Goal: Task Accomplishment & Management: Manage account settings

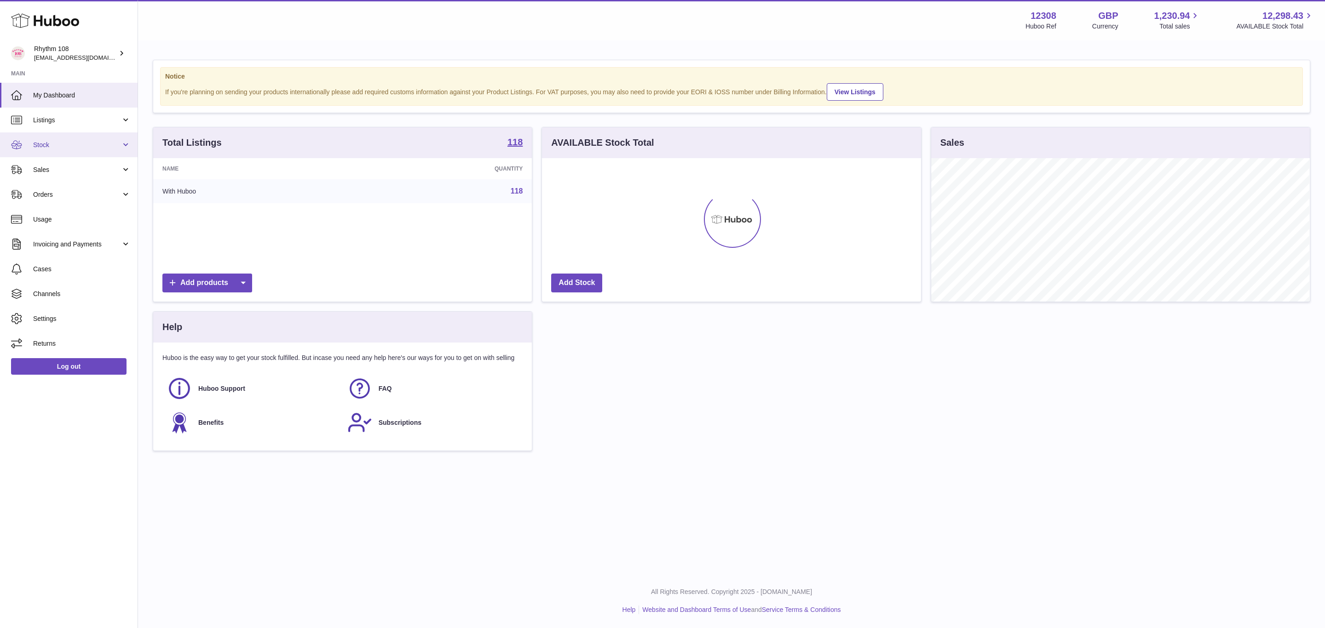
scroll to position [144, 378]
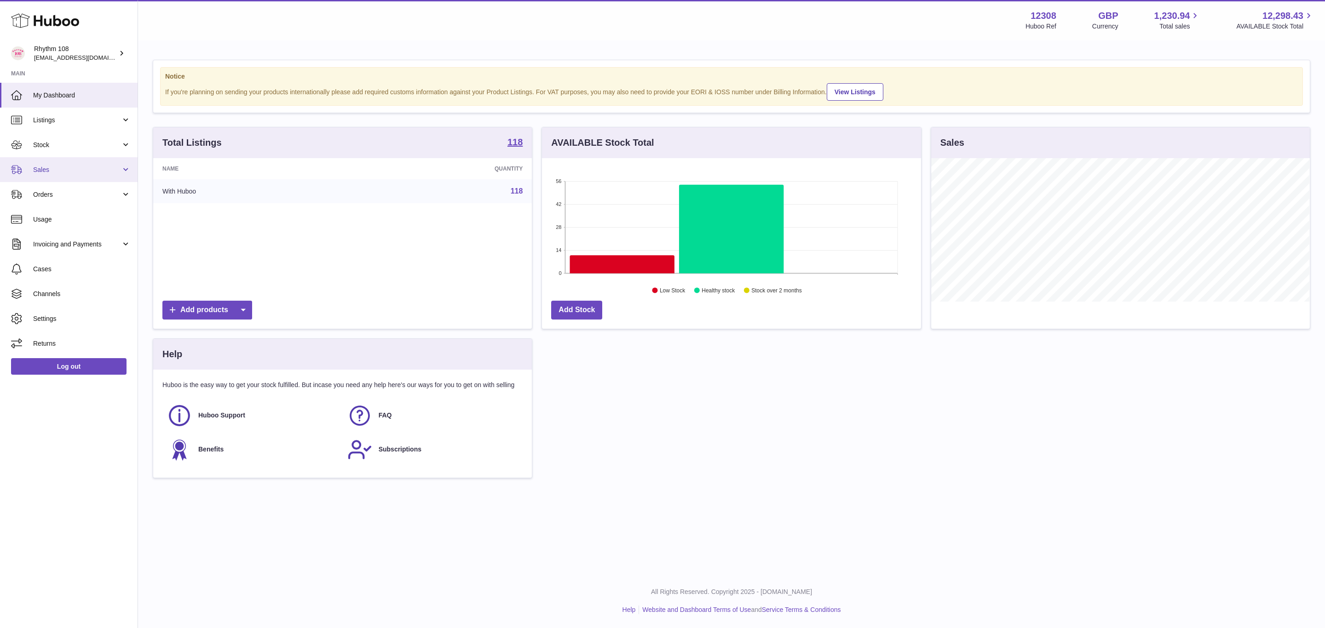
click at [39, 170] on span "Sales" at bounding box center [77, 170] width 88 height 9
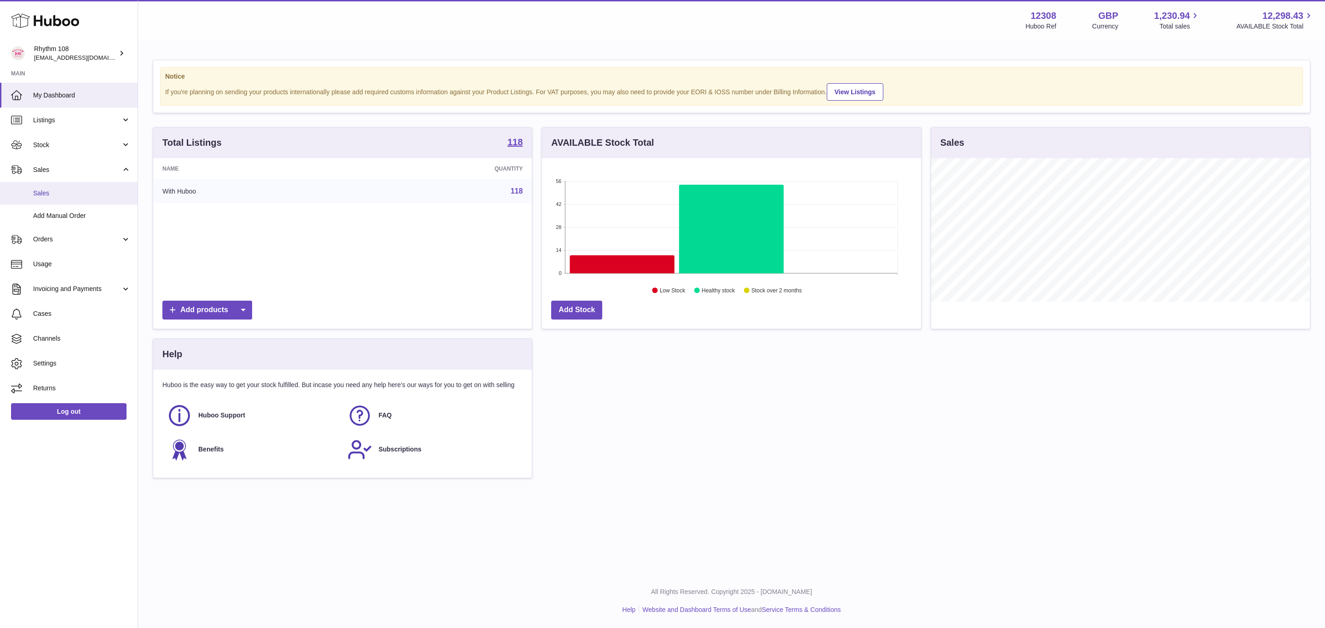
click at [52, 199] on link "Sales" at bounding box center [69, 193] width 138 height 23
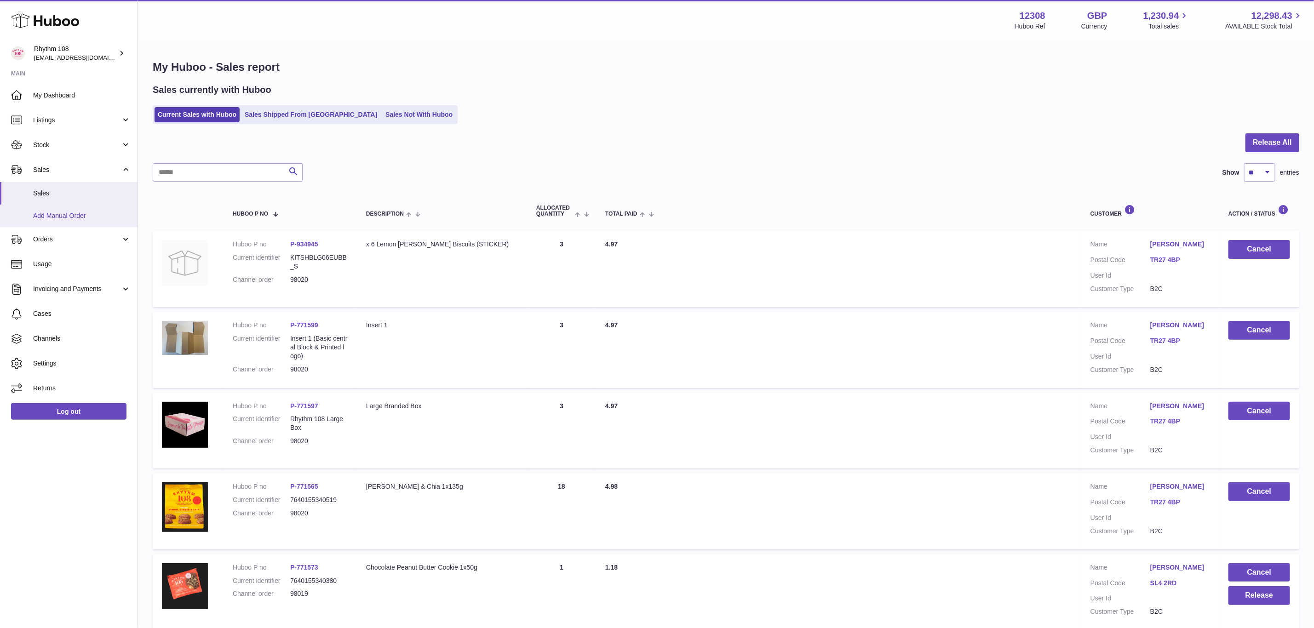
click at [58, 224] on link "Add Manual Order" at bounding box center [69, 216] width 138 height 23
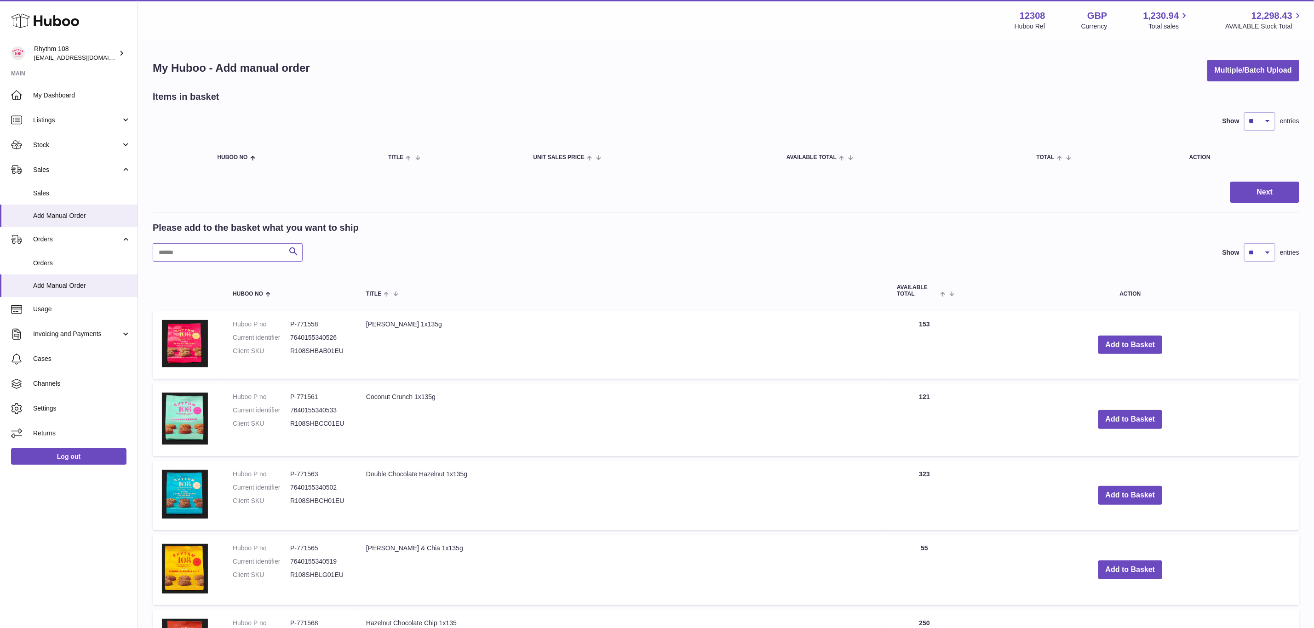
click at [250, 251] on input "text" at bounding box center [228, 252] width 150 height 18
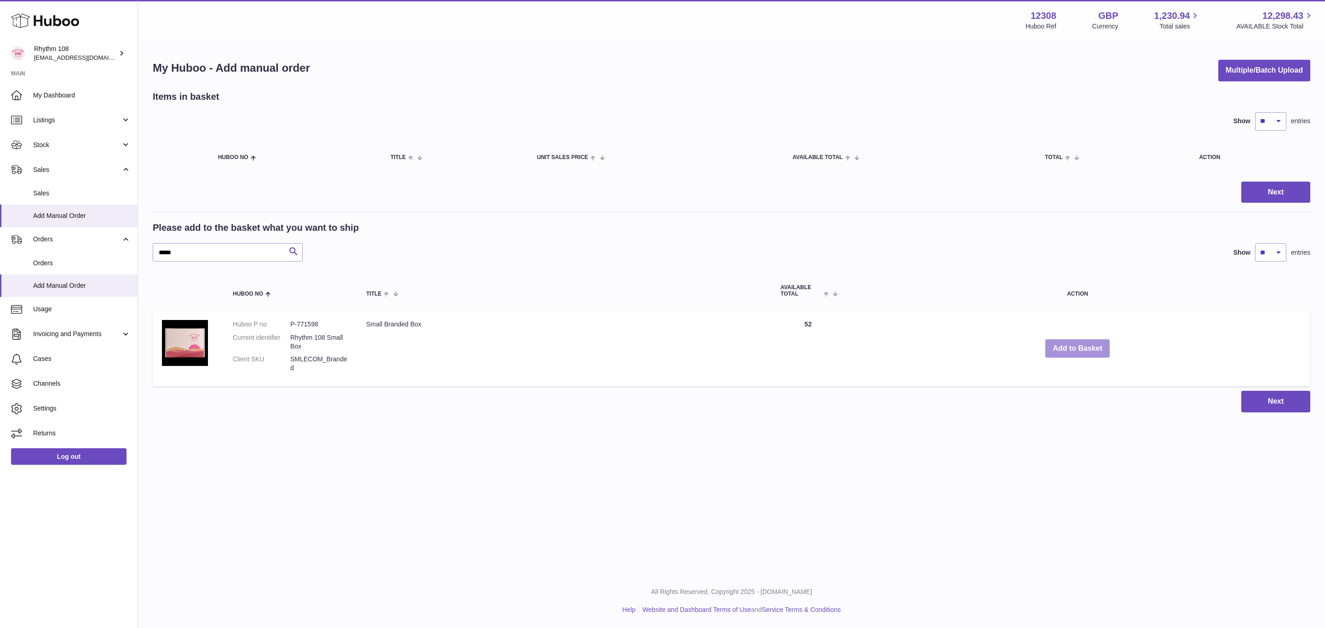
click at [1076, 349] on button "Add to Basket" at bounding box center [1077, 349] width 64 height 19
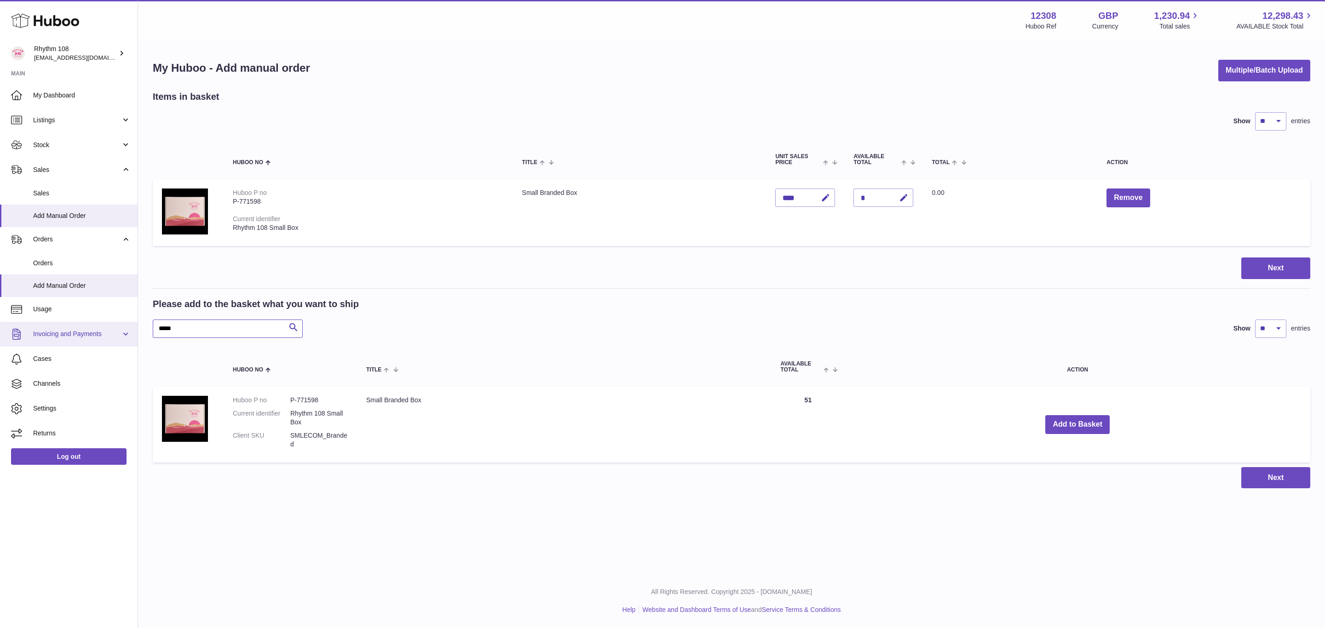
drag, startPoint x: 199, startPoint y: 324, endPoint x: 98, endPoint y: 326, distance: 100.8
click at [101, 326] on div "Huboo Rhythm 108 orders@rhythm108.com Main My Dashboard Listings Not with Huboo…" at bounding box center [662, 314] width 1325 height 628
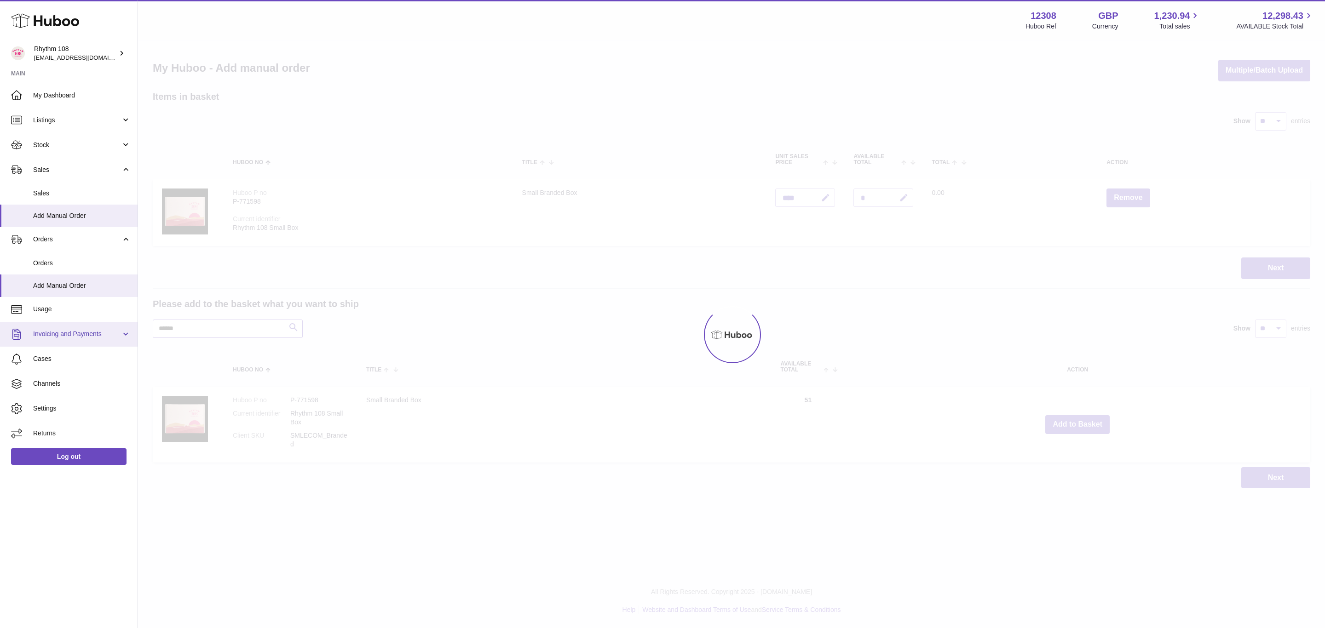
type input "******"
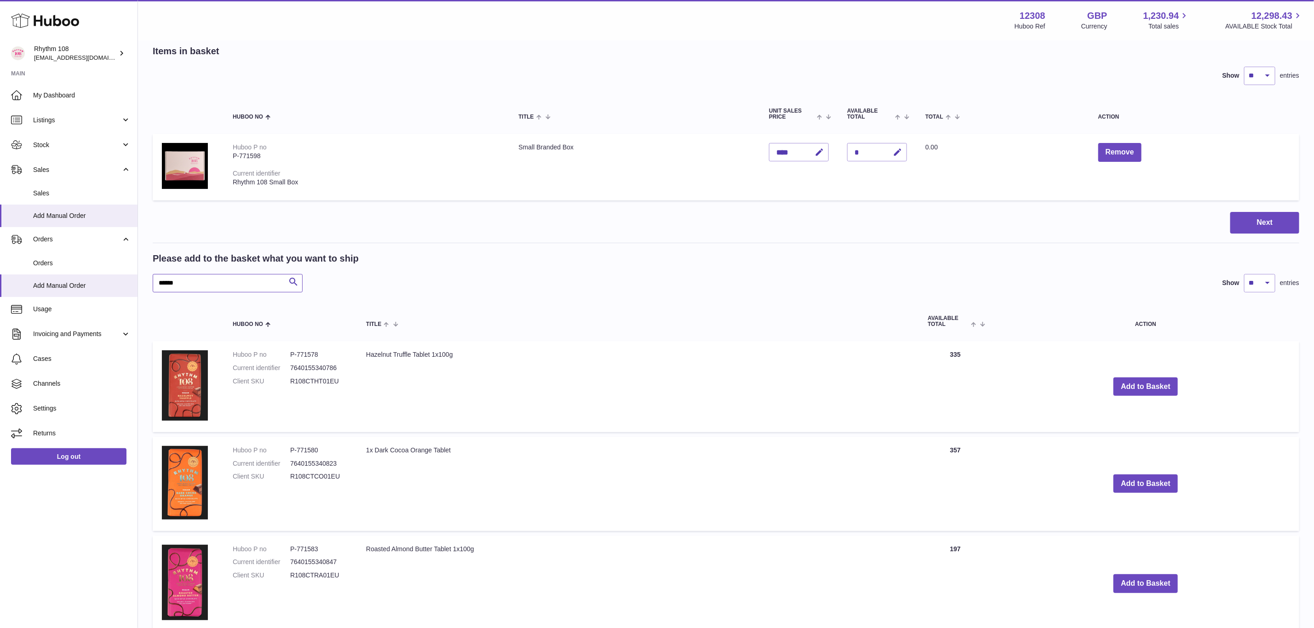
scroll to position [69, 0]
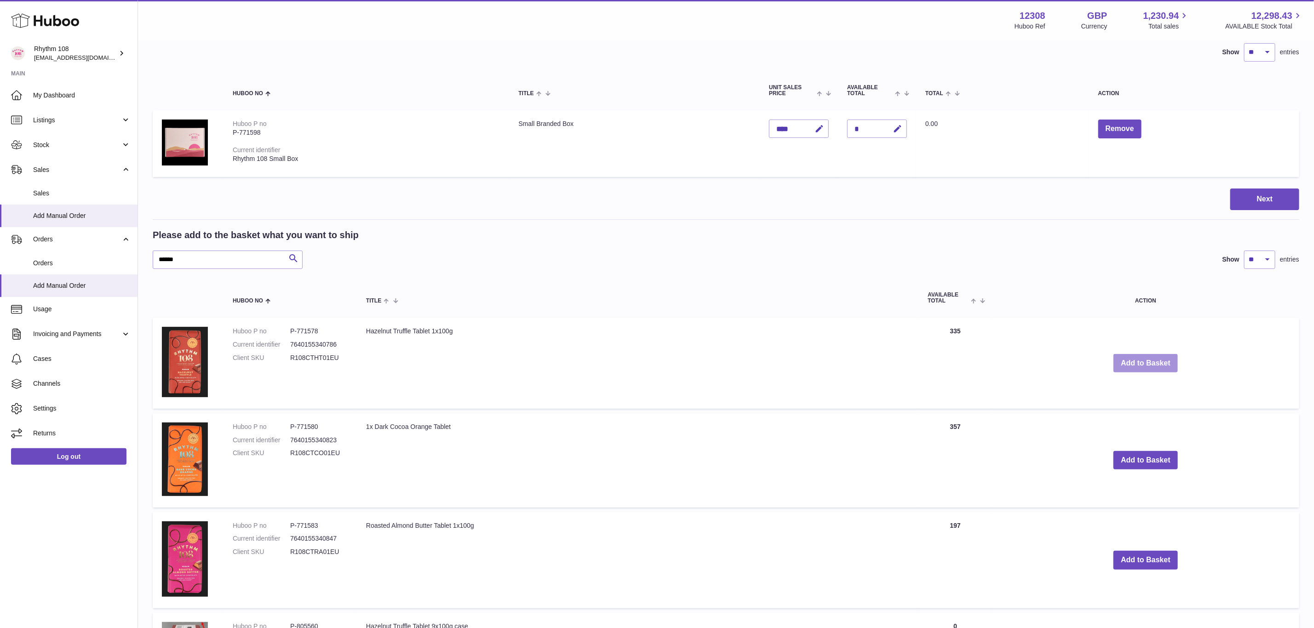
click at [1122, 362] on button "Add to Basket" at bounding box center [1146, 363] width 64 height 19
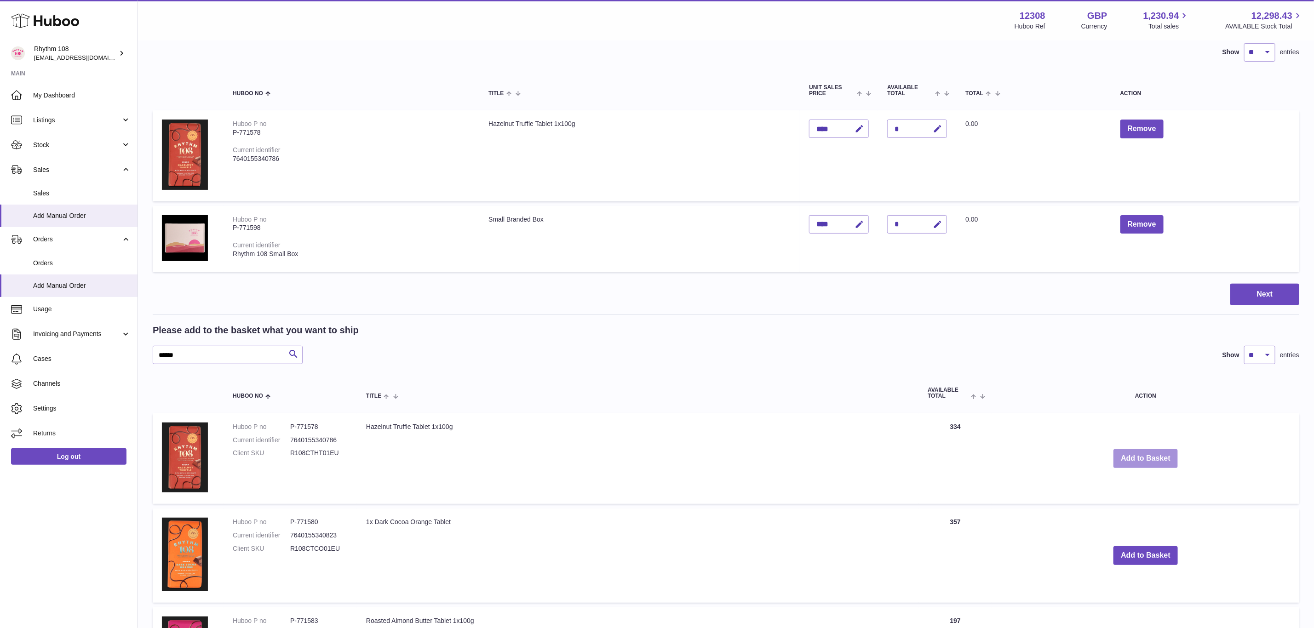
click at [1160, 459] on button "Add to Basket" at bounding box center [1146, 458] width 64 height 19
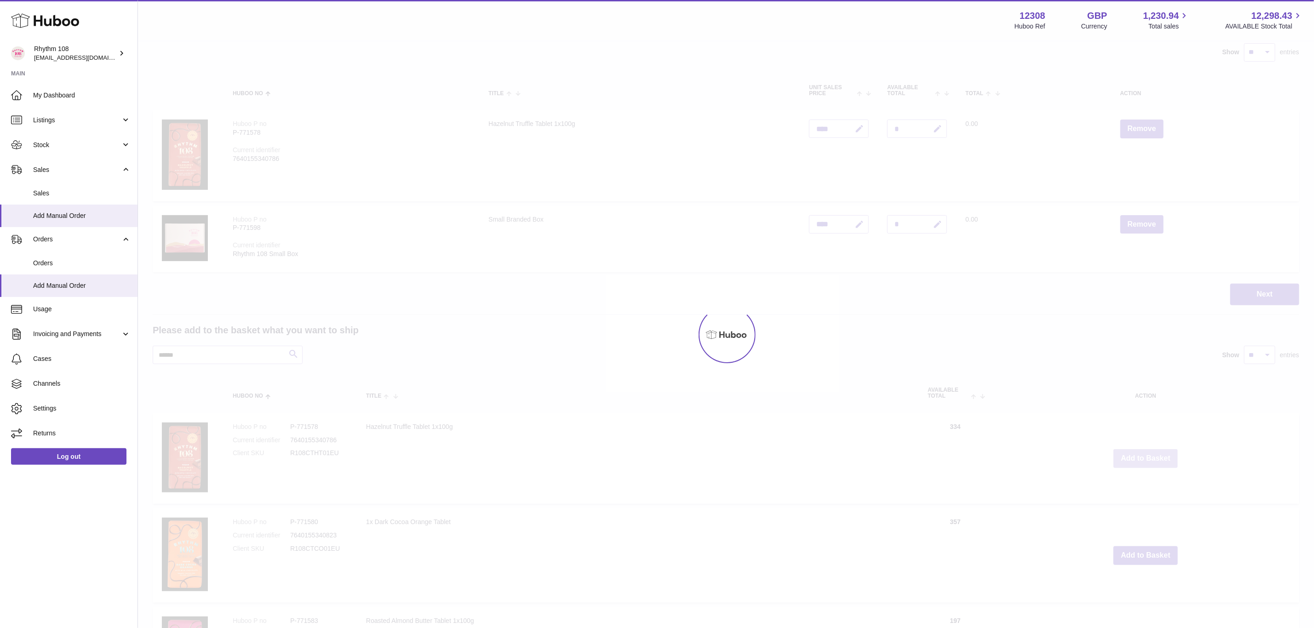
type input "*"
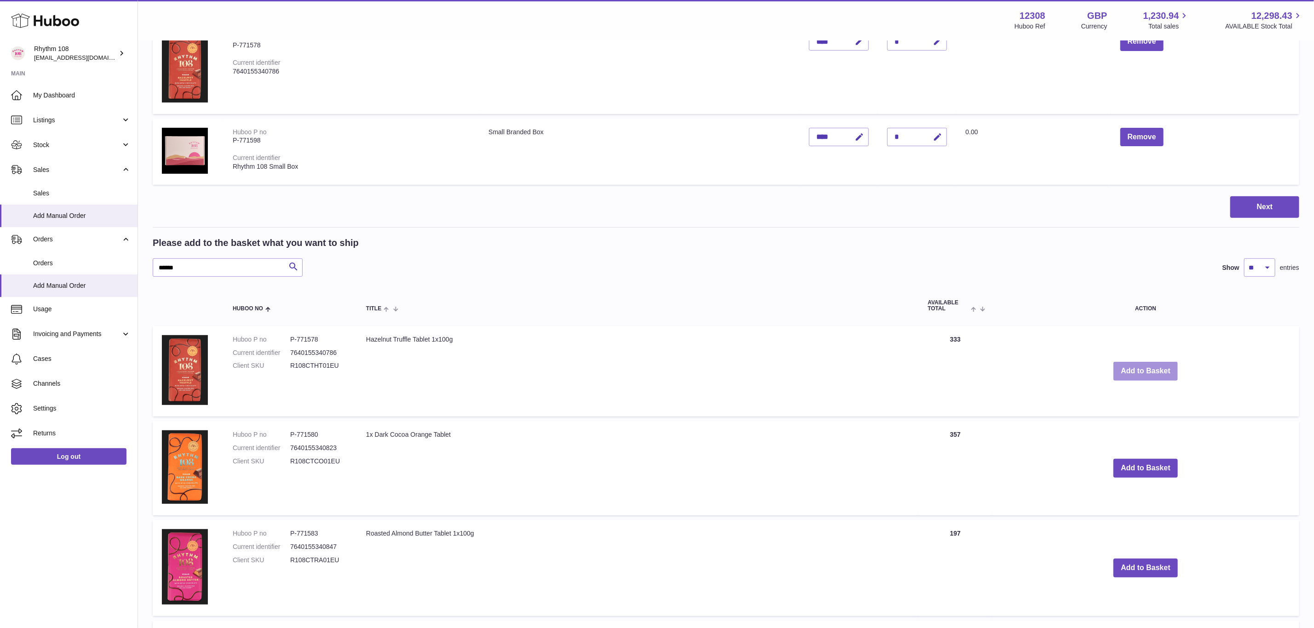
scroll to position [276, 0]
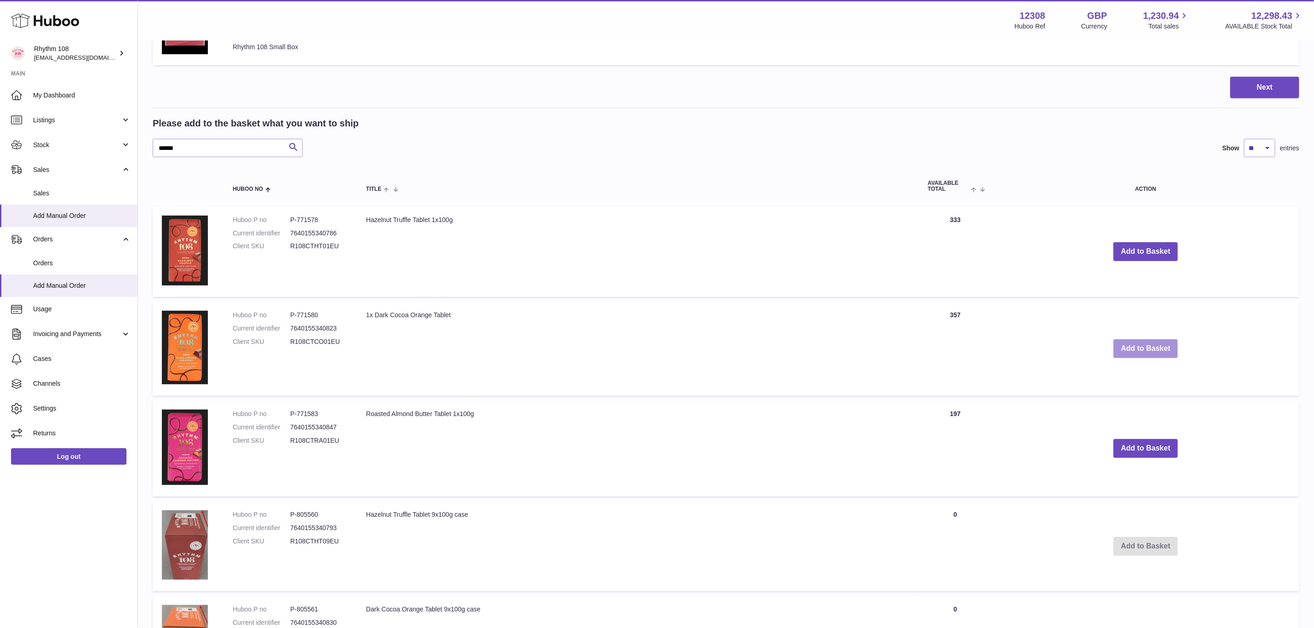
click at [1172, 353] on button "Add to Basket" at bounding box center [1146, 349] width 64 height 19
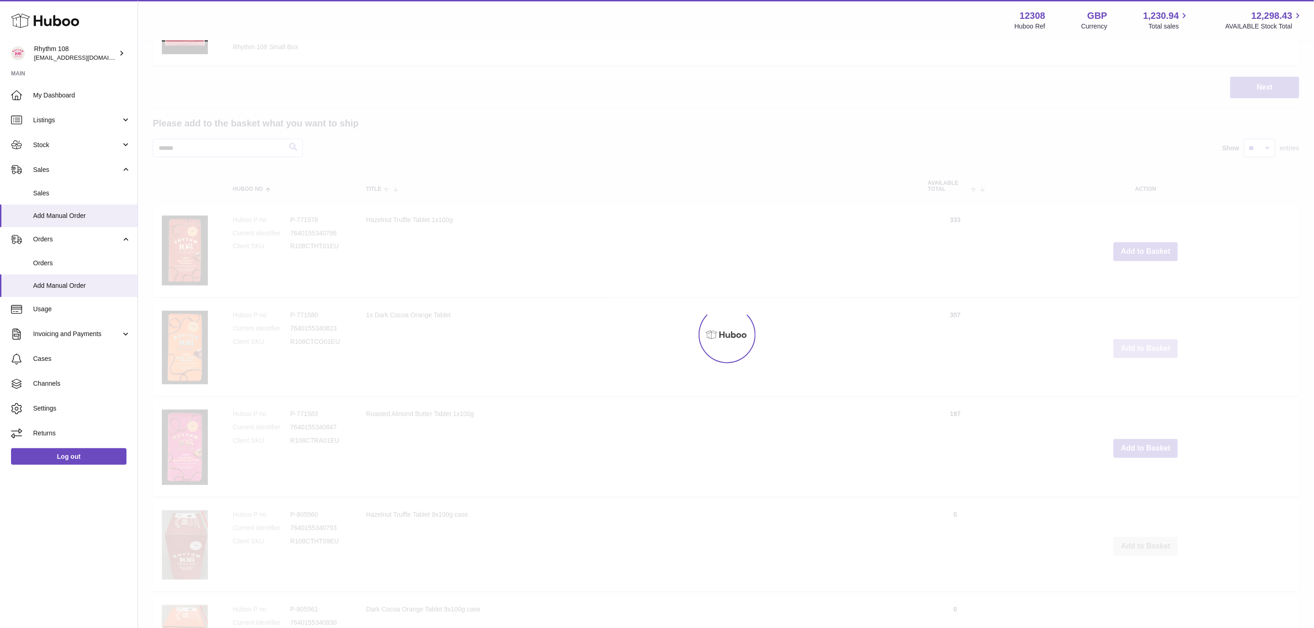
scroll to position [374, 0]
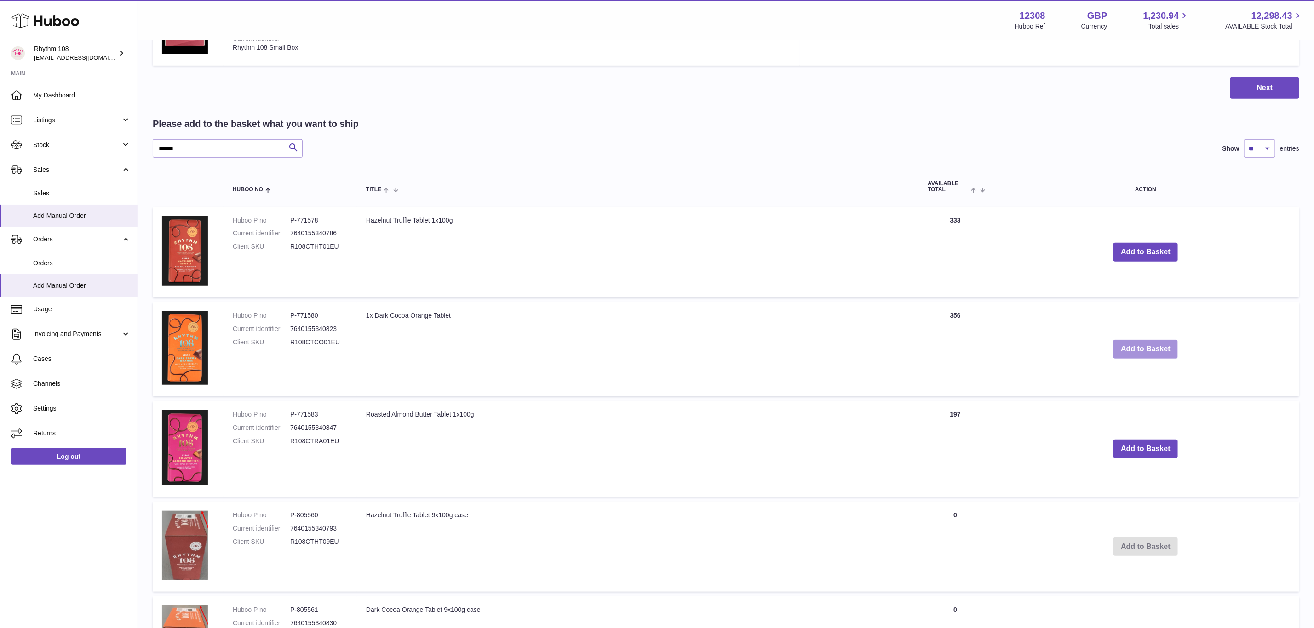
click at [1172, 353] on button "Add to Basket" at bounding box center [1146, 349] width 64 height 19
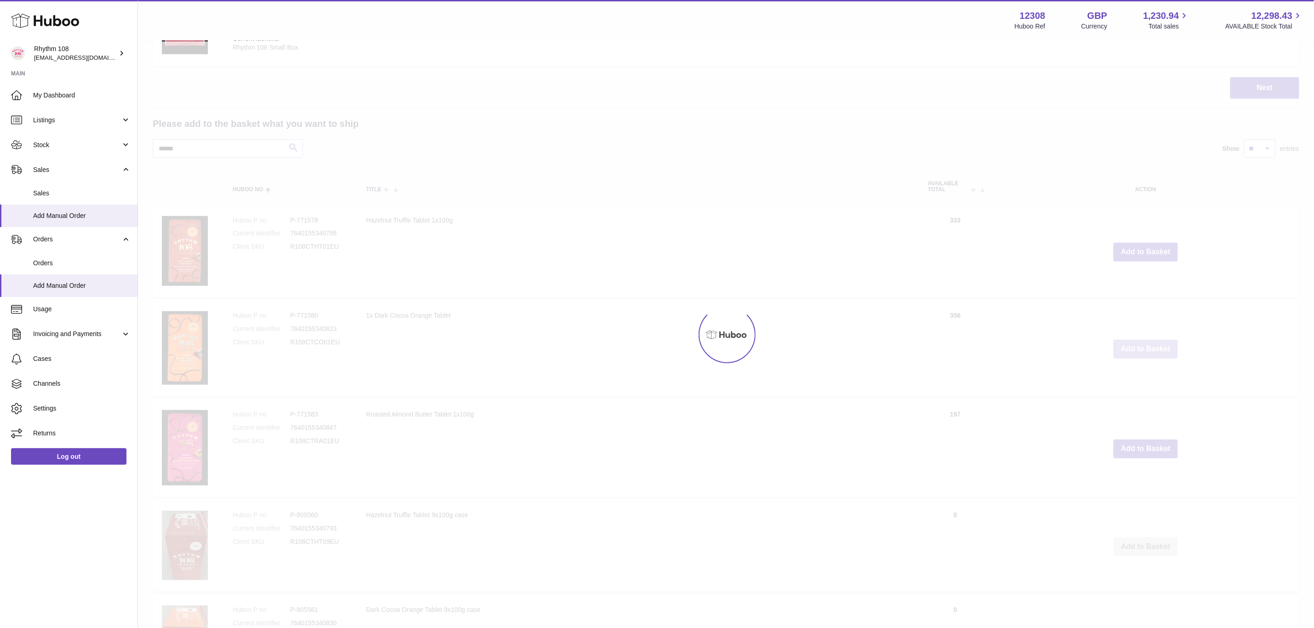
type input "*"
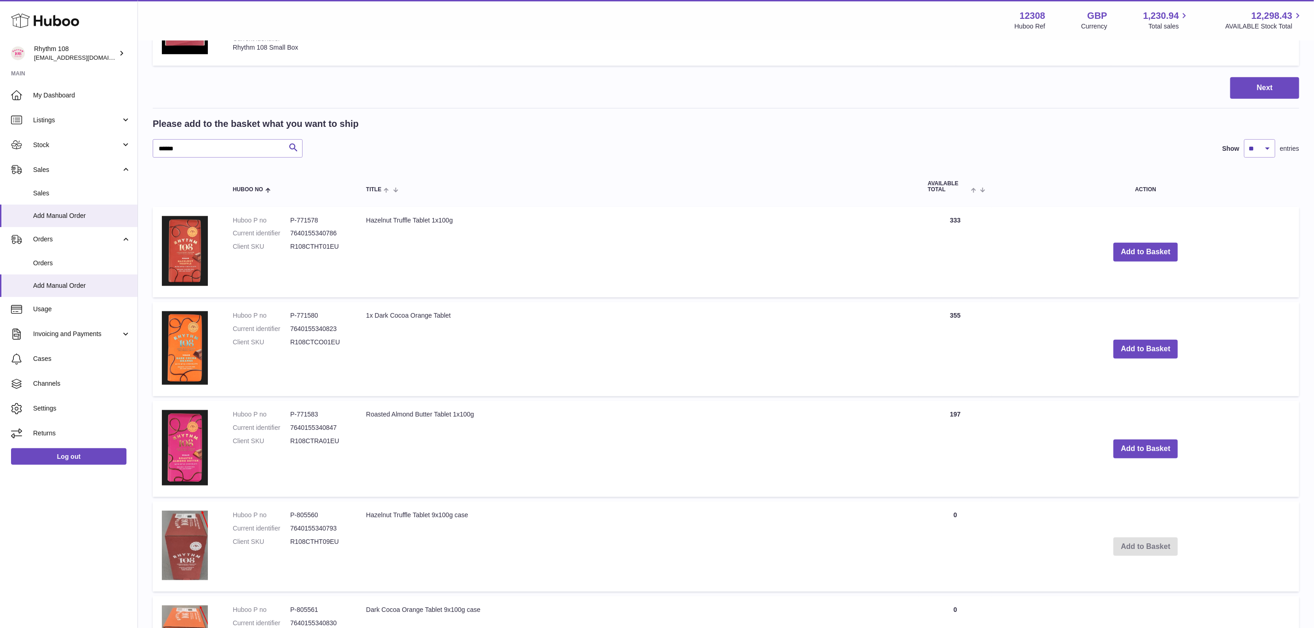
click at [1159, 462] on td "Add to Basket" at bounding box center [1145, 449] width 307 height 96
click at [1160, 451] on button "Add to Basket" at bounding box center [1146, 449] width 64 height 19
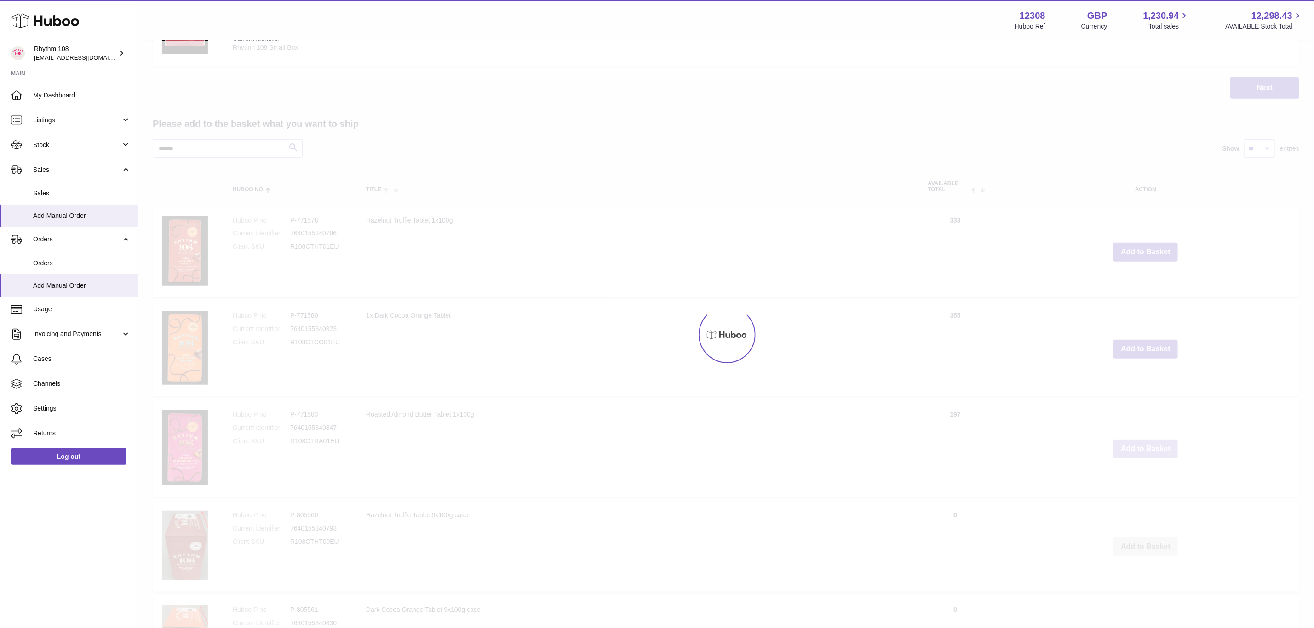
scroll to position [475, 0]
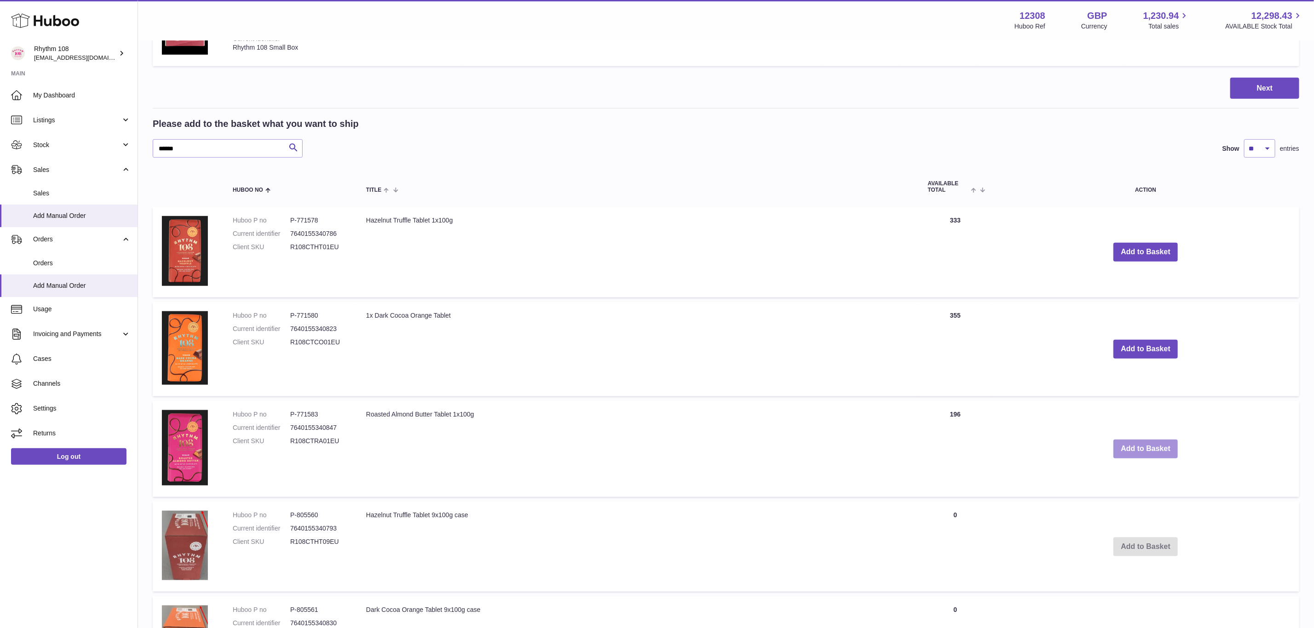
click at [1160, 451] on button "Add to Basket" at bounding box center [1146, 449] width 64 height 19
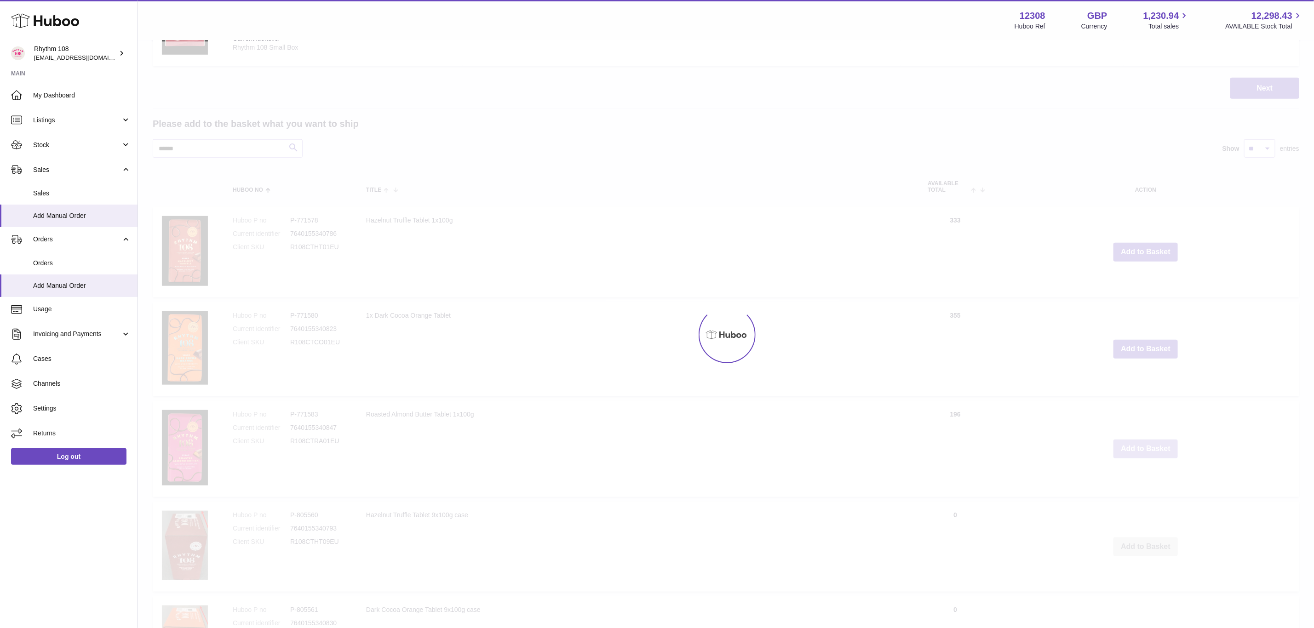
type input "*"
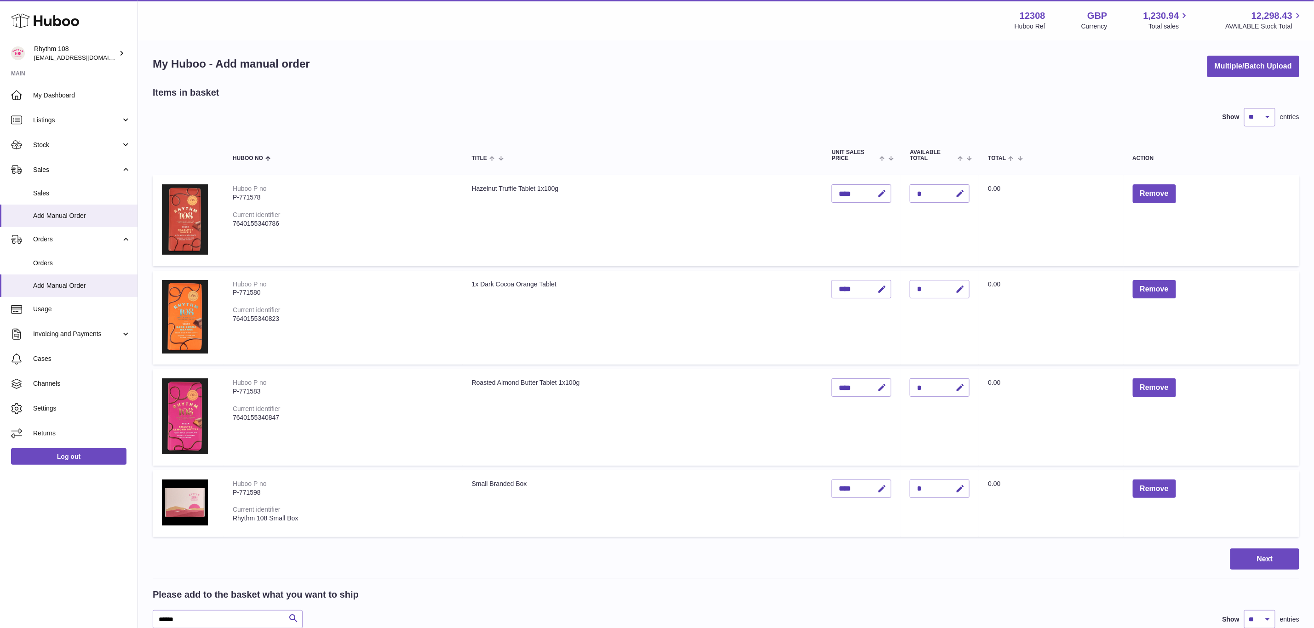
scroll to position [207, 0]
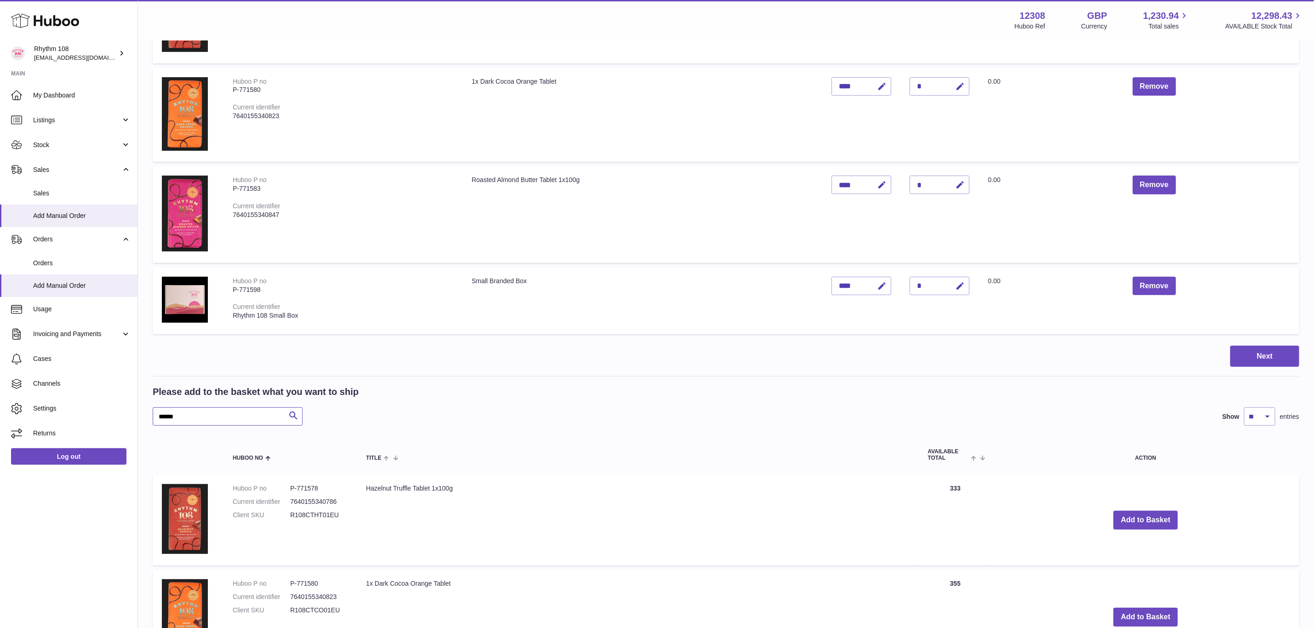
click at [157, 415] on input "******" at bounding box center [228, 417] width 150 height 18
drag, startPoint x: 177, startPoint y: 419, endPoint x: 119, endPoint y: 413, distance: 58.3
click at [119, 413] on div "Huboo Rhythm 108 orders@rhythm108.com Main My Dashboard Listings Not with Huboo…" at bounding box center [657, 624] width 1314 height 1663
type input "*******"
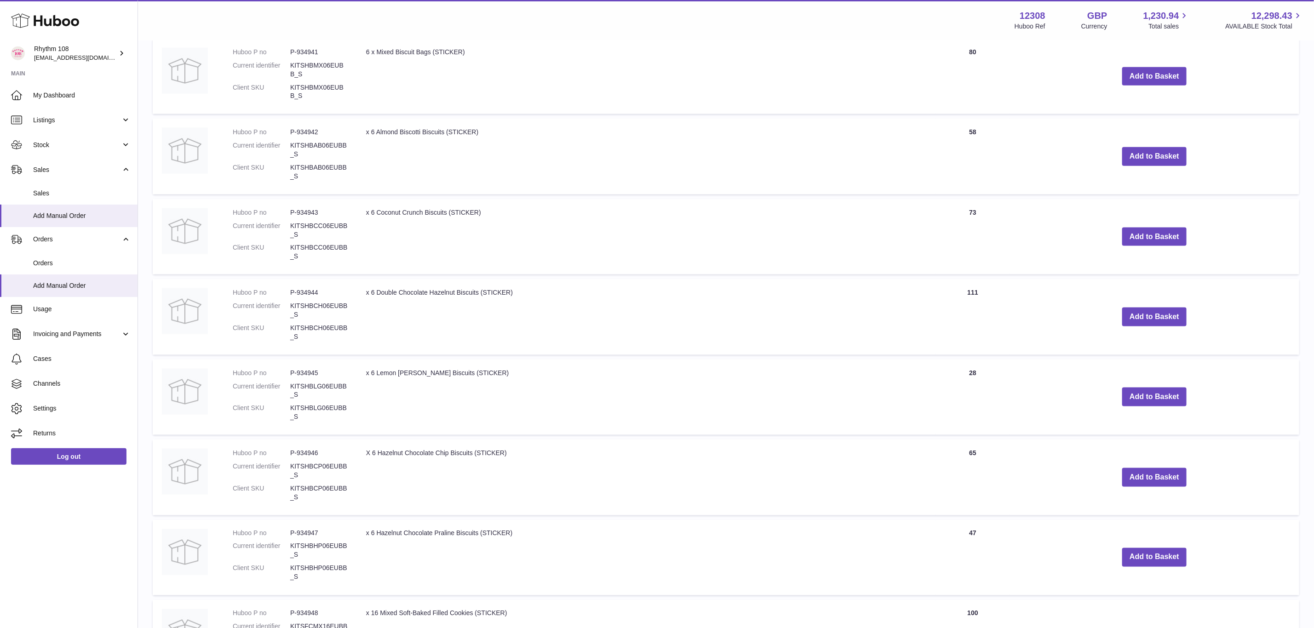
scroll to position [897, 0]
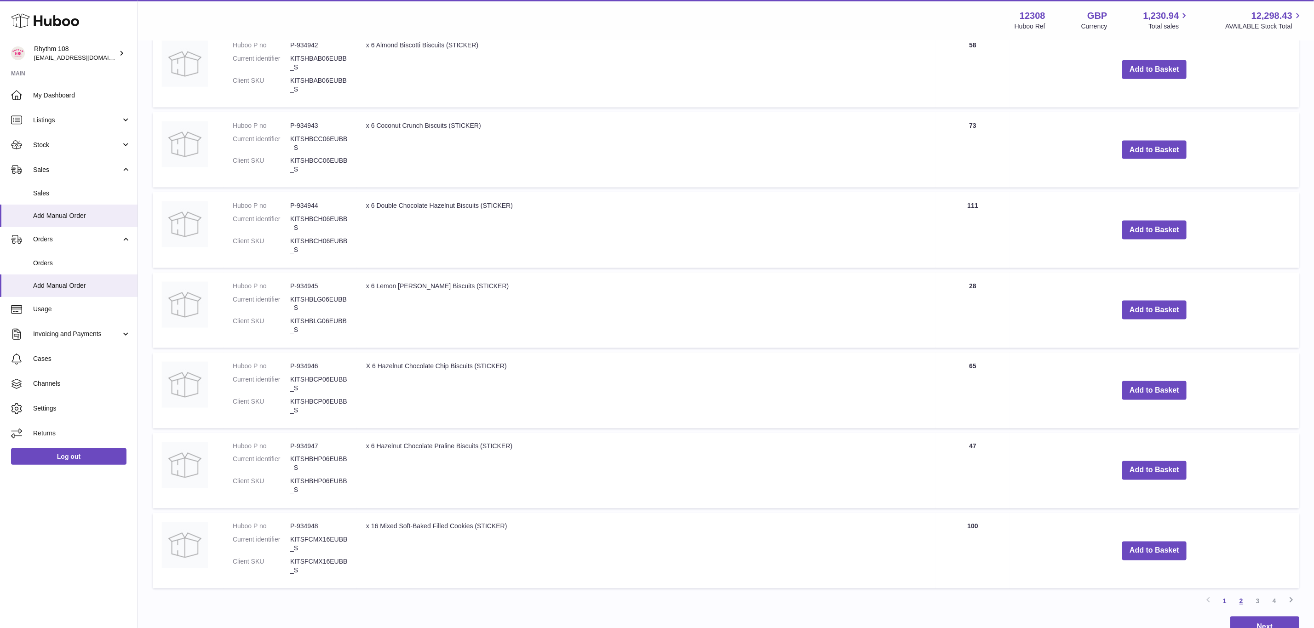
click at [1241, 593] on link "2" at bounding box center [1241, 601] width 17 height 17
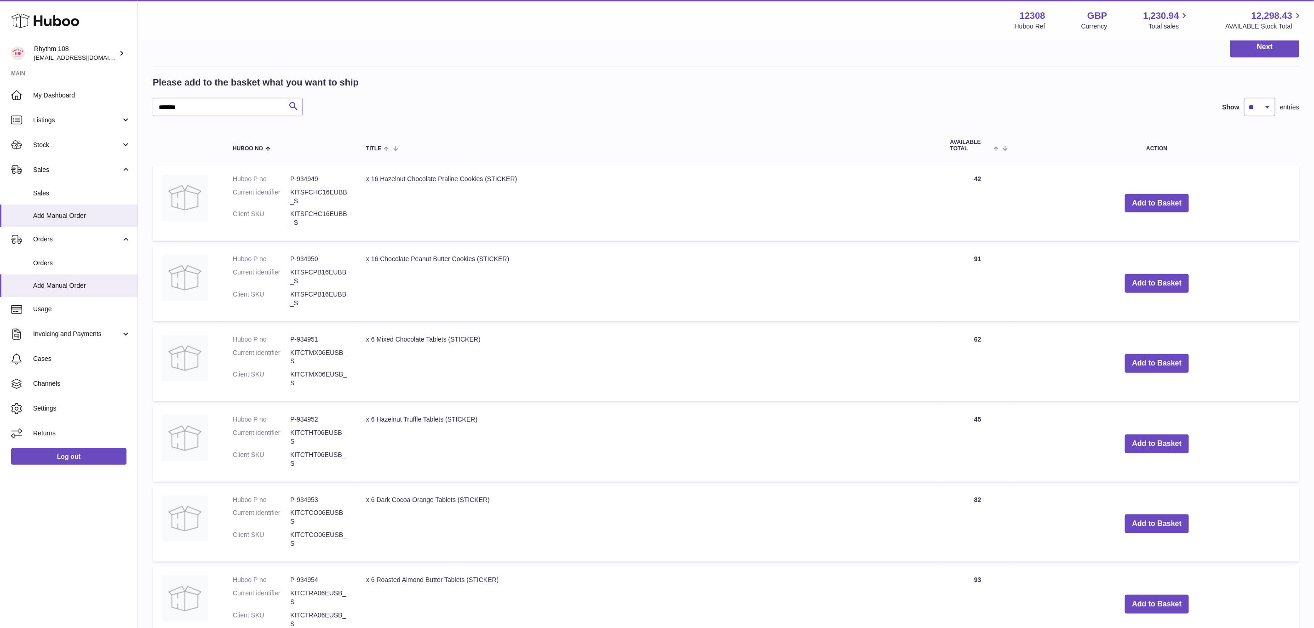
scroll to position [524, 0]
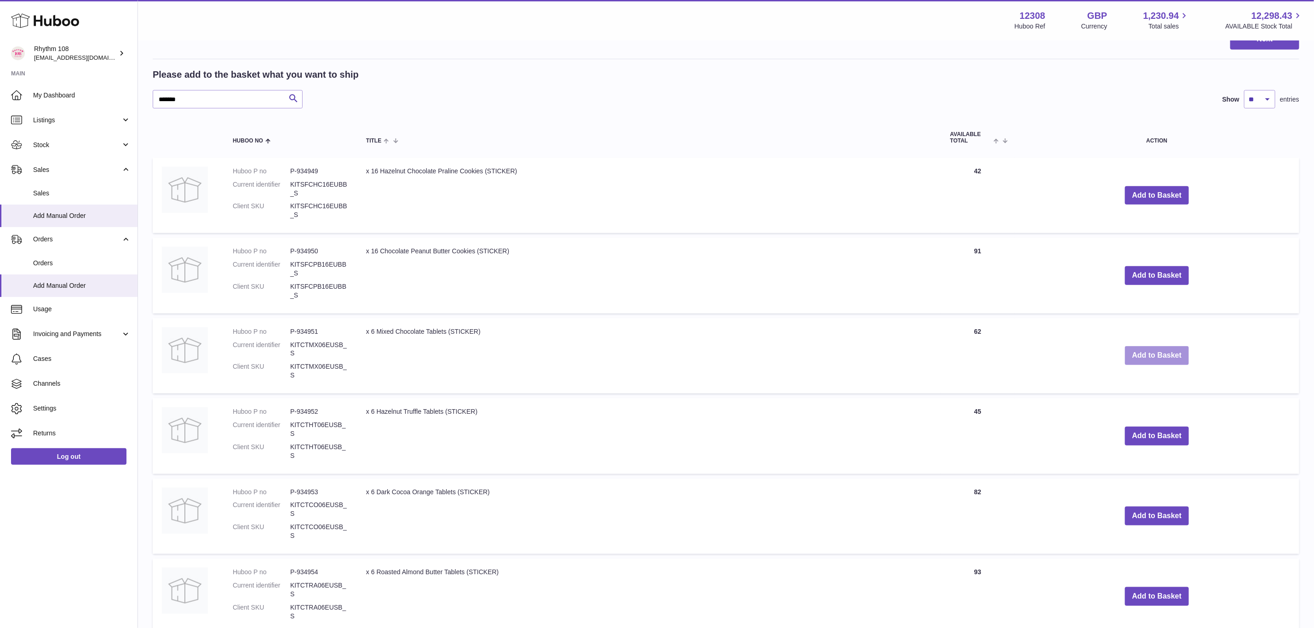
click at [1178, 355] on button "Add to Basket" at bounding box center [1157, 355] width 64 height 19
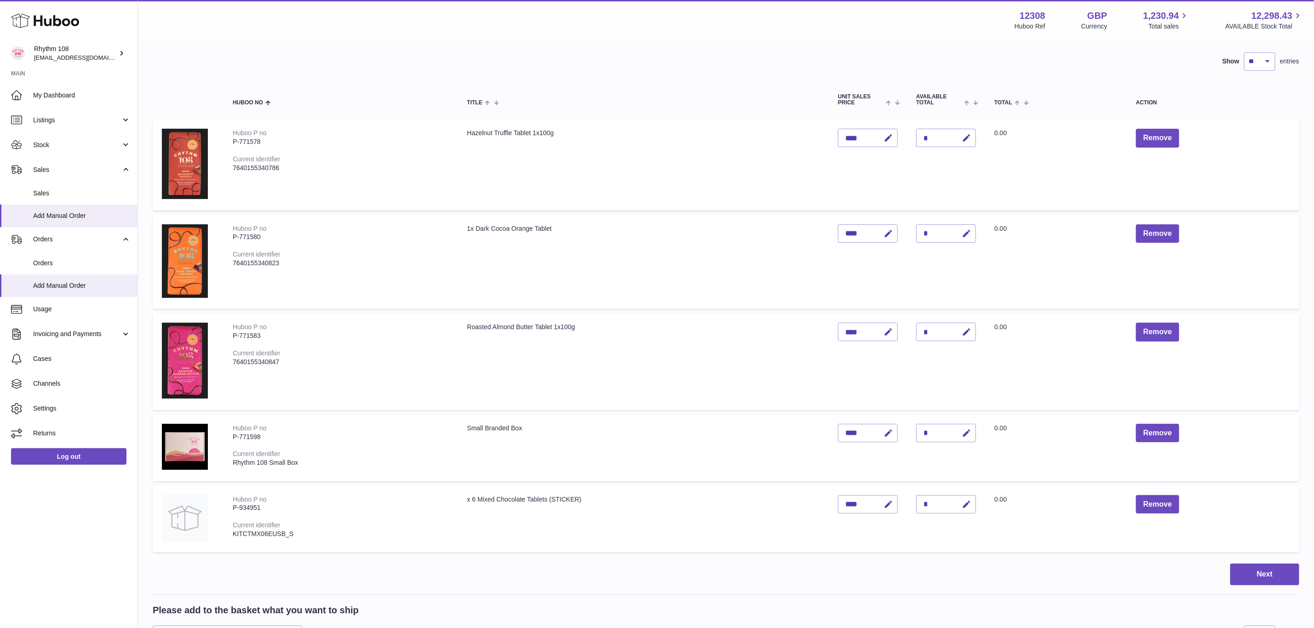
scroll to position [41, 0]
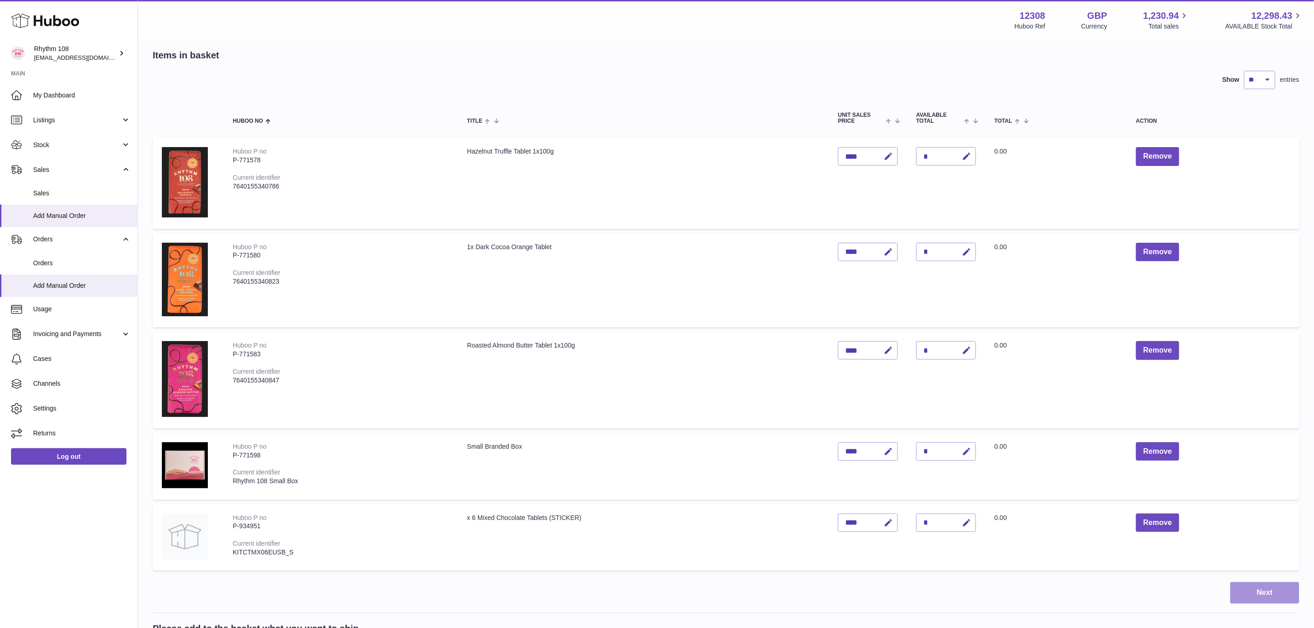
click at [1250, 589] on button "Next" at bounding box center [1265, 593] width 69 height 22
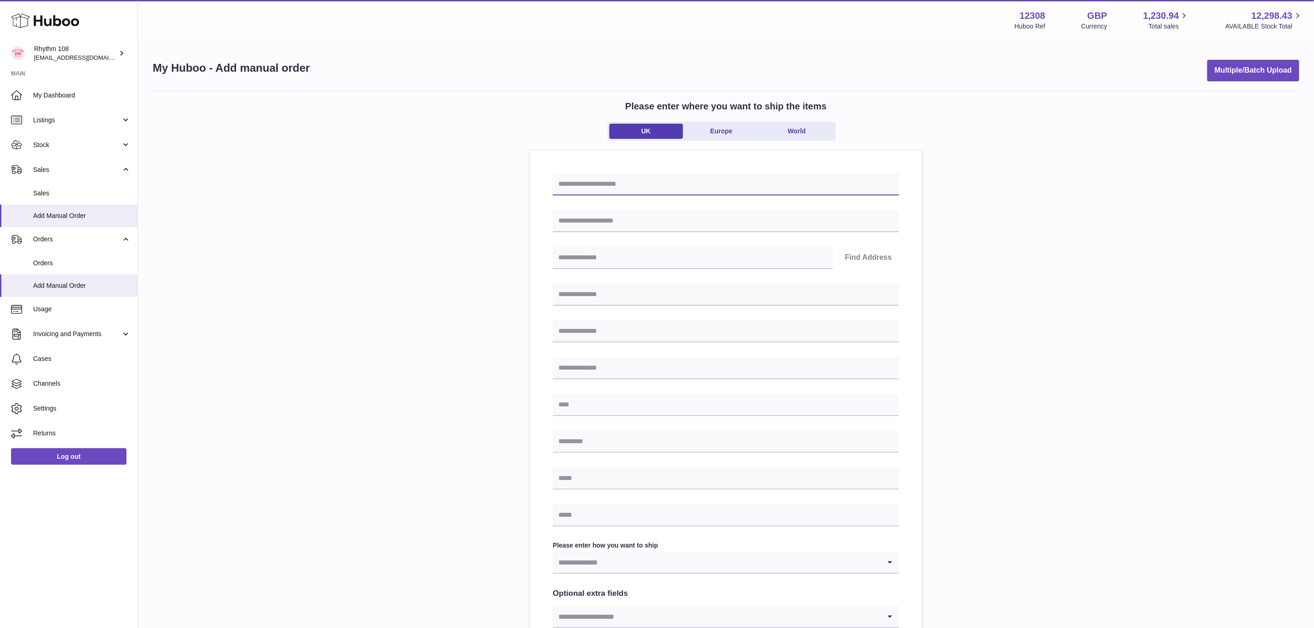
click at [707, 186] on input "text" at bounding box center [726, 184] width 346 height 22
type input "**********"
click at [696, 214] on input "text" at bounding box center [726, 221] width 346 height 22
type input "**********"
click at [656, 258] on input "text" at bounding box center [693, 258] width 280 height 22
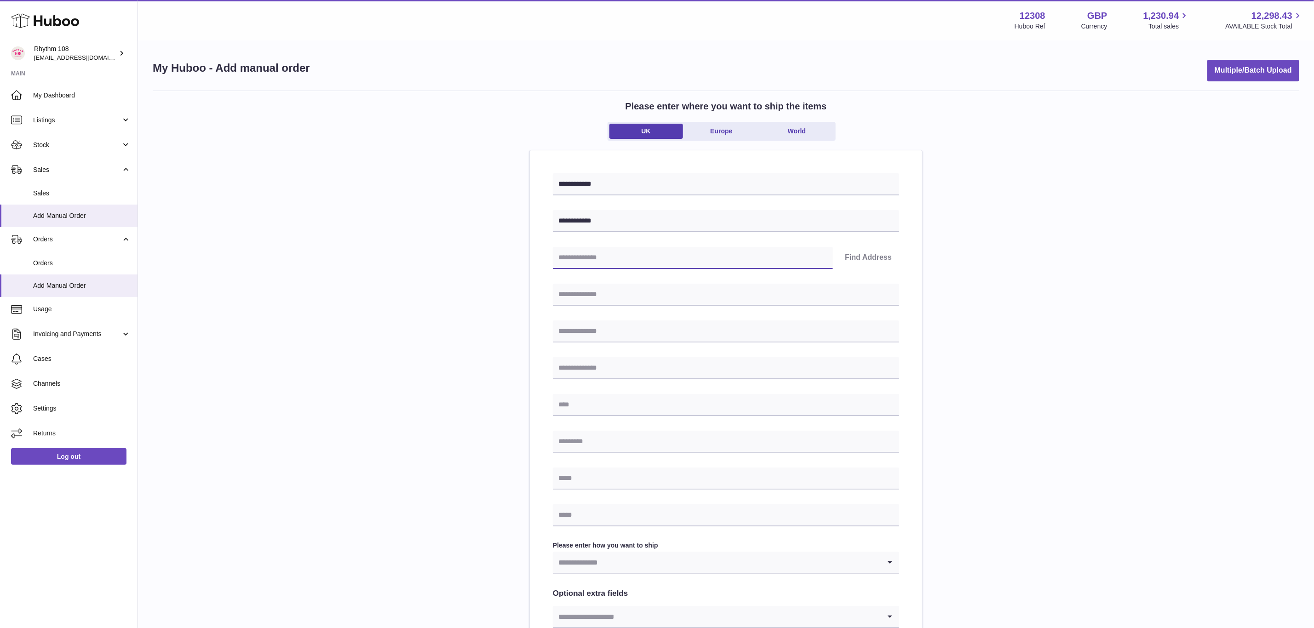
click at [605, 260] on input "text" at bounding box center [693, 258] width 280 height 22
paste input "*******"
type input "*******"
click at [877, 263] on button "Find Address" at bounding box center [869, 258] width 62 height 22
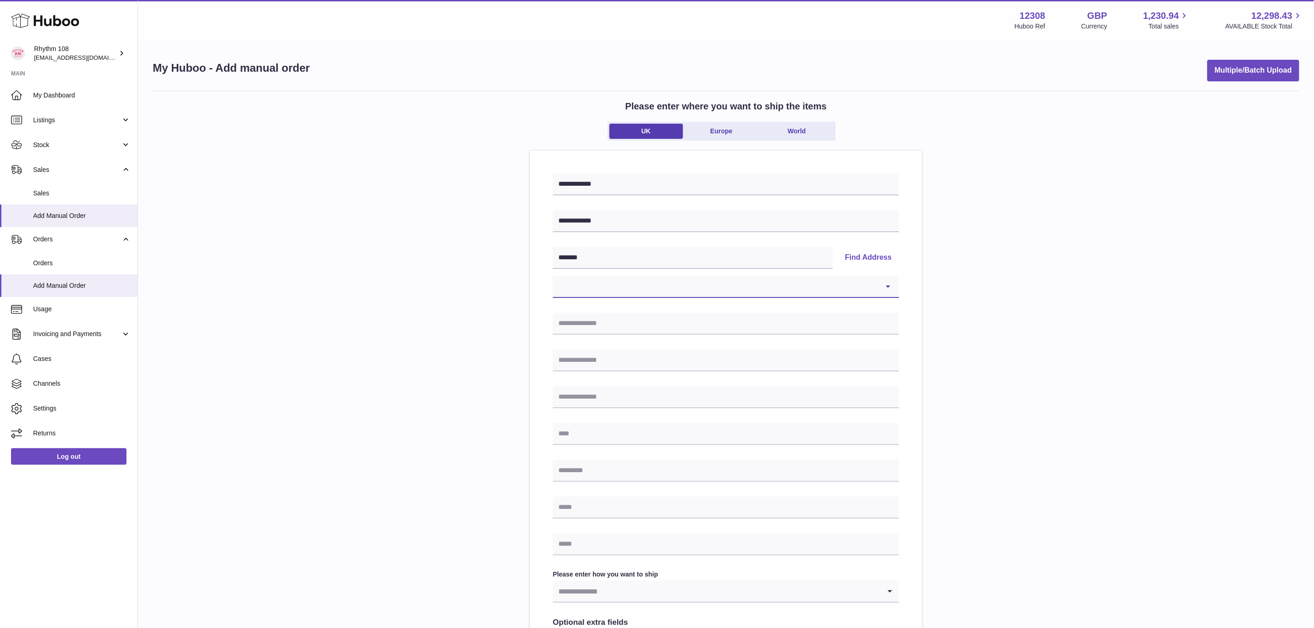
click at [769, 282] on select "**********" at bounding box center [726, 287] width 346 height 22
click at [623, 350] on input "text" at bounding box center [726, 361] width 346 height 22
click at [647, 291] on select "**********" at bounding box center [726, 287] width 346 height 22
select select "*"
click at [553, 276] on select "**********" at bounding box center [726, 287] width 346 height 22
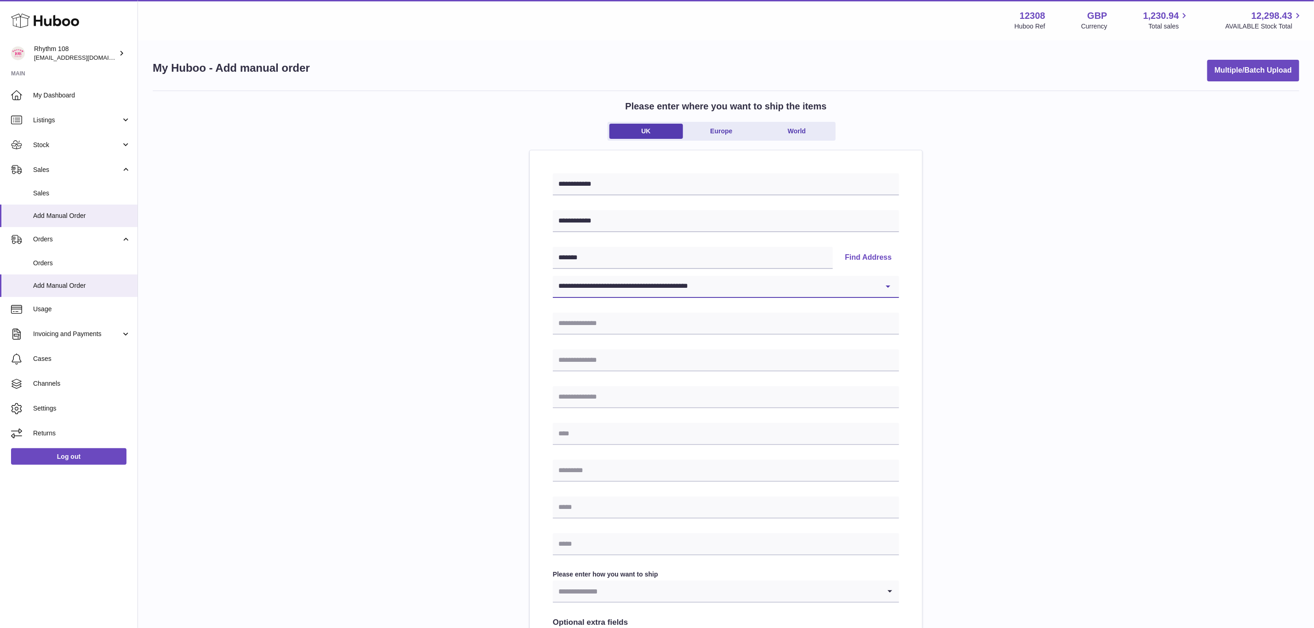
type input "**********"
type input "*******"
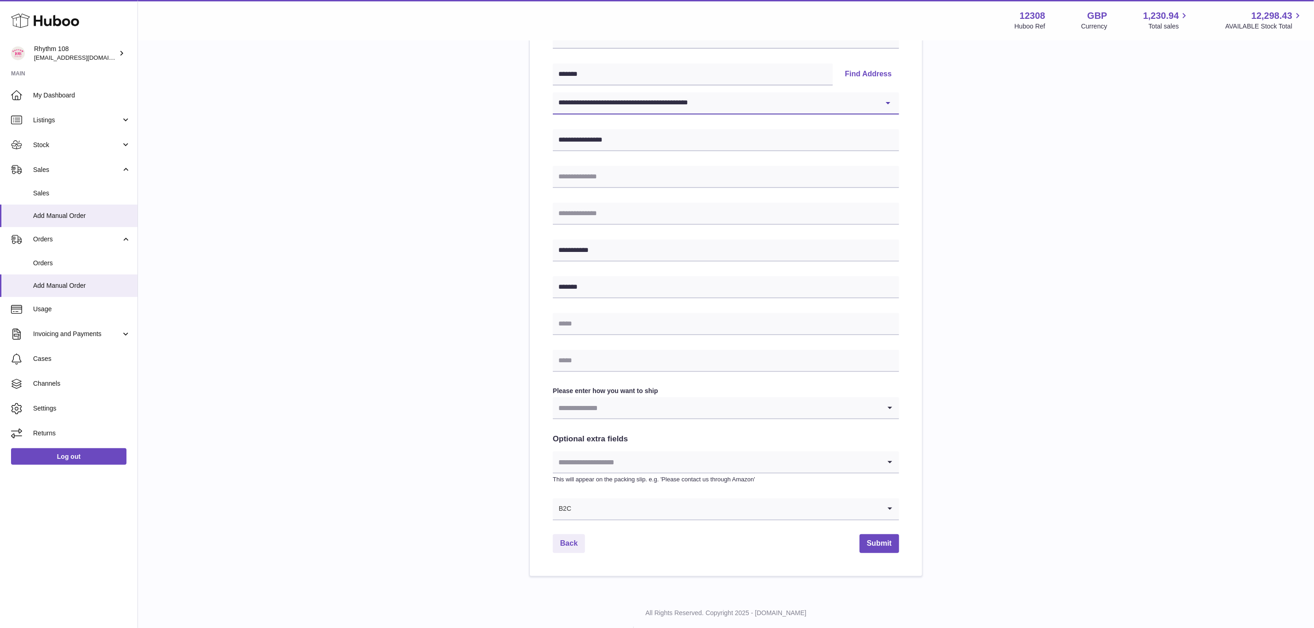
scroll to position [205, 0]
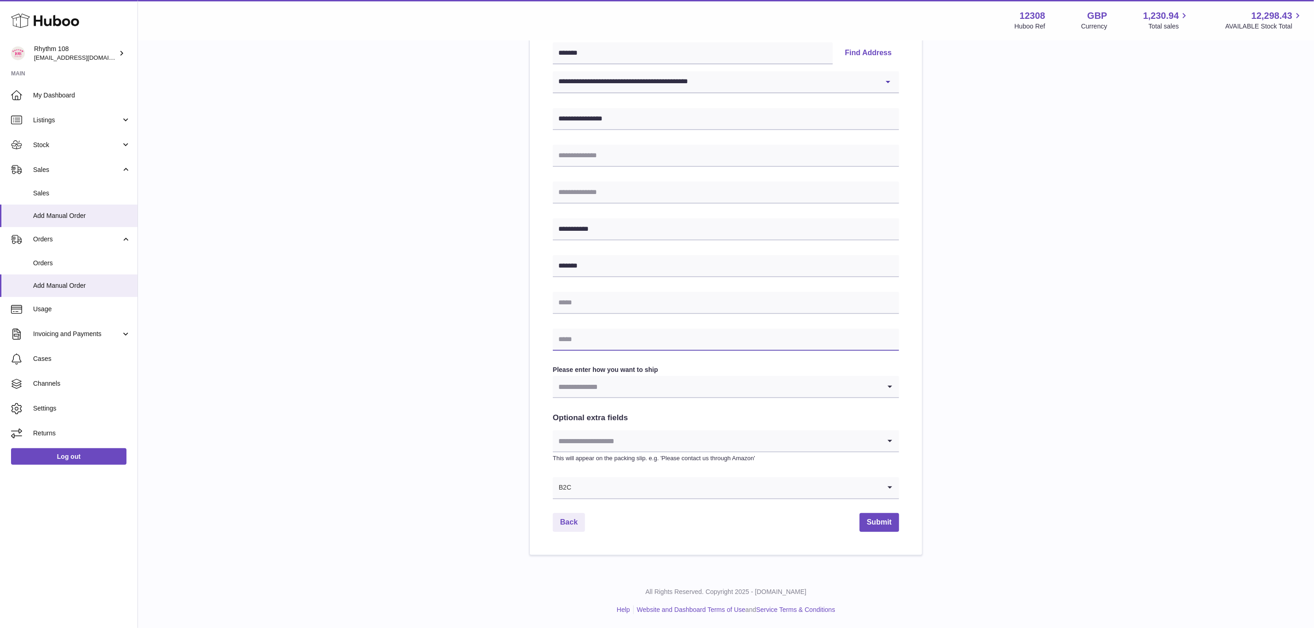
click at [657, 339] on input "text" at bounding box center [726, 340] width 346 height 22
click at [571, 343] on input "text" at bounding box center [726, 340] width 346 height 22
paste input "**********"
drag, startPoint x: 609, startPoint y: 337, endPoint x: 460, endPoint y: 339, distance: 149.5
click at [460, 339] on div "**********" at bounding box center [726, 221] width 1147 height 670
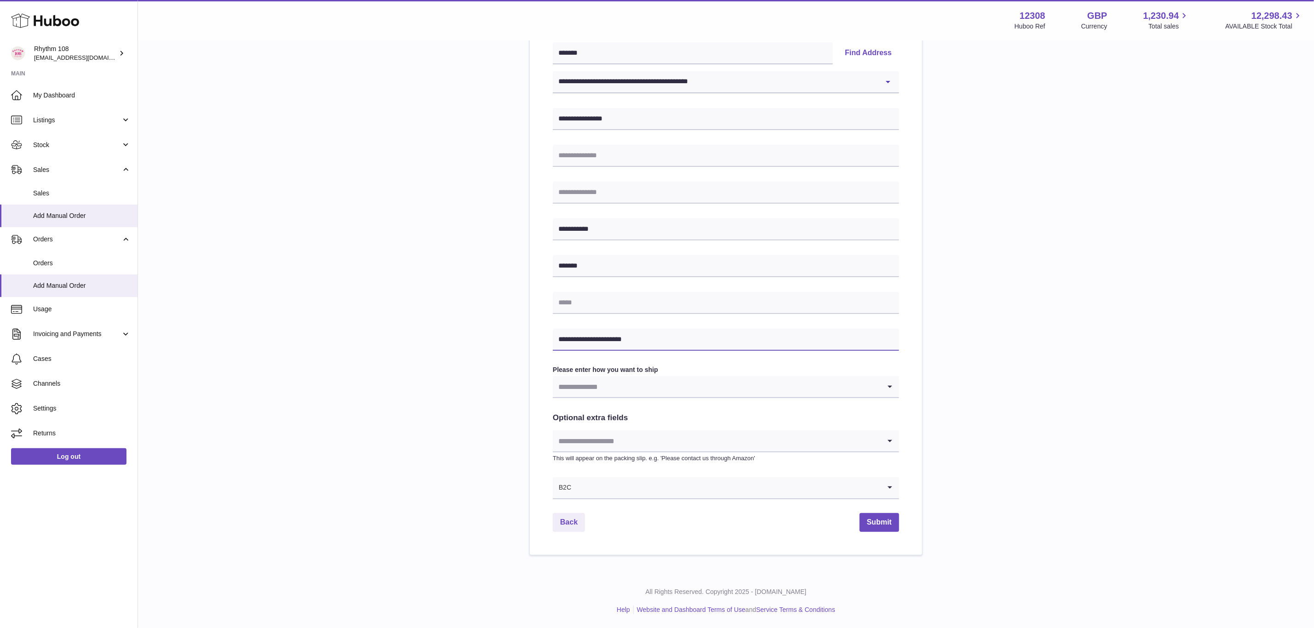
click at [693, 339] on input "**********" at bounding box center [726, 340] width 346 height 22
type input "**********"
click at [667, 382] on input "Search for option" at bounding box center [717, 386] width 328 height 21
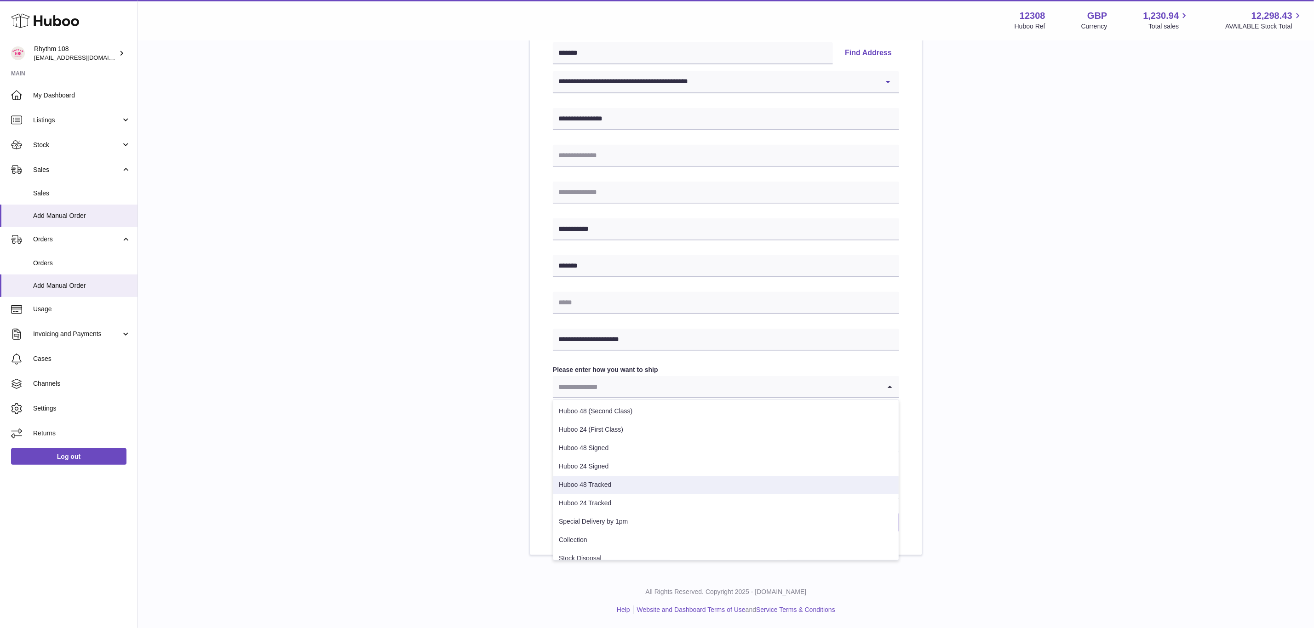
click at [613, 481] on li "Huboo 48 Tracked" at bounding box center [726, 485] width 346 height 18
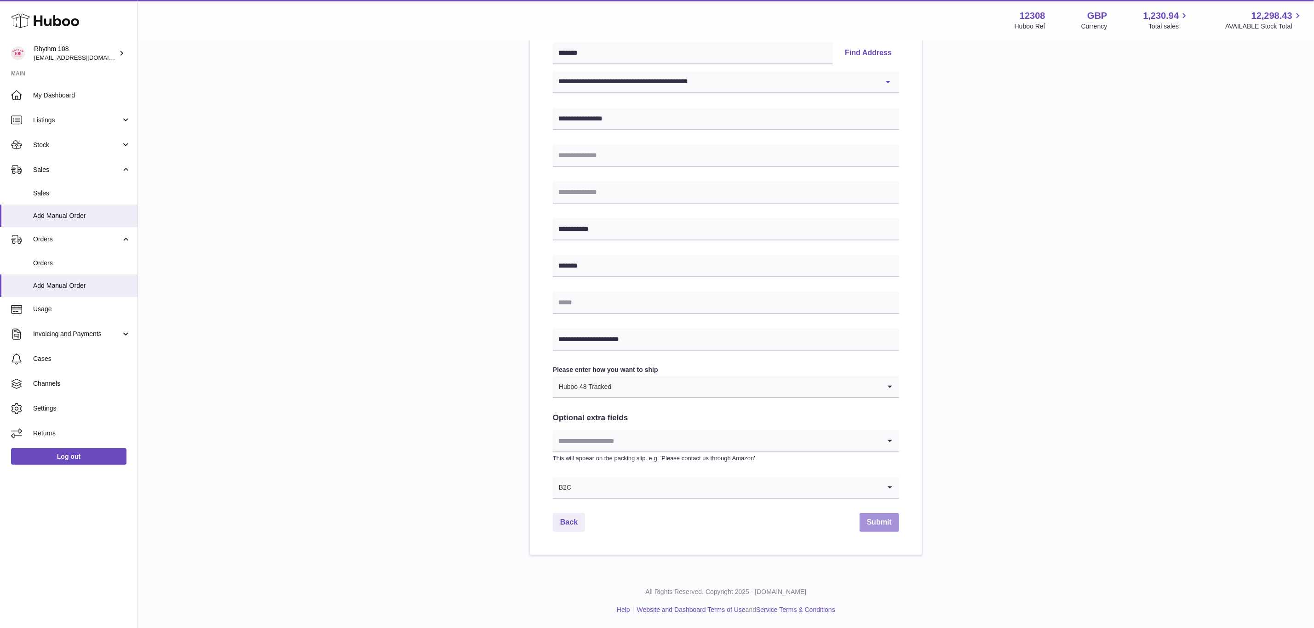
click at [885, 522] on button "Submit" at bounding box center [880, 522] width 40 height 19
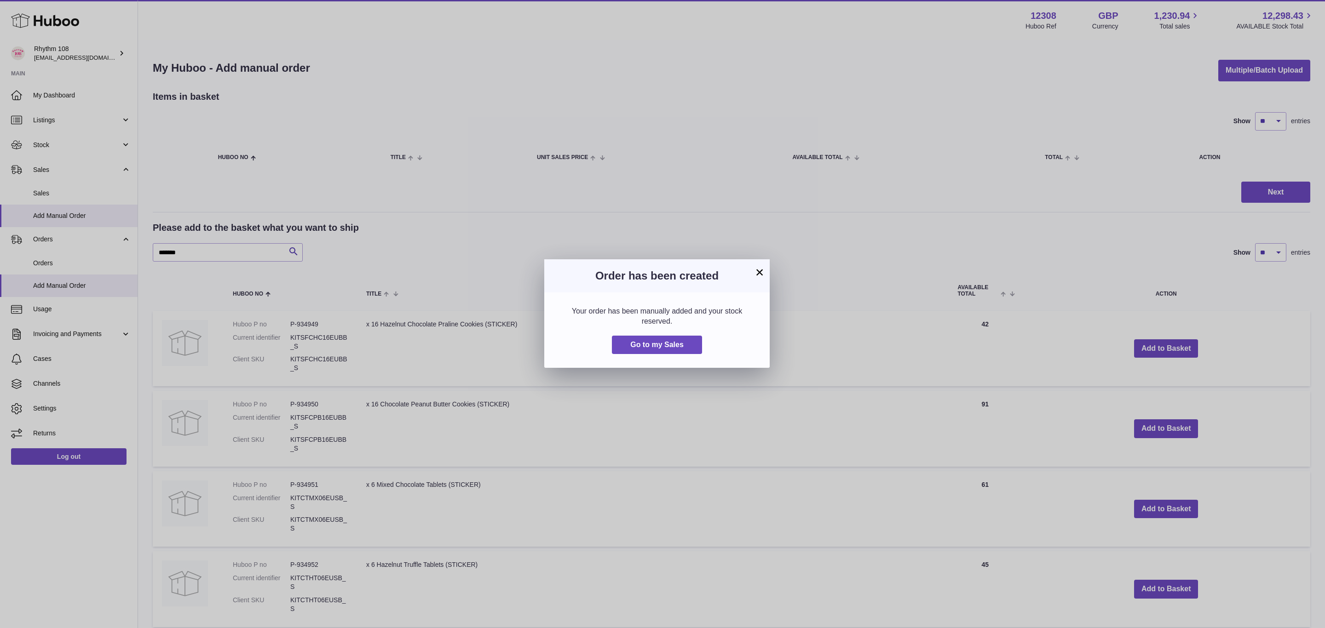
click at [755, 268] on button "×" at bounding box center [759, 272] width 11 height 11
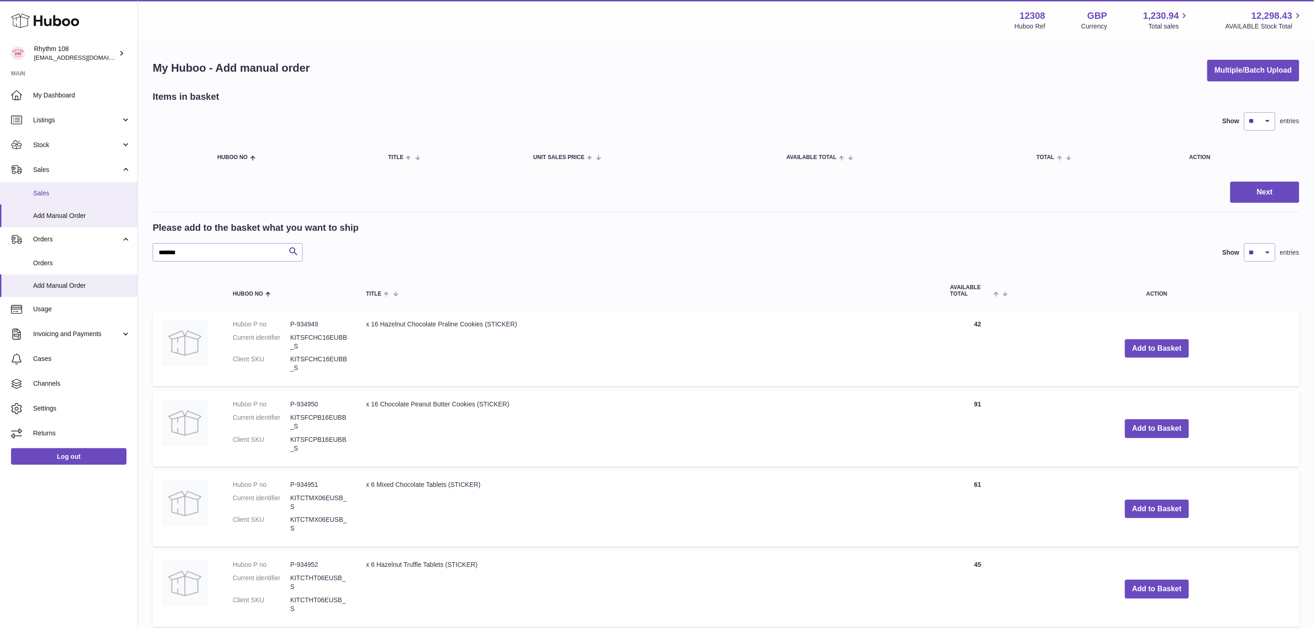
click at [59, 196] on span "Sales" at bounding box center [82, 193] width 98 height 9
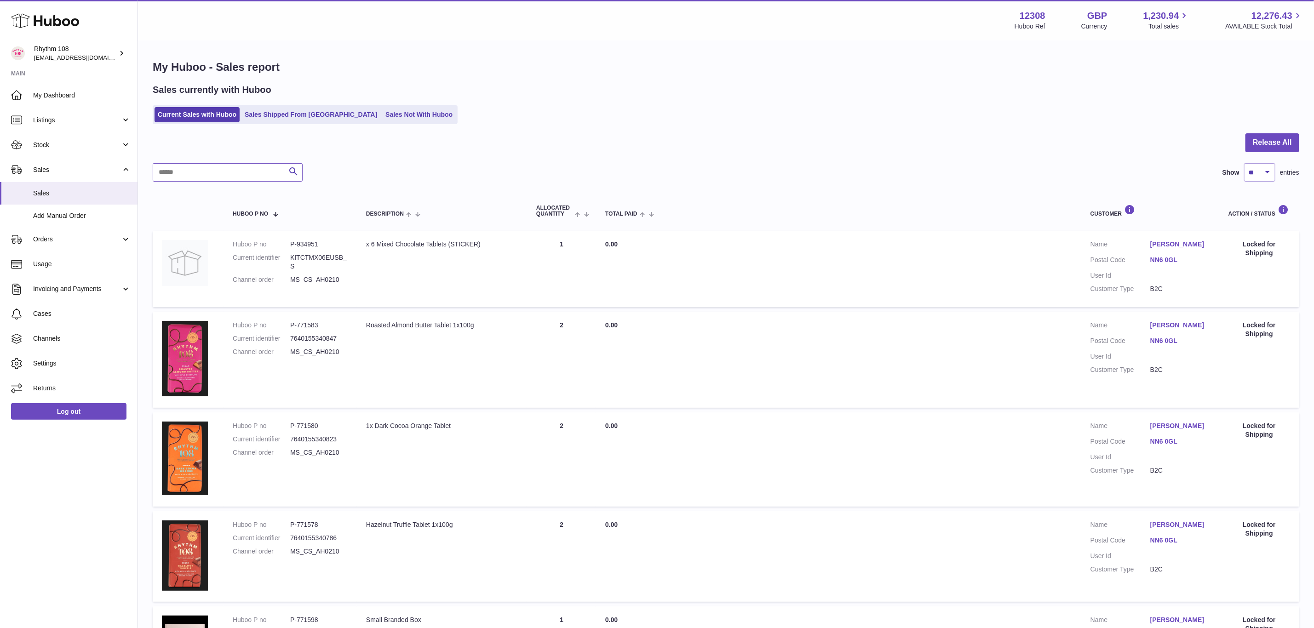
click at [212, 173] on input "text" at bounding box center [228, 172] width 150 height 18
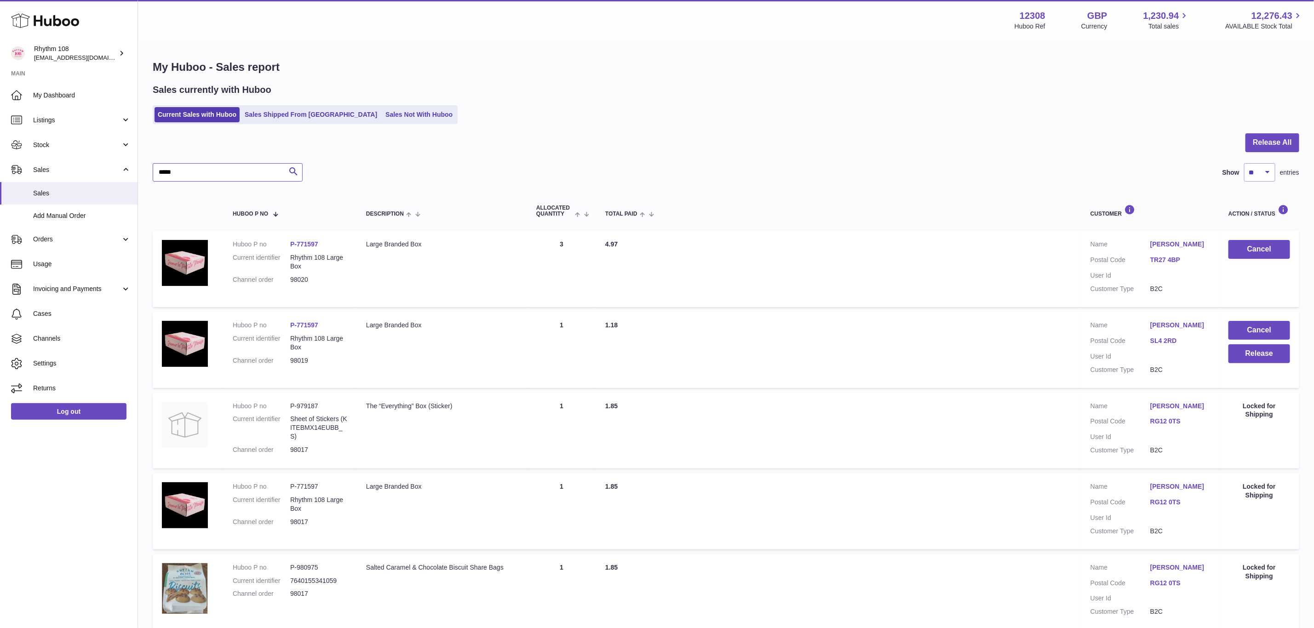
type input "*****"
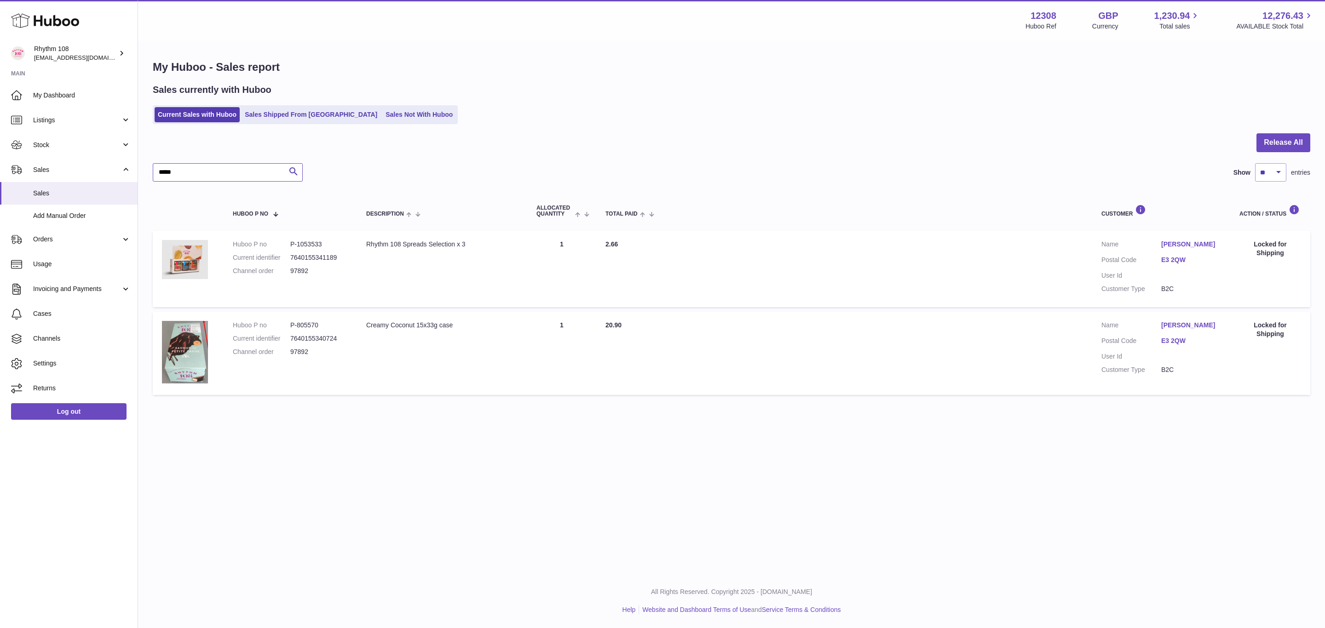
drag, startPoint x: 190, startPoint y: 179, endPoint x: 149, endPoint y: 175, distance: 40.7
click at [149, 175] on div "My Huboo - Sales report Sales currently with Huboo Current Sales with Huboo Sal…" at bounding box center [731, 229] width 1187 height 377
click at [44, 319] on link "Cases" at bounding box center [69, 314] width 138 height 25
click at [65, 312] on span "Cases" at bounding box center [82, 314] width 98 height 9
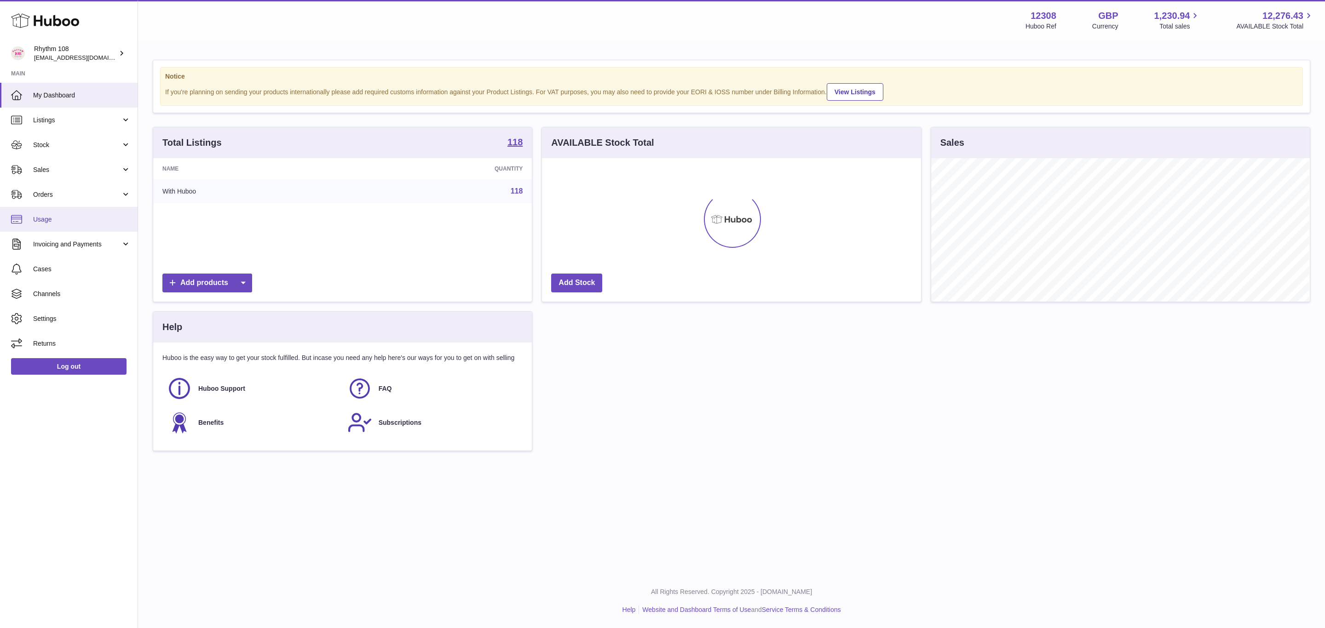
scroll to position [144, 378]
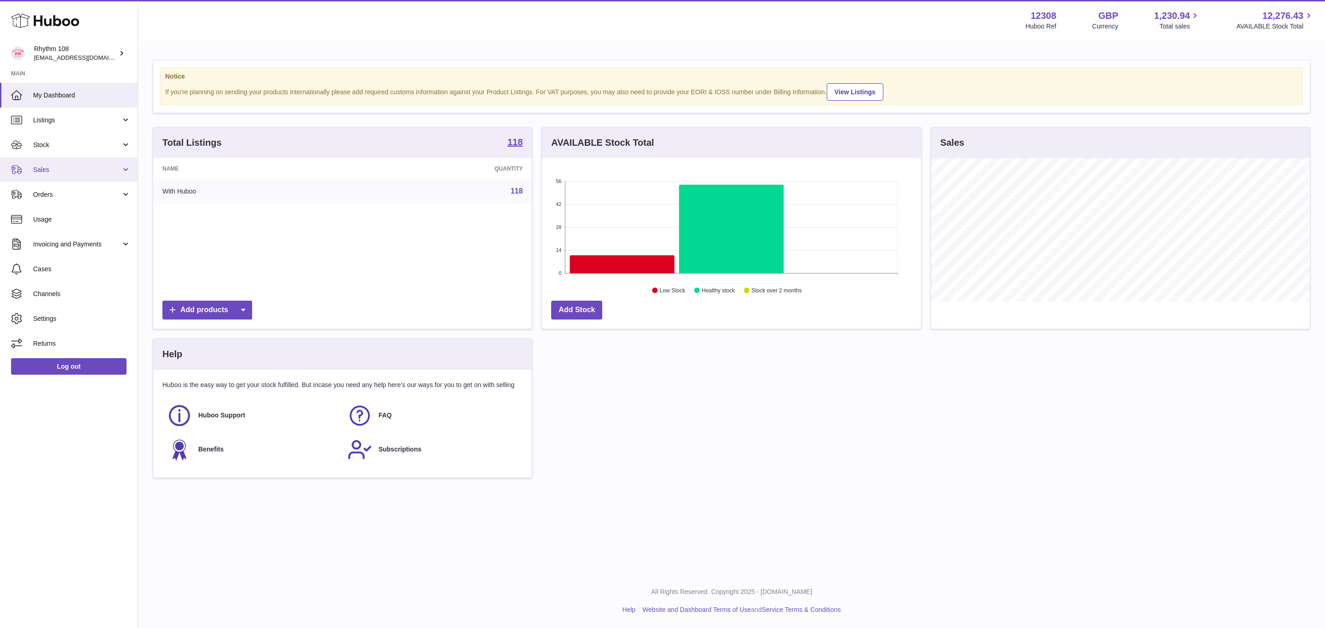
click at [54, 172] on span "Sales" at bounding box center [77, 170] width 88 height 9
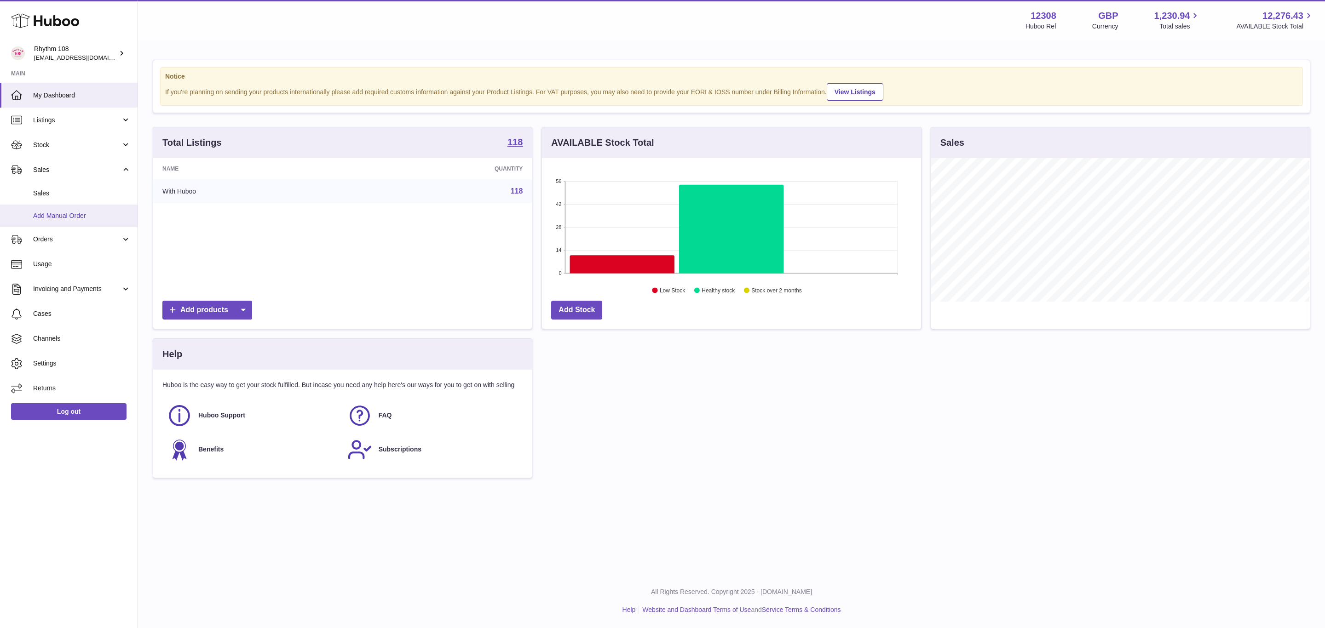
click at [53, 215] on span "Add Manual Order" at bounding box center [82, 216] width 98 height 9
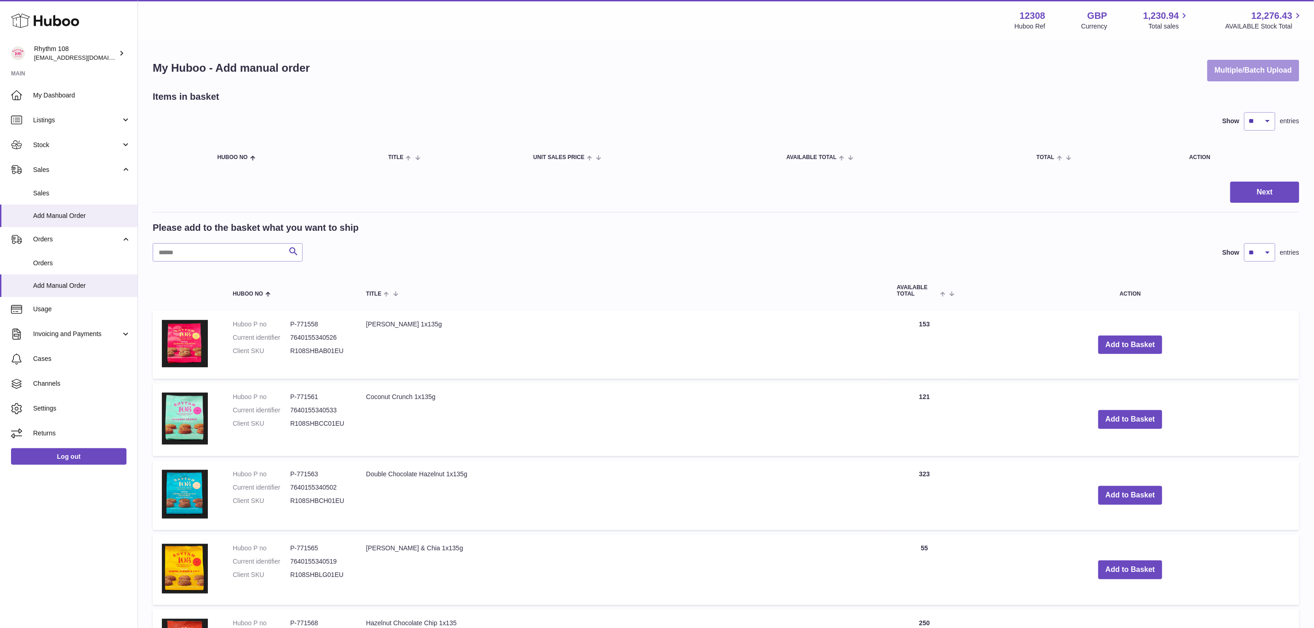
click at [1253, 76] on button "Multiple/Batch Upload" at bounding box center [1254, 71] width 92 height 22
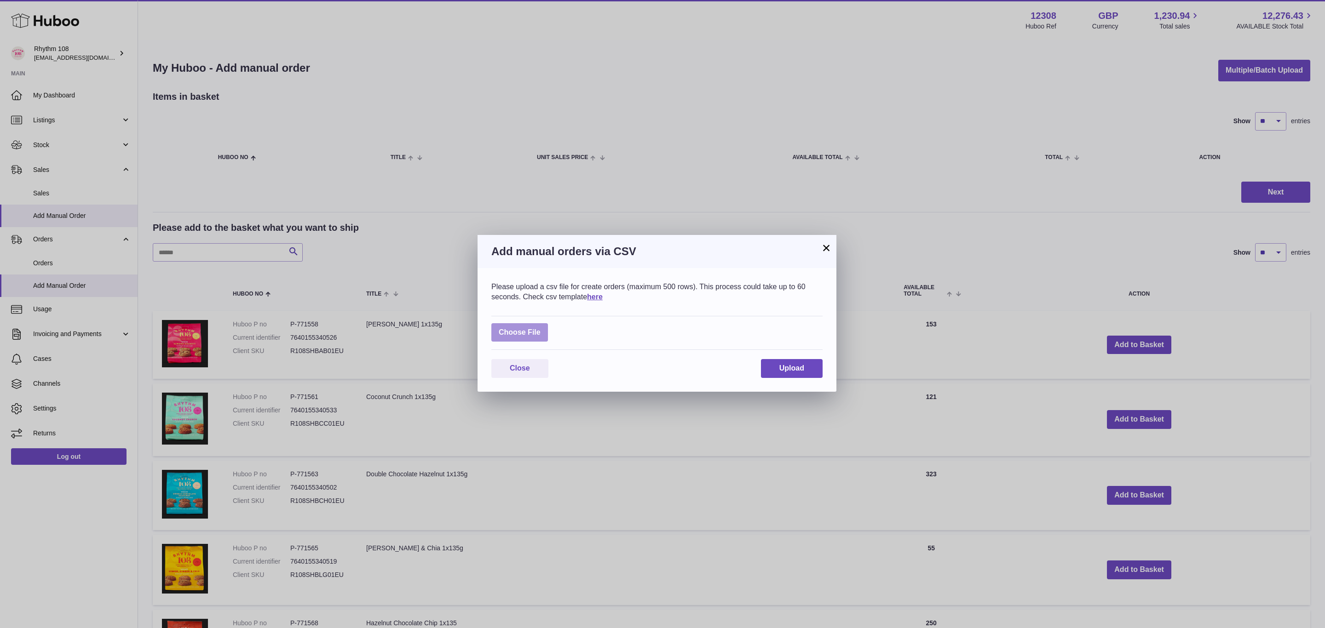
click at [528, 328] on label at bounding box center [519, 332] width 57 height 19
click at [541, 328] on input "file" at bounding box center [541, 328] width 0 height 0
type input "**********"
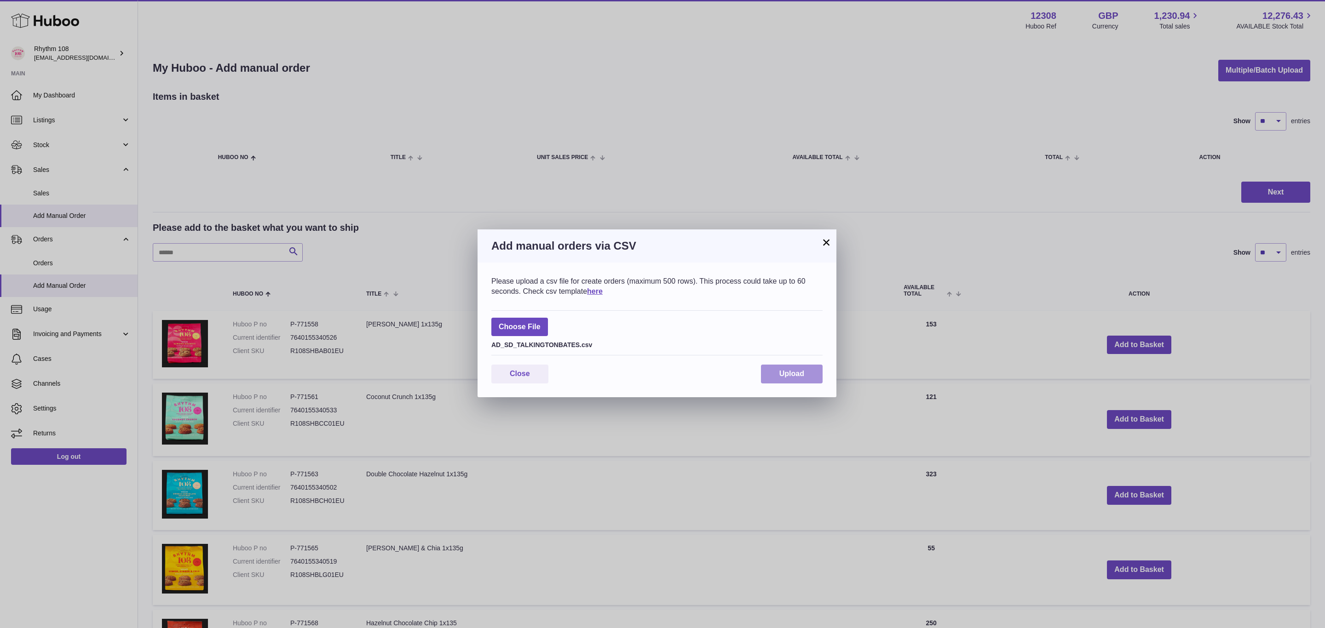
click at [780, 370] on span "Upload" at bounding box center [791, 374] width 25 height 8
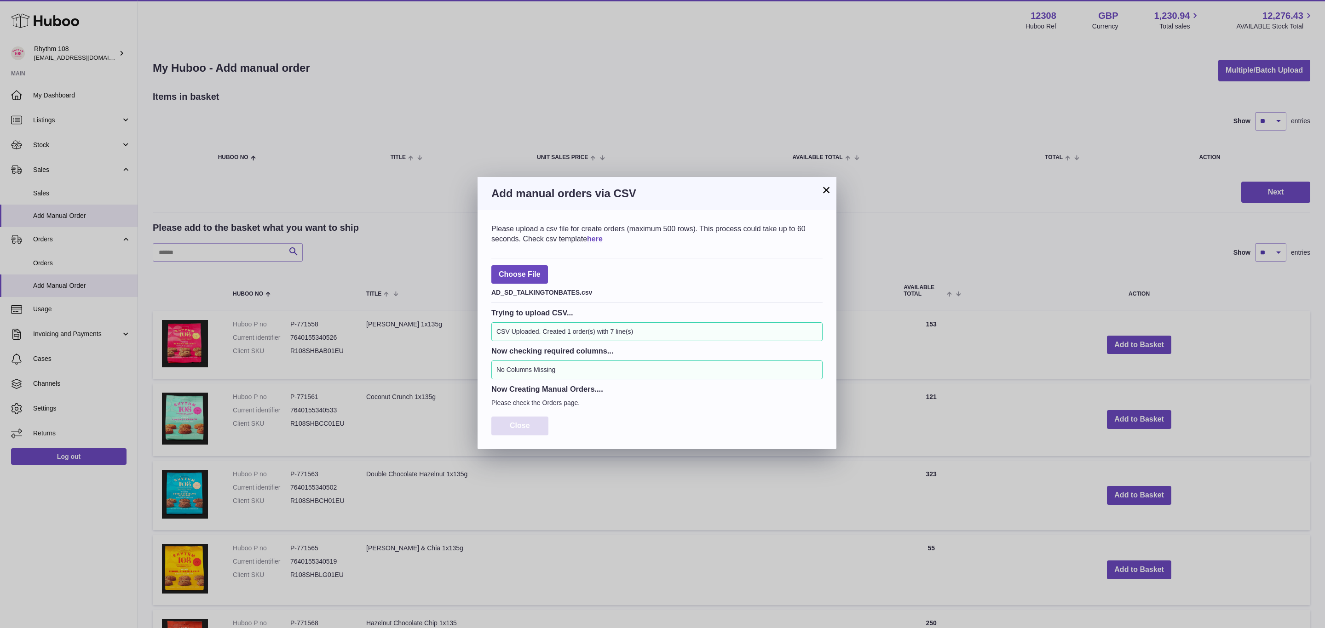
click at [517, 426] on span "Close" at bounding box center [520, 426] width 20 height 8
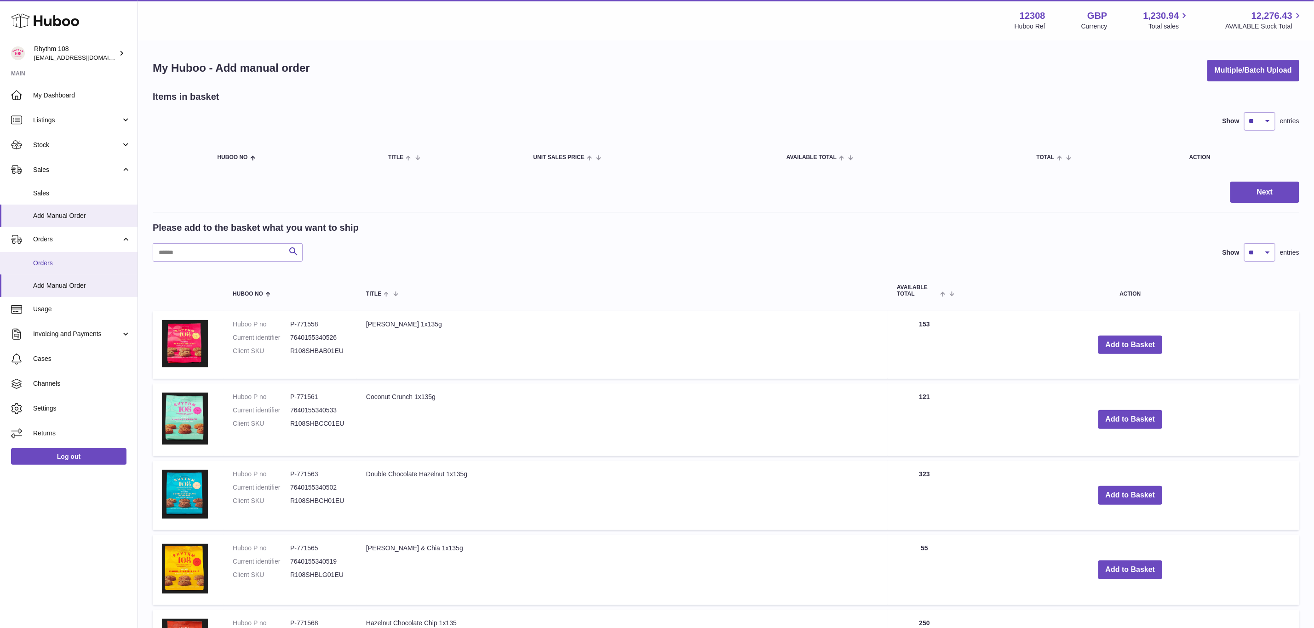
click at [61, 265] on span "Orders" at bounding box center [82, 263] width 98 height 9
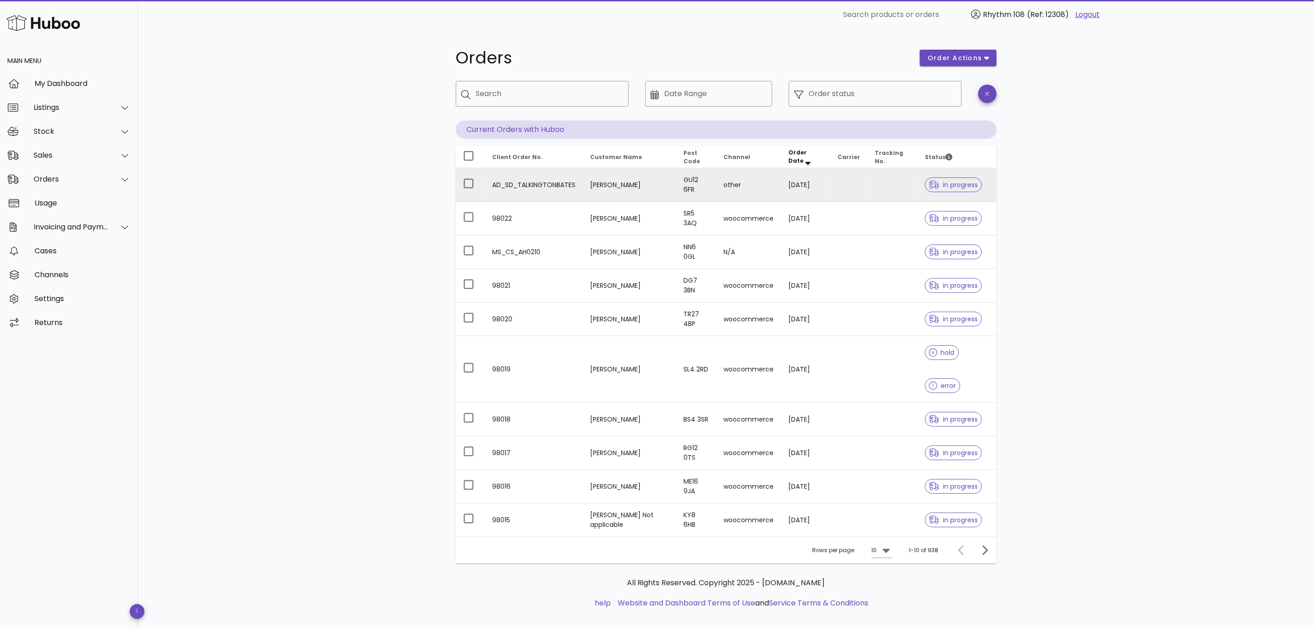
click at [644, 190] on td "[PERSON_NAME]" at bounding box center [629, 185] width 93 height 34
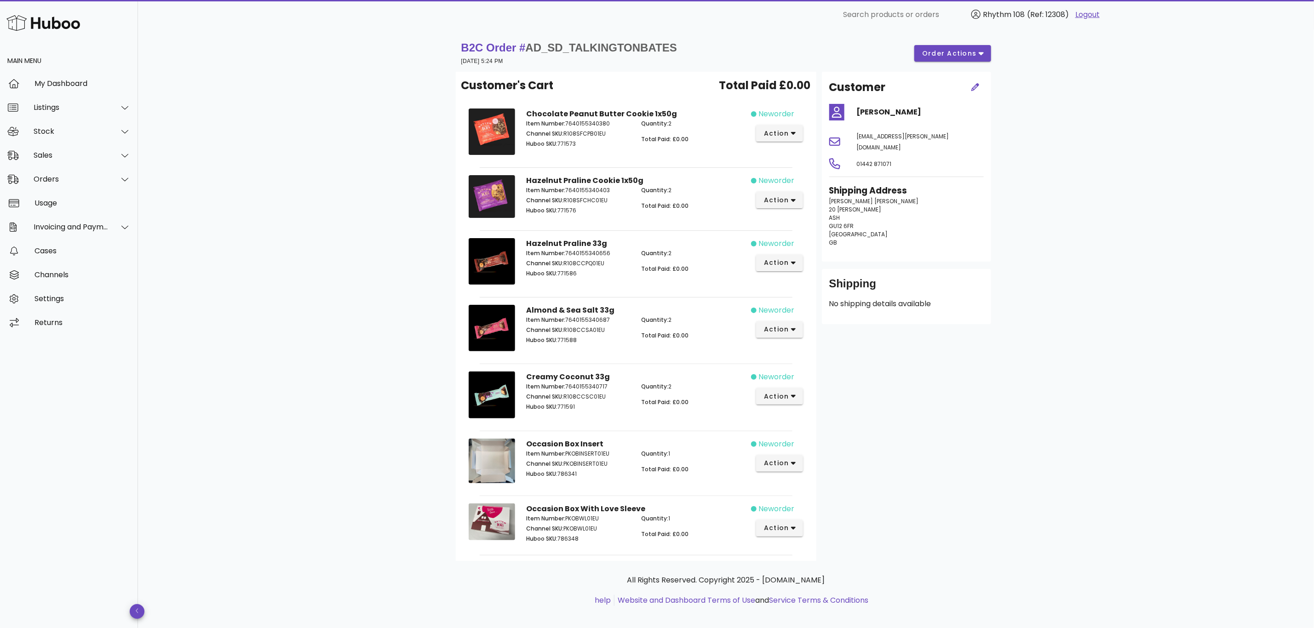
click at [1060, 475] on div "B2C Order # AD_SD_TALKINGTONBATES [DATE] 5:24 PM order actions Customer's Cart …" at bounding box center [726, 332] width 1176 height 606
click at [33, 164] on div "Sales" at bounding box center [69, 156] width 138 height 24
click at [48, 179] on div "Sales" at bounding box center [82, 178] width 98 height 9
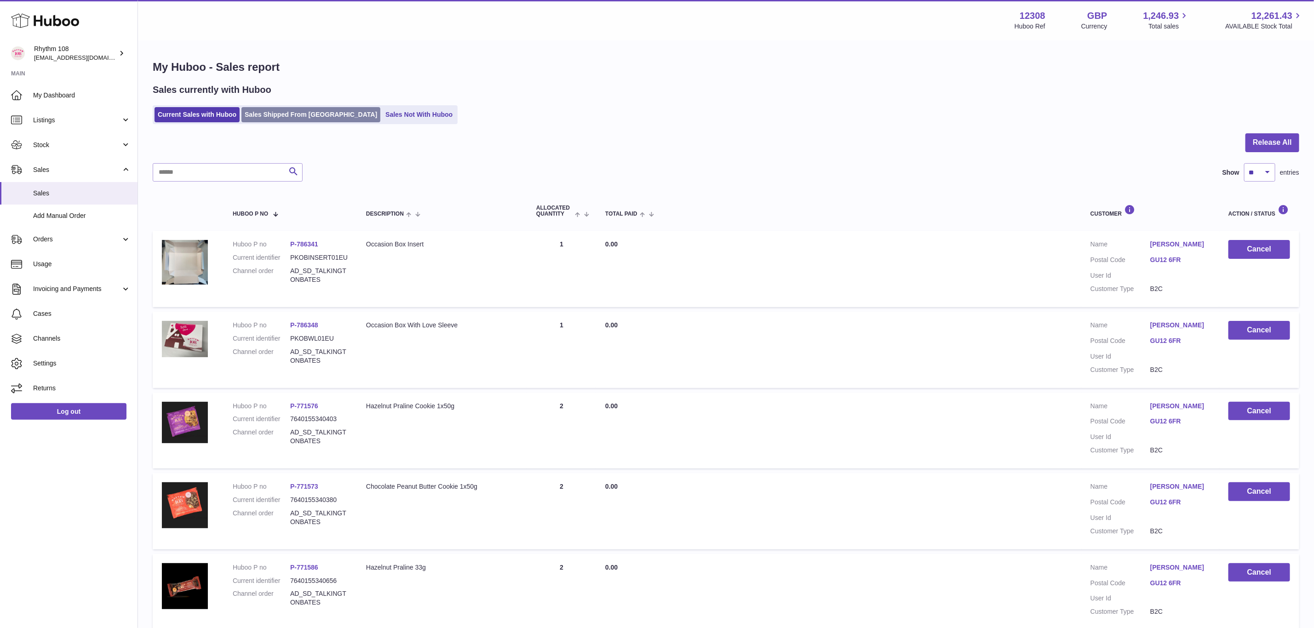
click at [262, 119] on link "Sales Shipped From [GEOGRAPHIC_DATA]" at bounding box center [311, 114] width 139 height 15
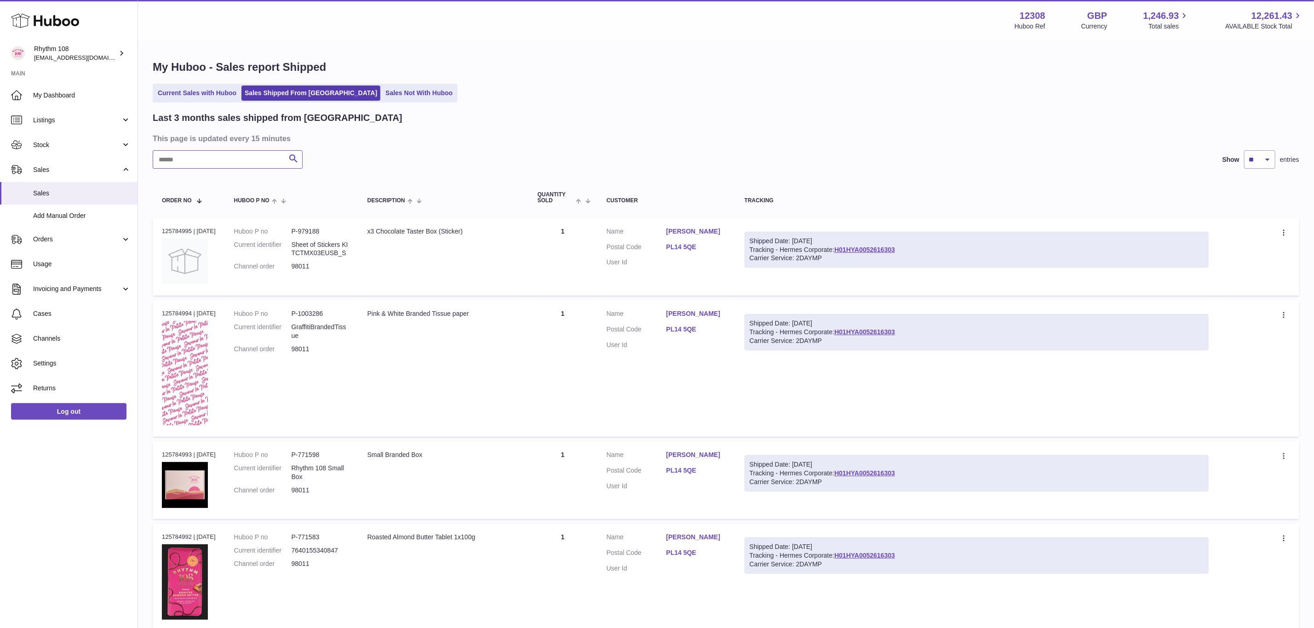
click at [232, 161] on input "text" at bounding box center [228, 159] width 150 height 18
type input "*****"
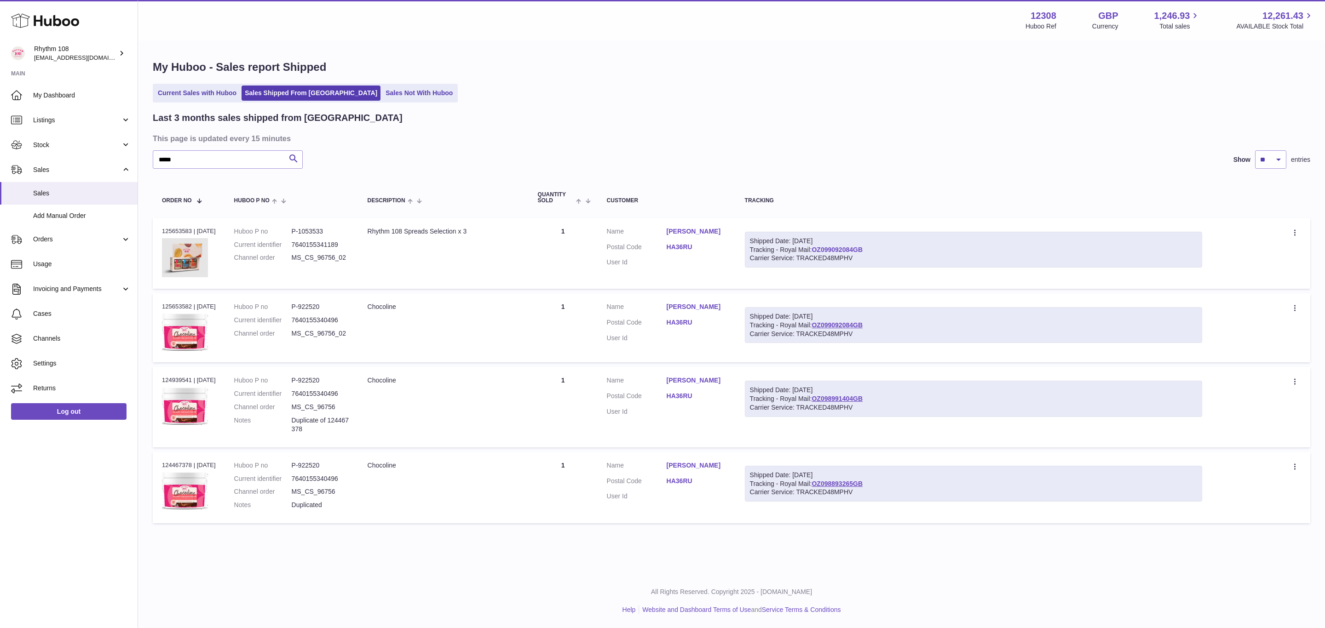
drag, startPoint x: 882, startPoint y: 249, endPoint x: 820, endPoint y: 251, distance: 62.6
click at [820, 251] on div "Shipped Date: 29th Sep 2025 Tracking - Royal Mail: OZ099092084GB Carrier Servic…" at bounding box center [973, 250] width 457 height 36
click at [704, 238] on dl "Customer Name Heena Modi Postal Code HA36RU User Id" at bounding box center [667, 249] width 120 height 45
click at [682, 249] on link "HA36RU" at bounding box center [697, 247] width 60 height 9
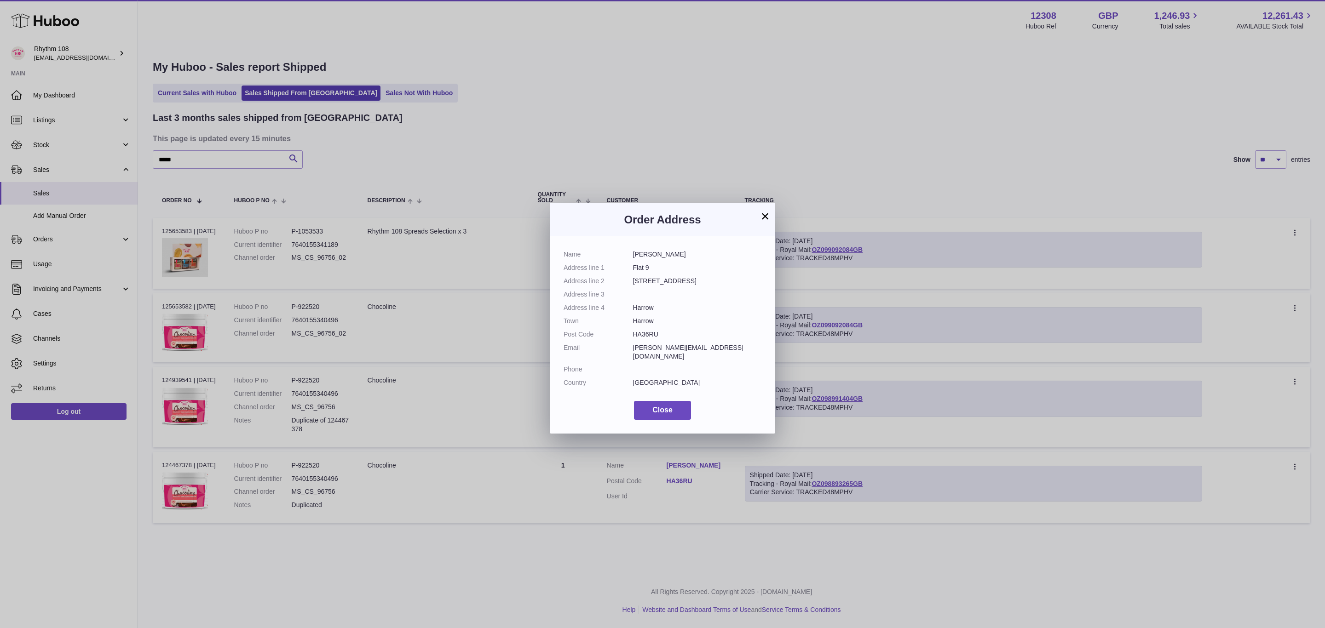
drag, startPoint x: 646, startPoint y: 334, endPoint x: 631, endPoint y: 334, distance: 15.2
click at [631, 334] on dl "Name Heena Modi Address line 1 Flat 9 Address line 2 55 Brookshill Gate Address…" at bounding box center [663, 321] width 198 height 142
copy dl "HA36RU"
drag, startPoint x: 767, startPoint y: 213, endPoint x: 747, endPoint y: 216, distance: 20.5
click at [767, 213] on button "×" at bounding box center [765, 216] width 11 height 11
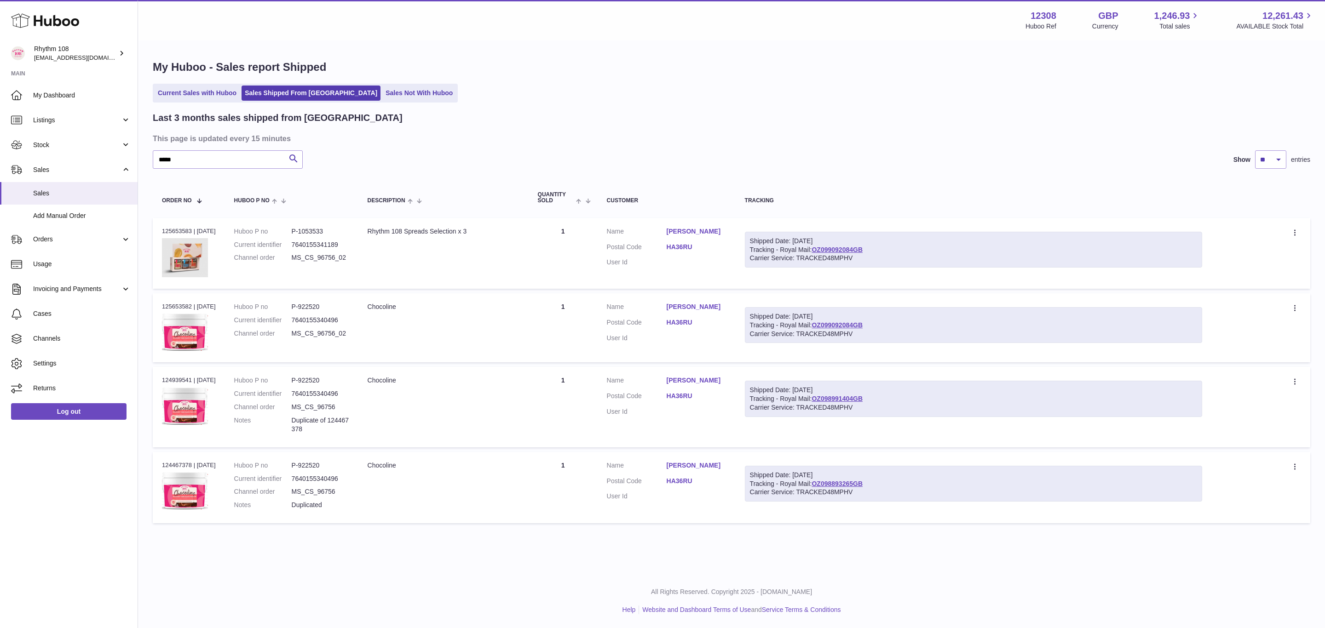
drag, startPoint x: 370, startPoint y: 254, endPoint x: 293, endPoint y: 261, distance: 77.6
click at [293, 261] on tr "Order no 125653583 | 29th Sep Huboo P no P-1053533 Current identifier 764015534…" at bounding box center [731, 253] width 1157 height 71
click at [341, 260] on dd "MS_CS_96756_02" at bounding box center [321, 257] width 58 height 9
drag, startPoint x: 350, startPoint y: 257, endPoint x: 295, endPoint y: 256, distance: 54.3
click at [295, 256] on dl "Huboo P no P-1053533 Current identifier 7640155341189 Channel order MS_CS_96756…" at bounding box center [291, 247] width 115 height 40
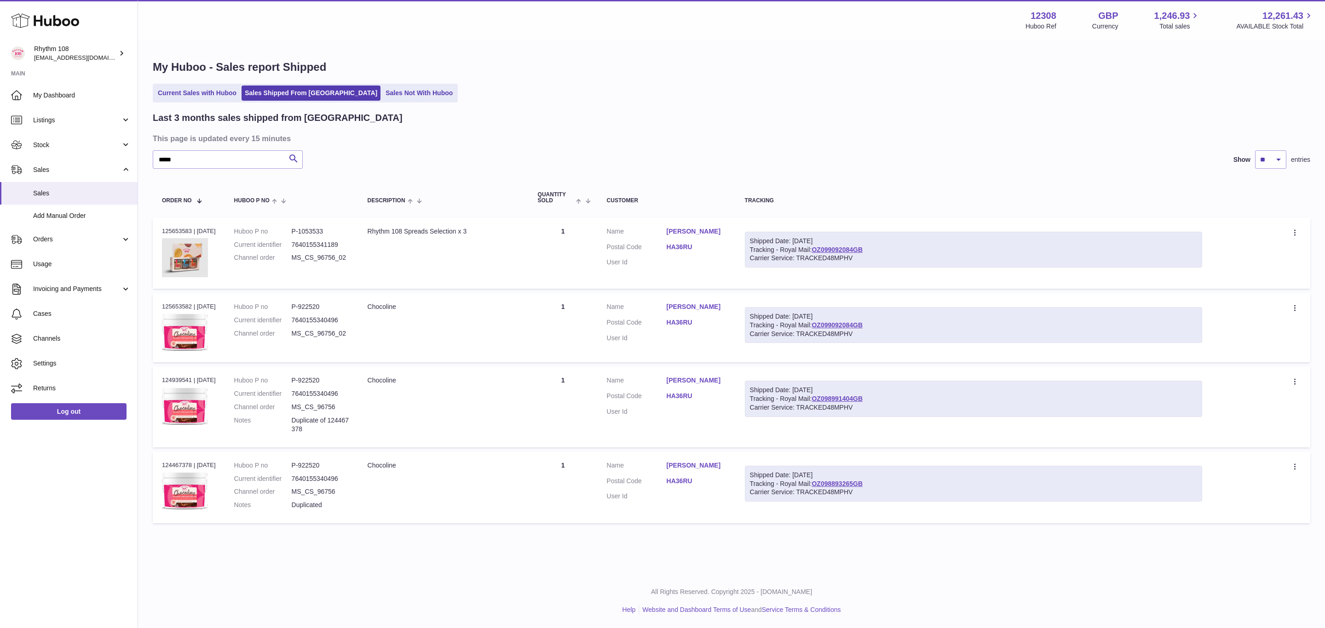
copy dl "MS_CS_96756_02"
click at [47, 237] on span "Orders" at bounding box center [77, 239] width 88 height 9
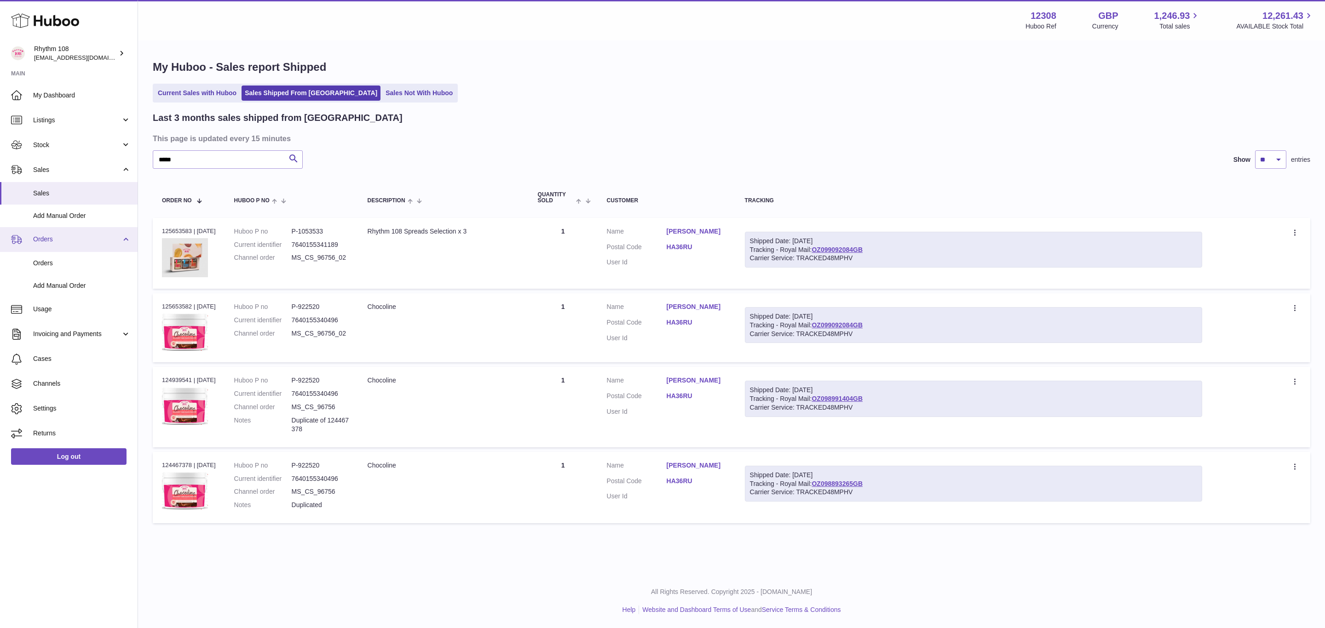
click at [47, 237] on span "Orders" at bounding box center [77, 239] width 88 height 9
click at [38, 240] on span "Orders" at bounding box center [77, 239] width 88 height 9
click at [36, 261] on span "Orders" at bounding box center [82, 263] width 98 height 9
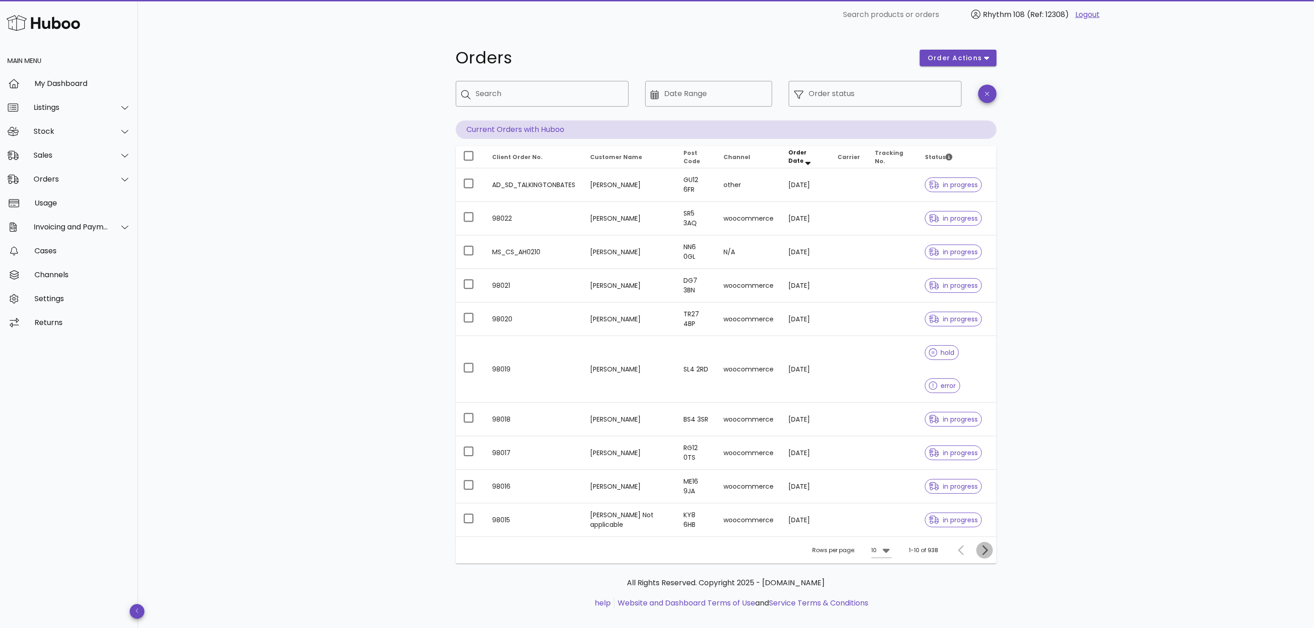
click at [984, 555] on icon "Next page" at bounding box center [984, 550] width 11 height 11
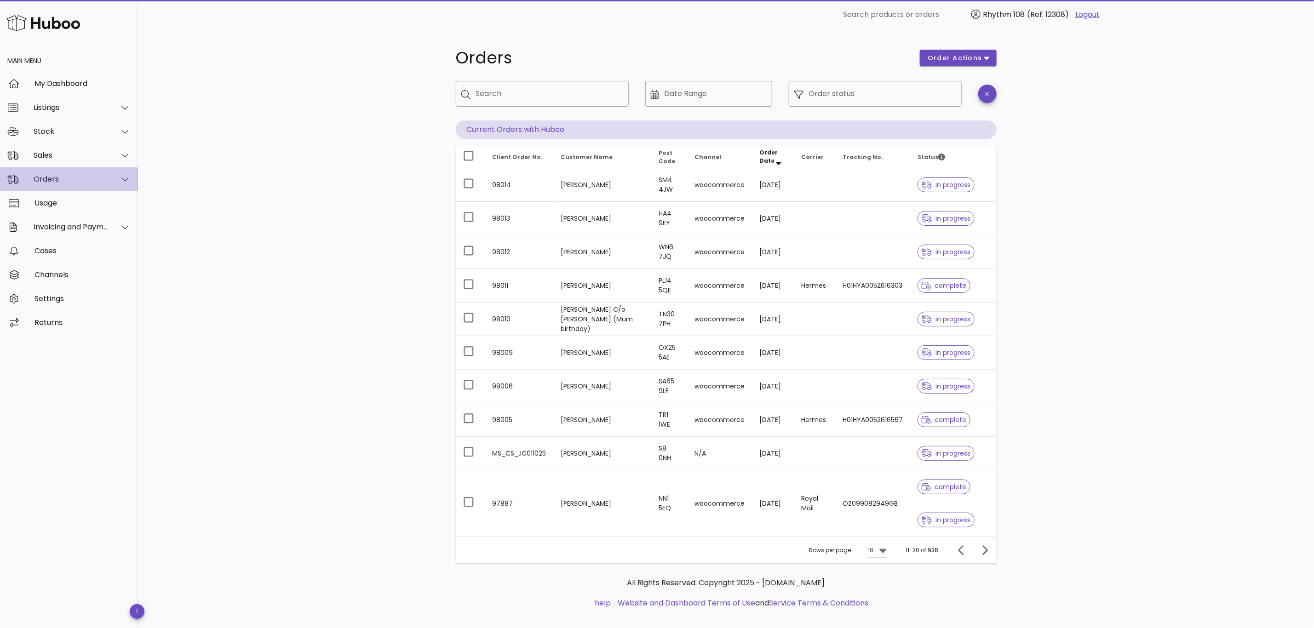
click at [46, 176] on div "Orders" at bounding box center [71, 179] width 75 height 9
click at [58, 201] on div "Orders" at bounding box center [82, 202] width 98 height 9
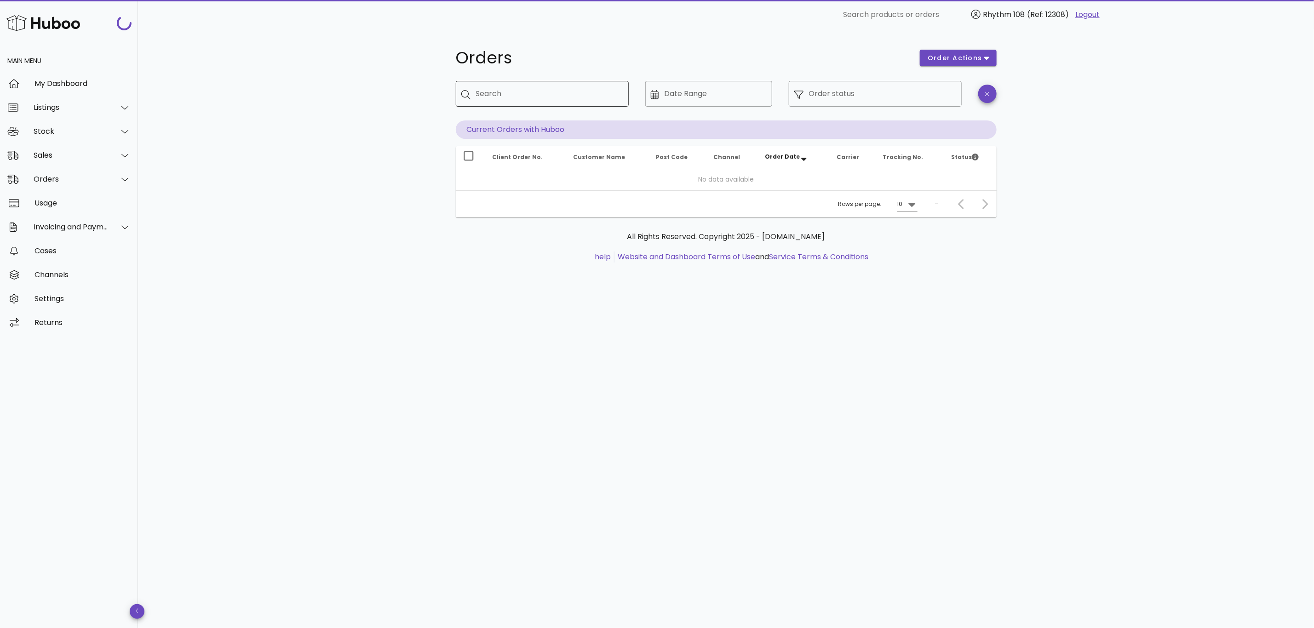
click at [563, 96] on input "Search" at bounding box center [548, 93] width 145 height 15
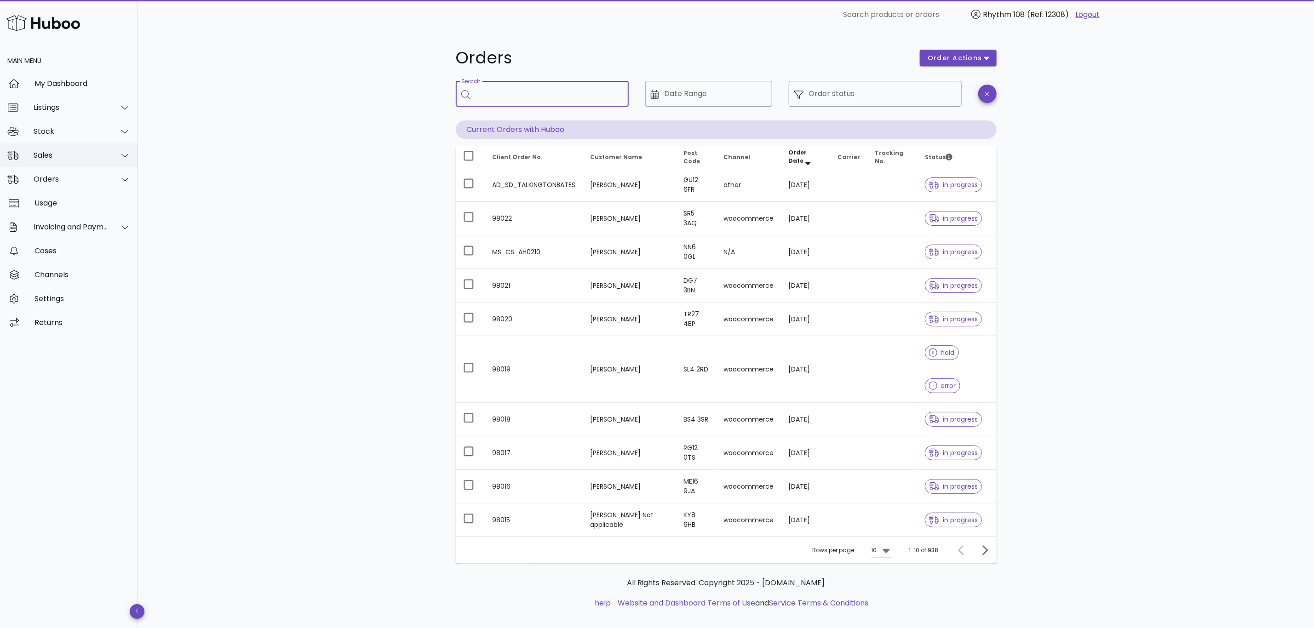
click at [28, 159] on div "Sales" at bounding box center [69, 156] width 138 height 24
click at [58, 179] on div "Sales" at bounding box center [82, 178] width 98 height 9
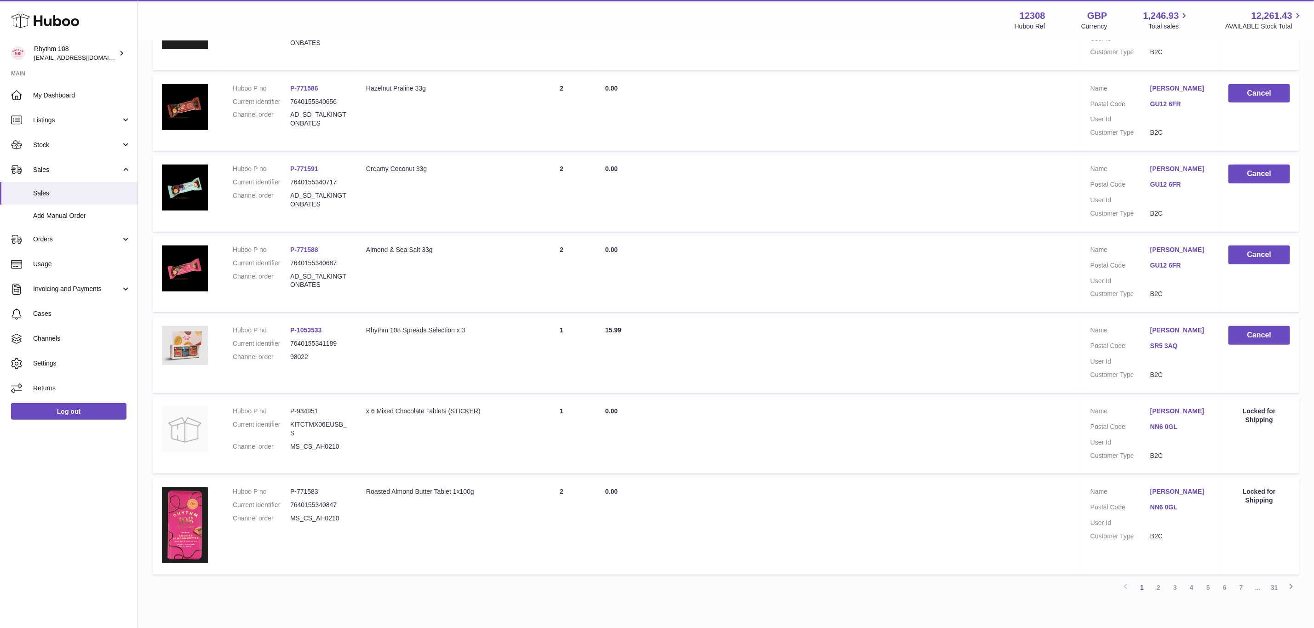
scroll to position [529, 0]
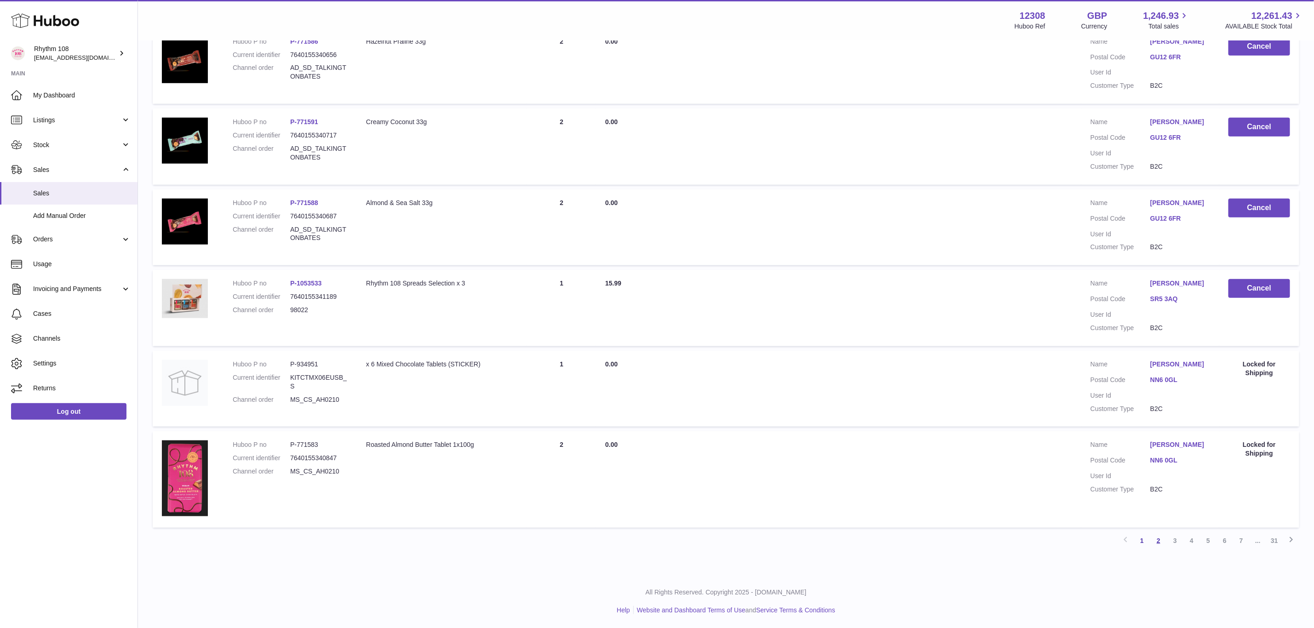
click at [1161, 544] on link "2" at bounding box center [1159, 541] width 17 height 17
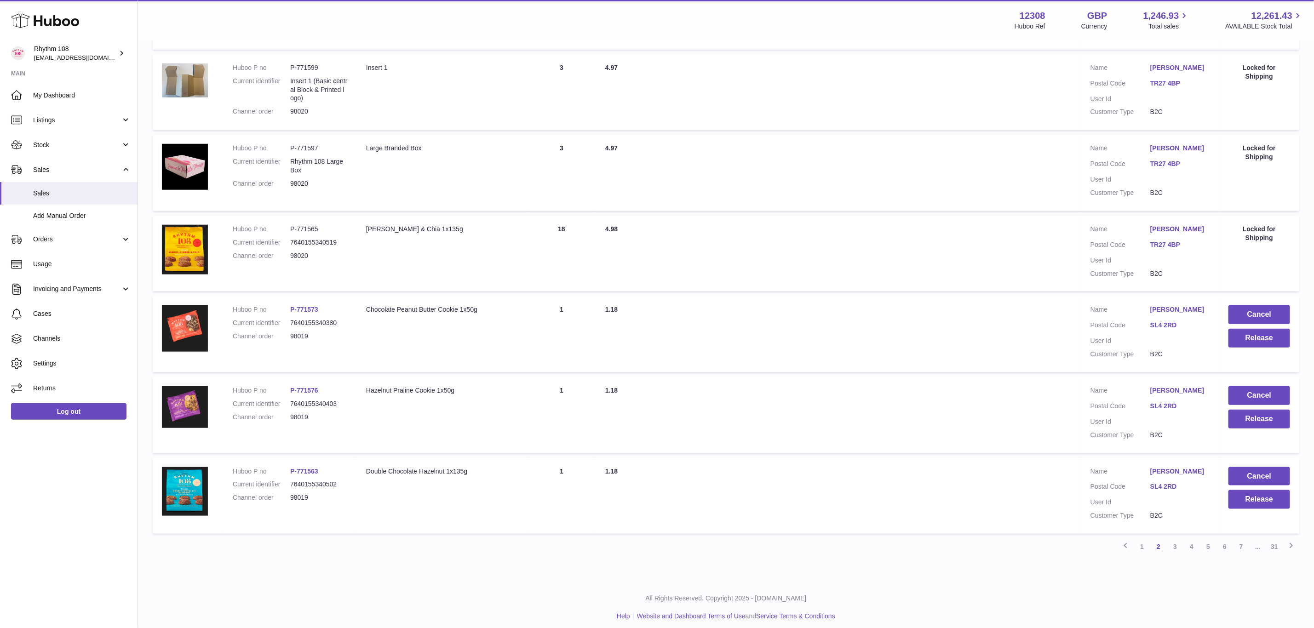
scroll to position [533, 0]
click at [1176, 539] on link "3" at bounding box center [1175, 546] width 17 height 17
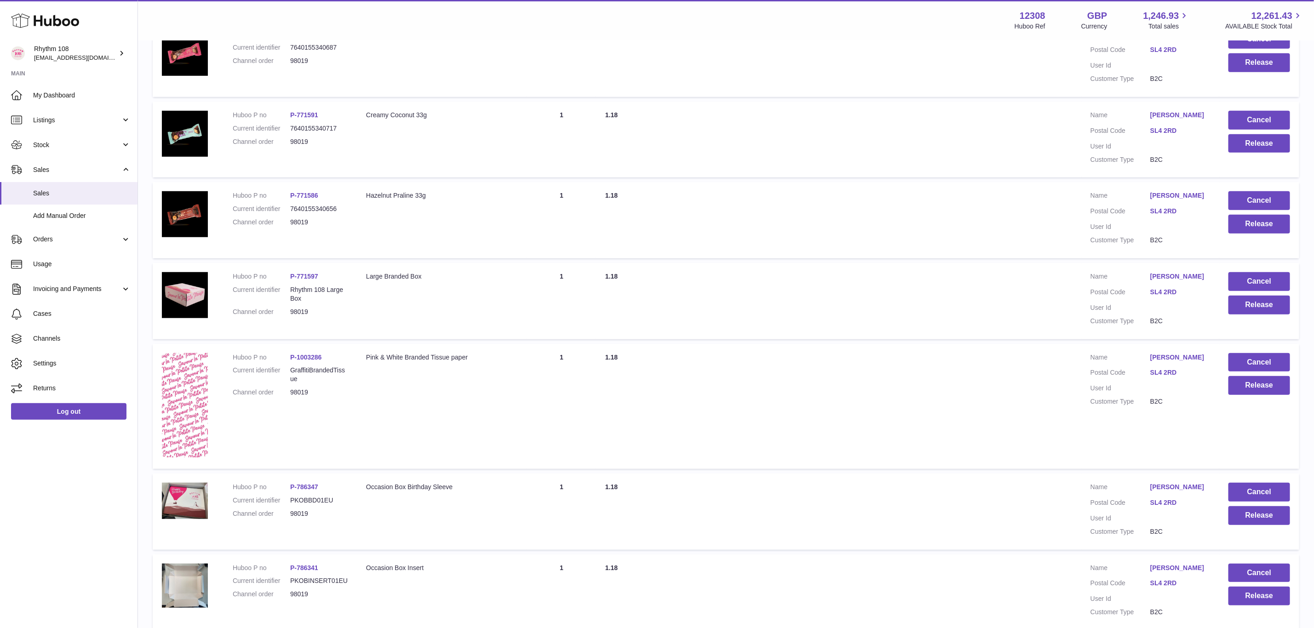
scroll to position [570, 0]
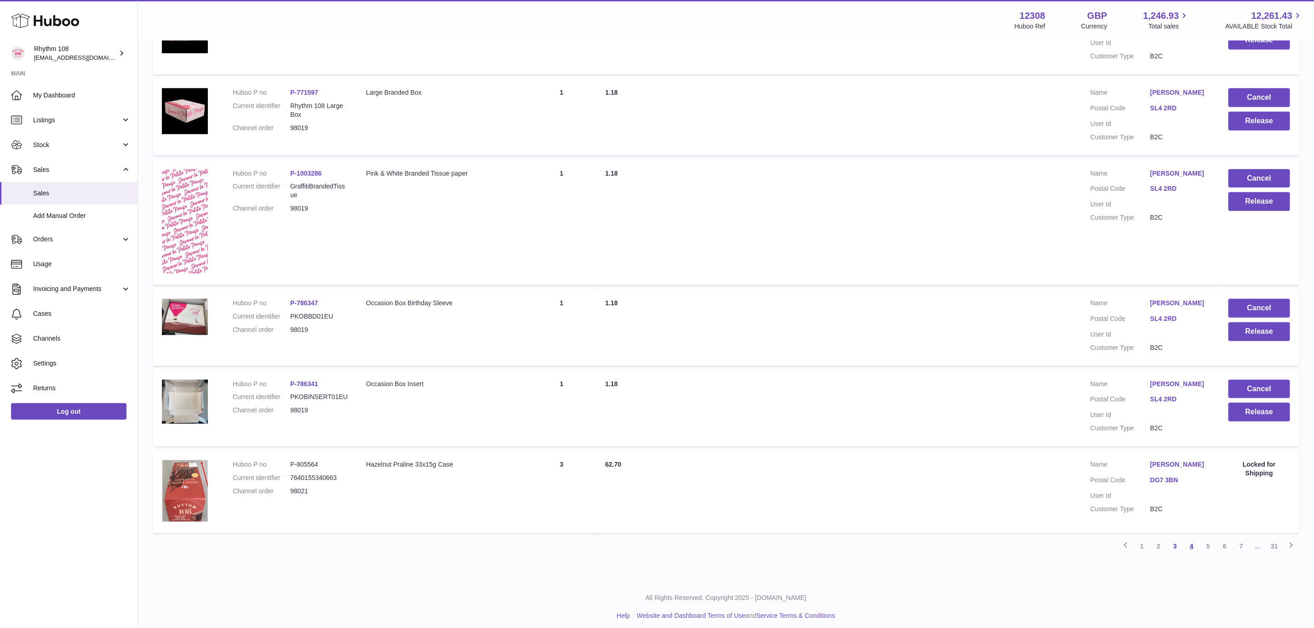
click at [1188, 541] on link "4" at bounding box center [1192, 546] width 17 height 17
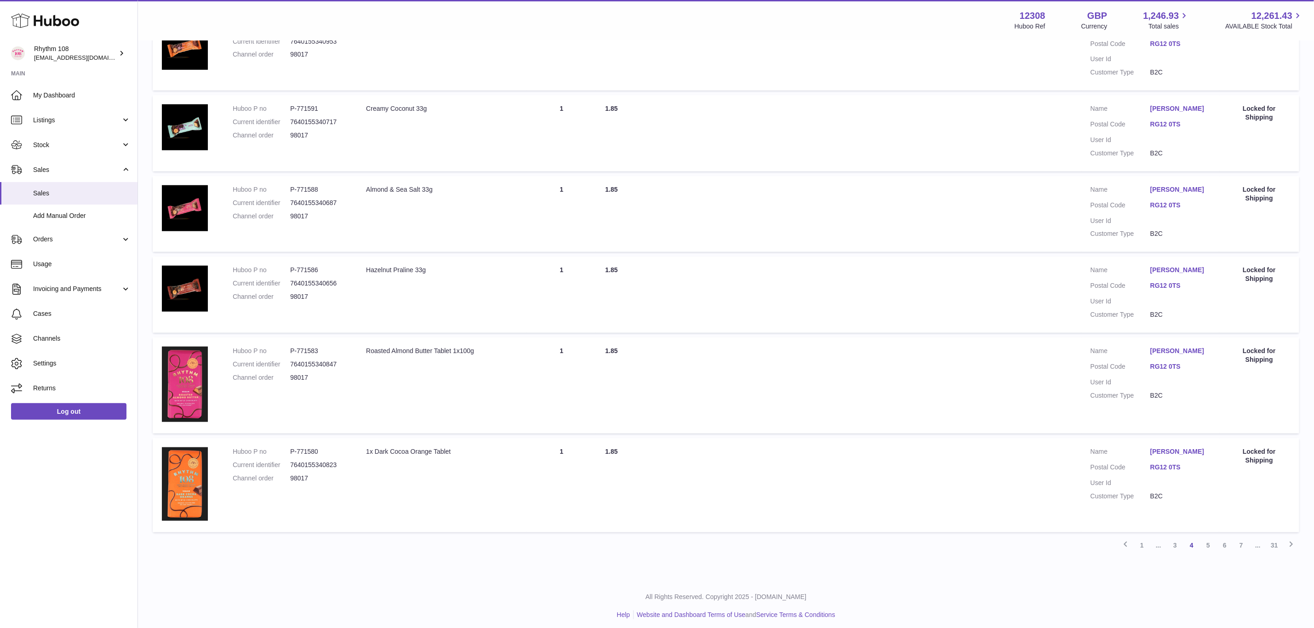
scroll to position [547, 0]
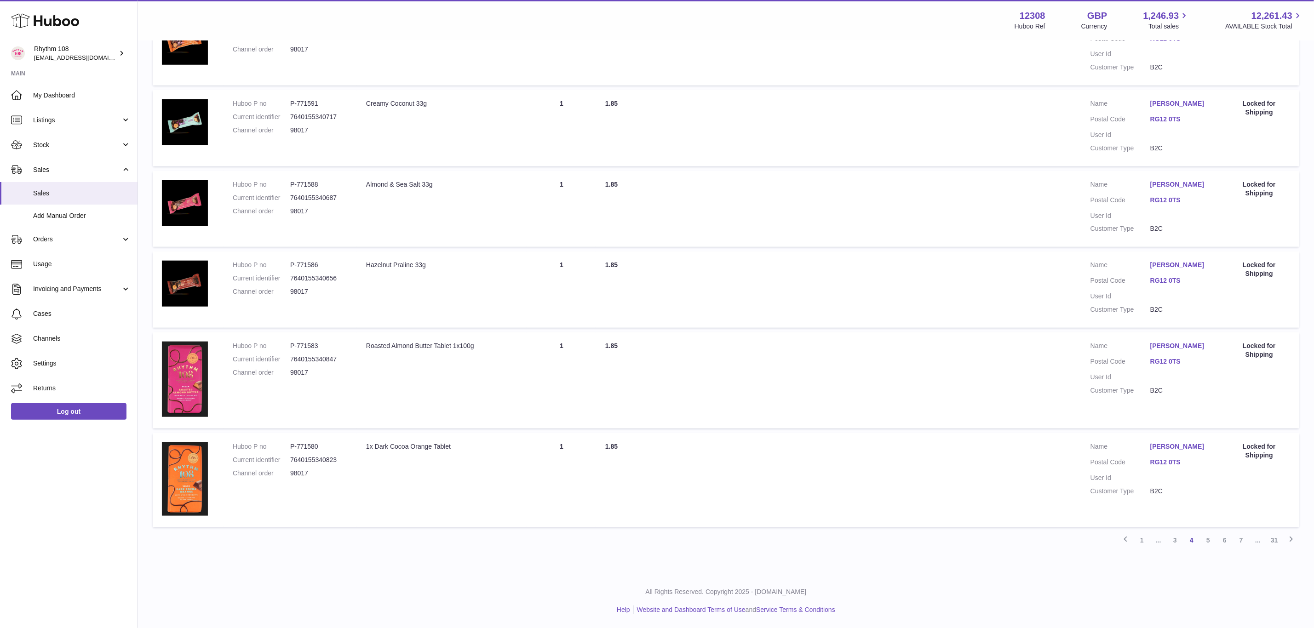
click at [1210, 541] on link "5" at bounding box center [1208, 540] width 17 height 17
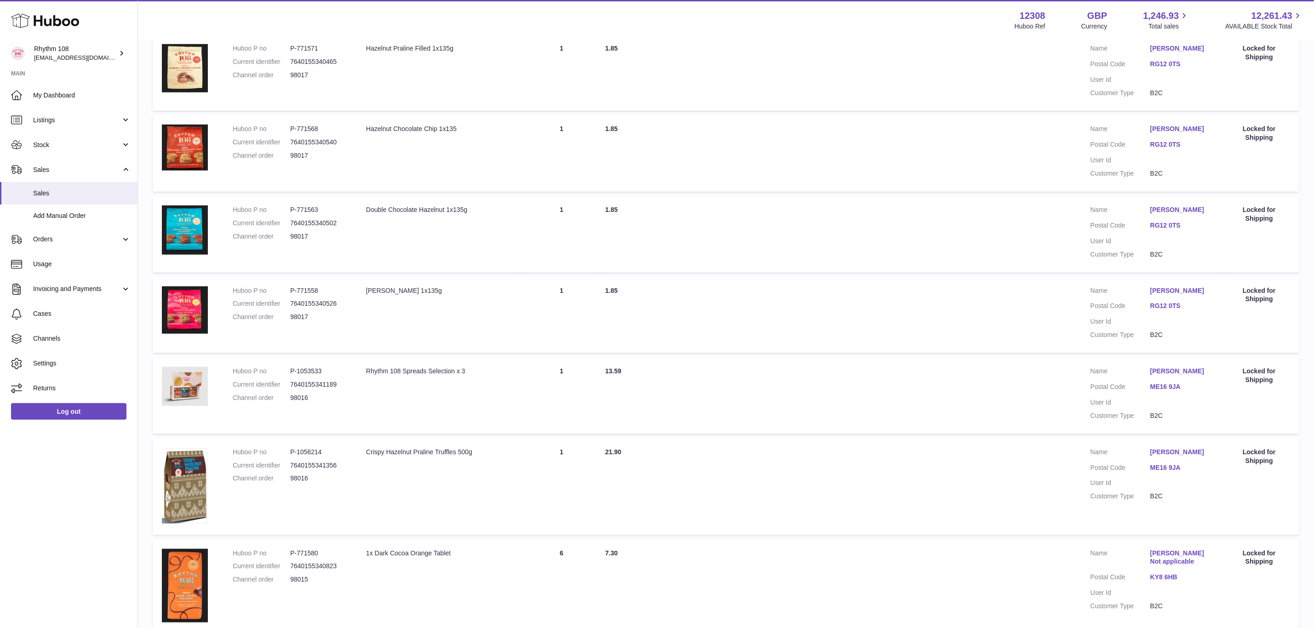
scroll to position [562, 0]
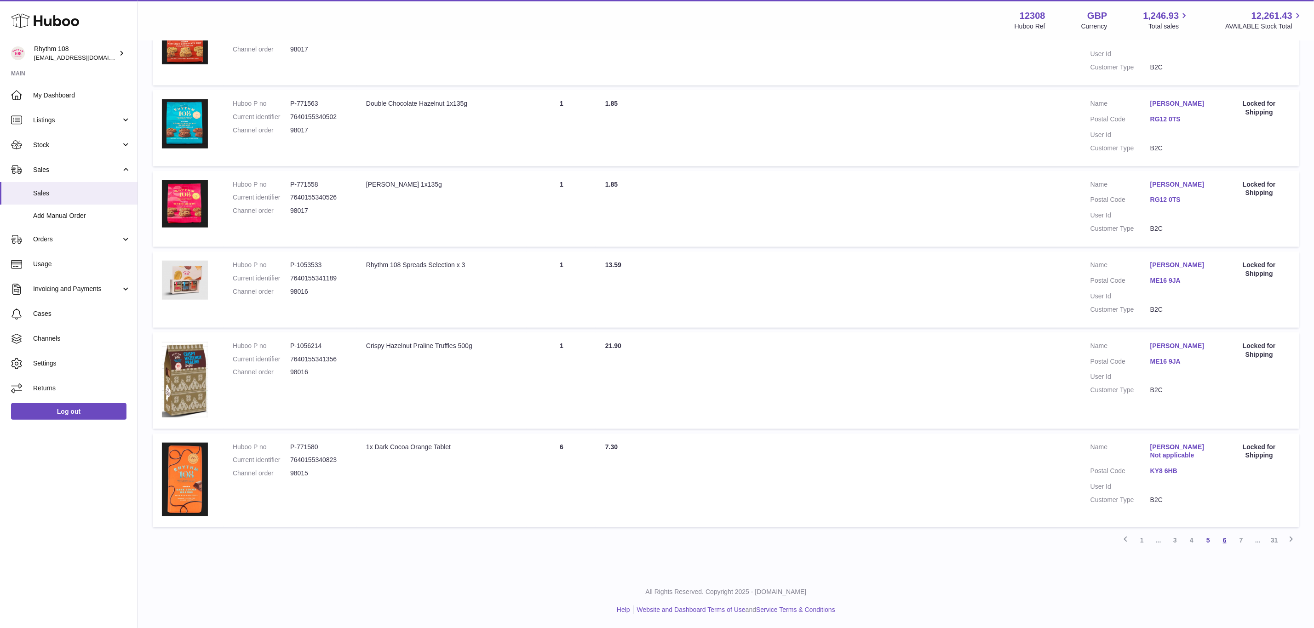
click at [1226, 541] on link "6" at bounding box center [1225, 540] width 17 height 17
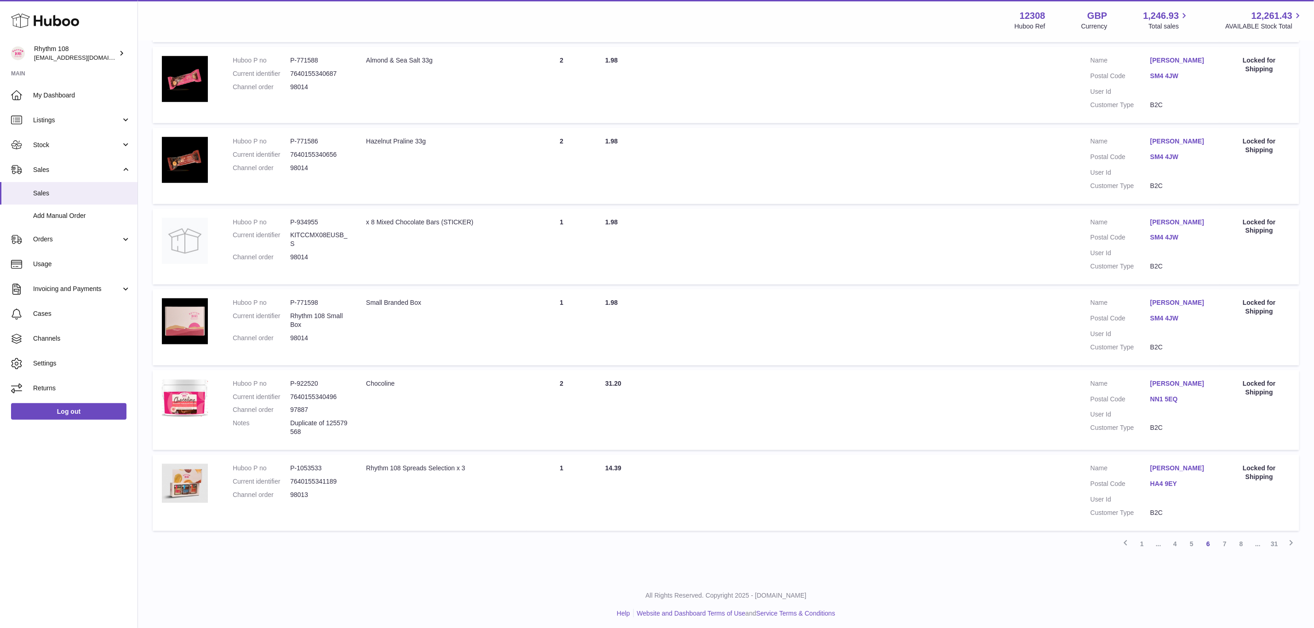
scroll to position [530, 0]
click at [1223, 543] on link "7" at bounding box center [1225, 541] width 17 height 17
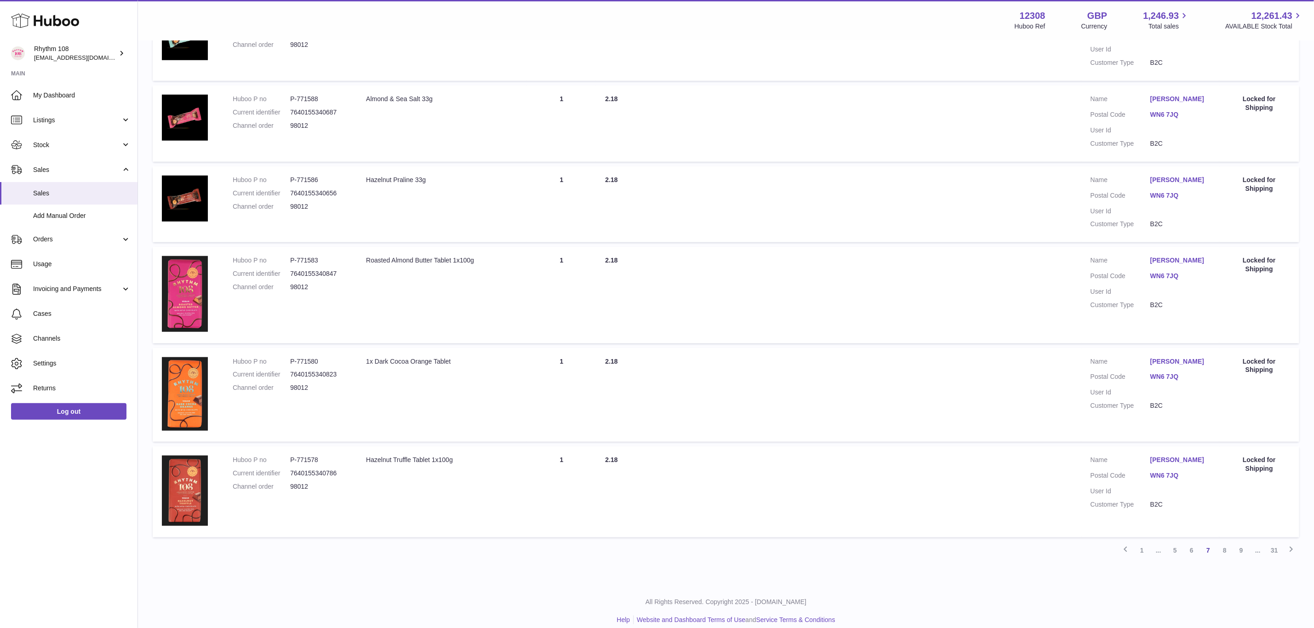
scroll to position [553, 0]
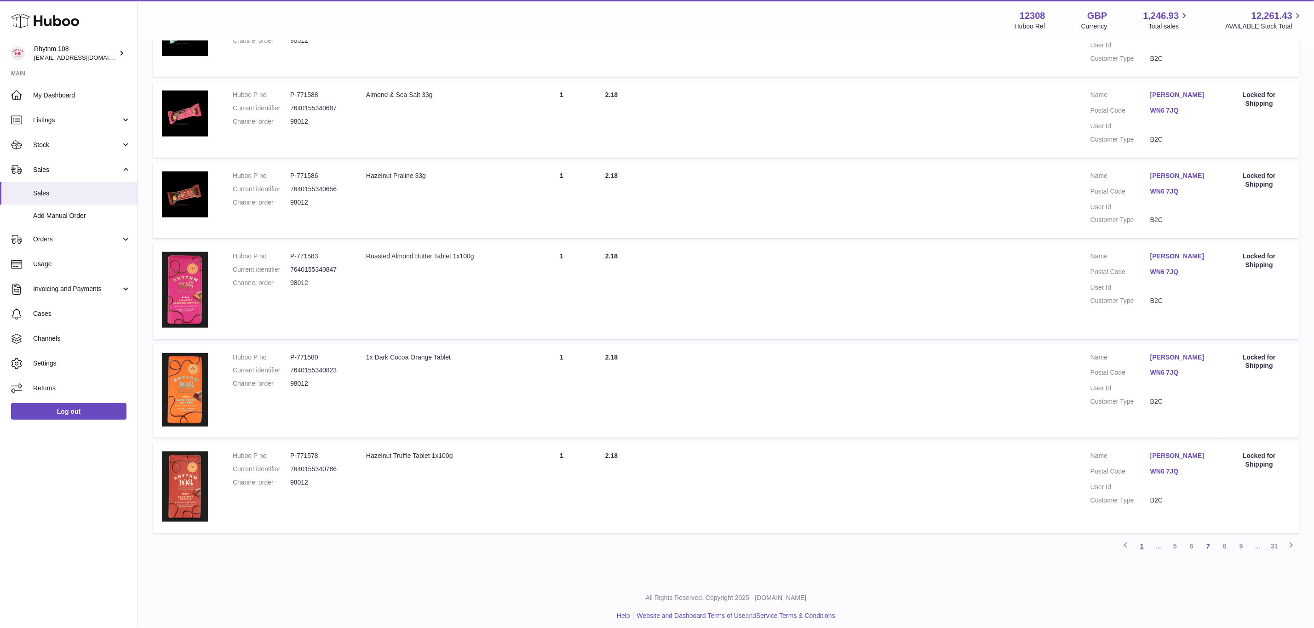
click at [1139, 542] on link "1" at bounding box center [1142, 546] width 17 height 17
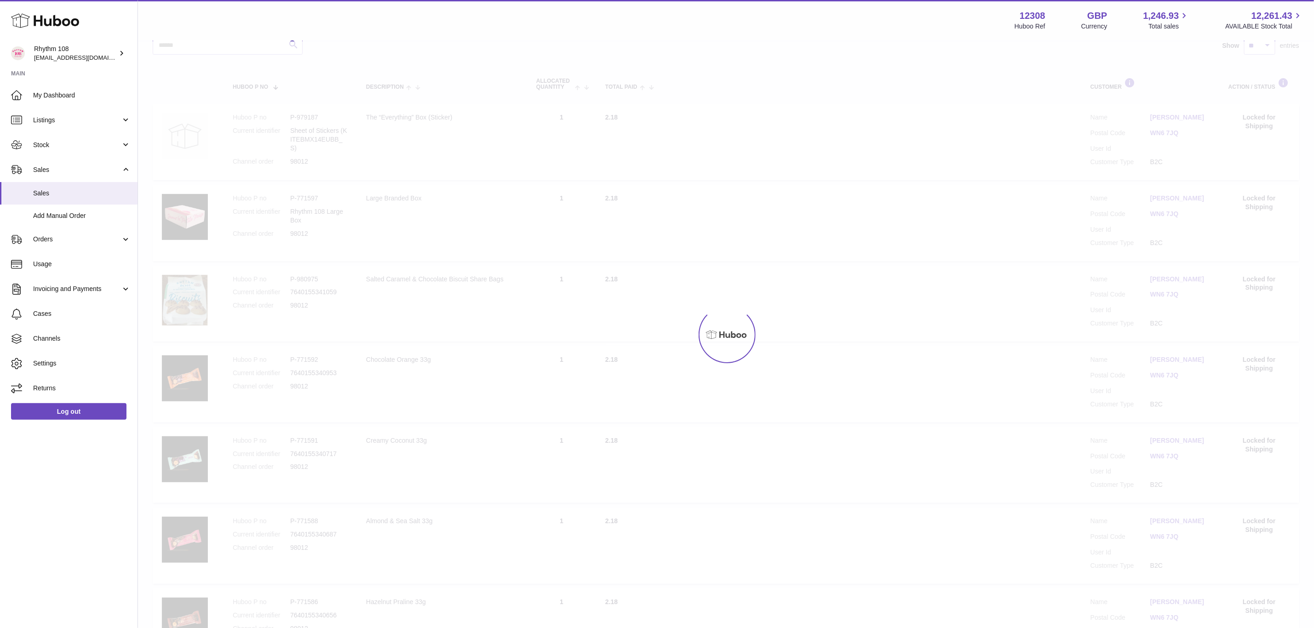
scroll to position [41, 0]
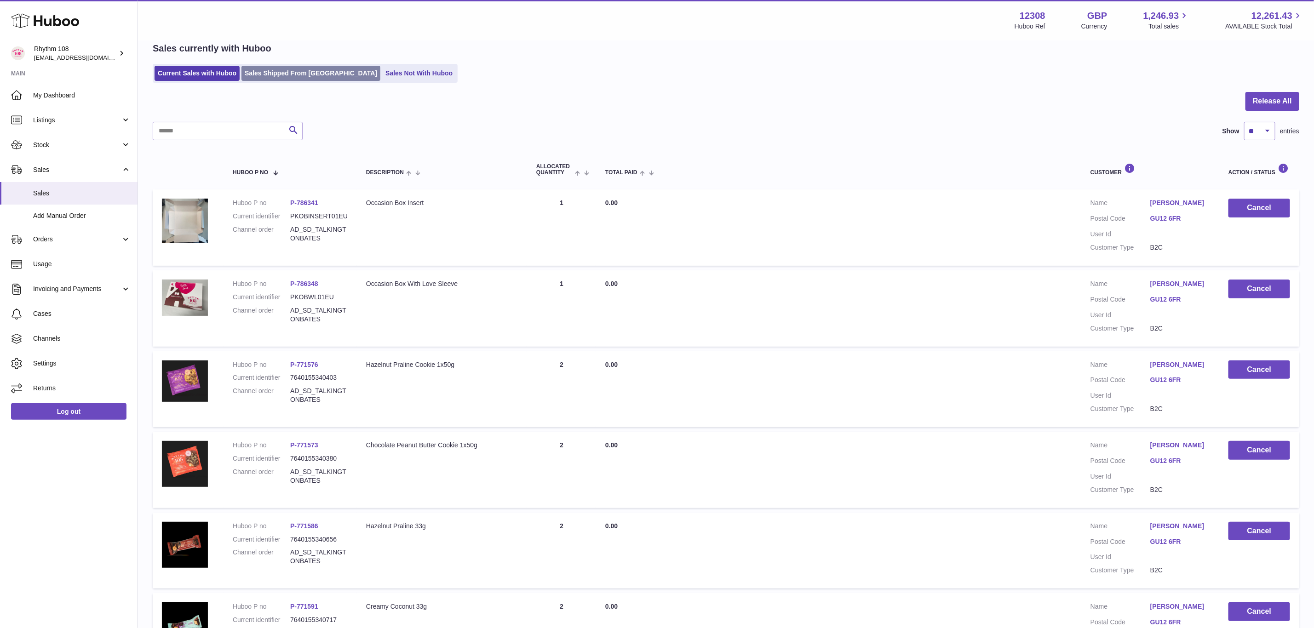
click at [289, 72] on link "Sales Shipped From [GEOGRAPHIC_DATA]" at bounding box center [311, 73] width 139 height 15
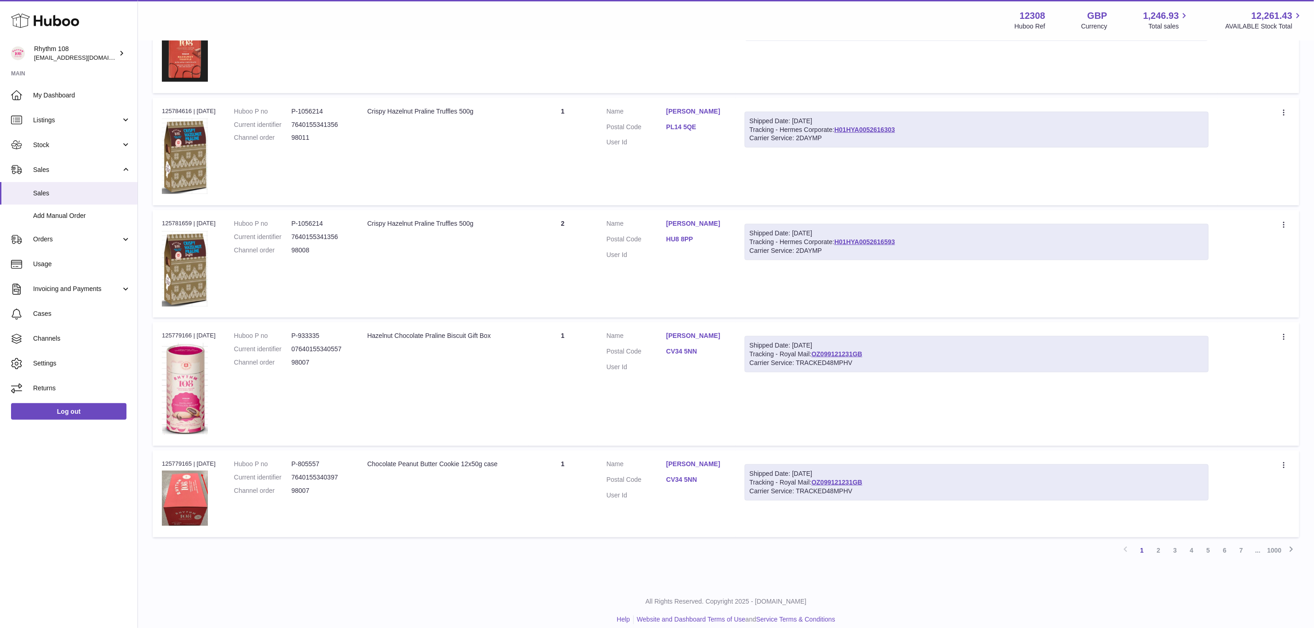
scroll to position [761, 0]
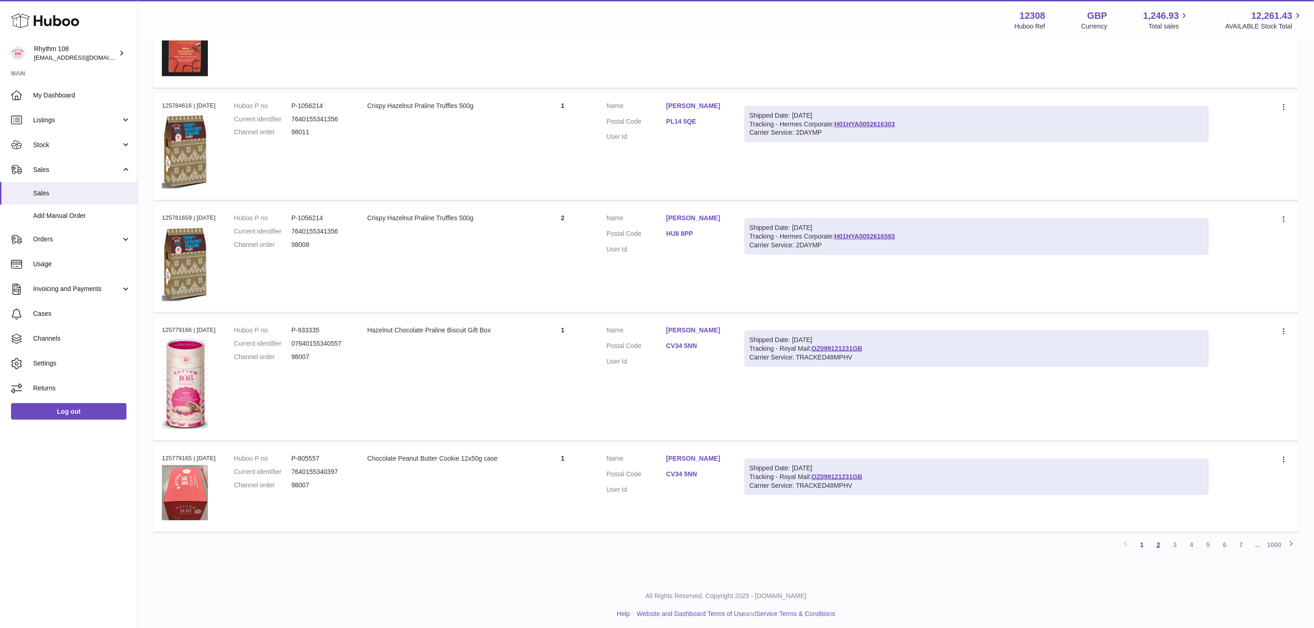
click at [1162, 542] on link "2" at bounding box center [1159, 545] width 17 height 17
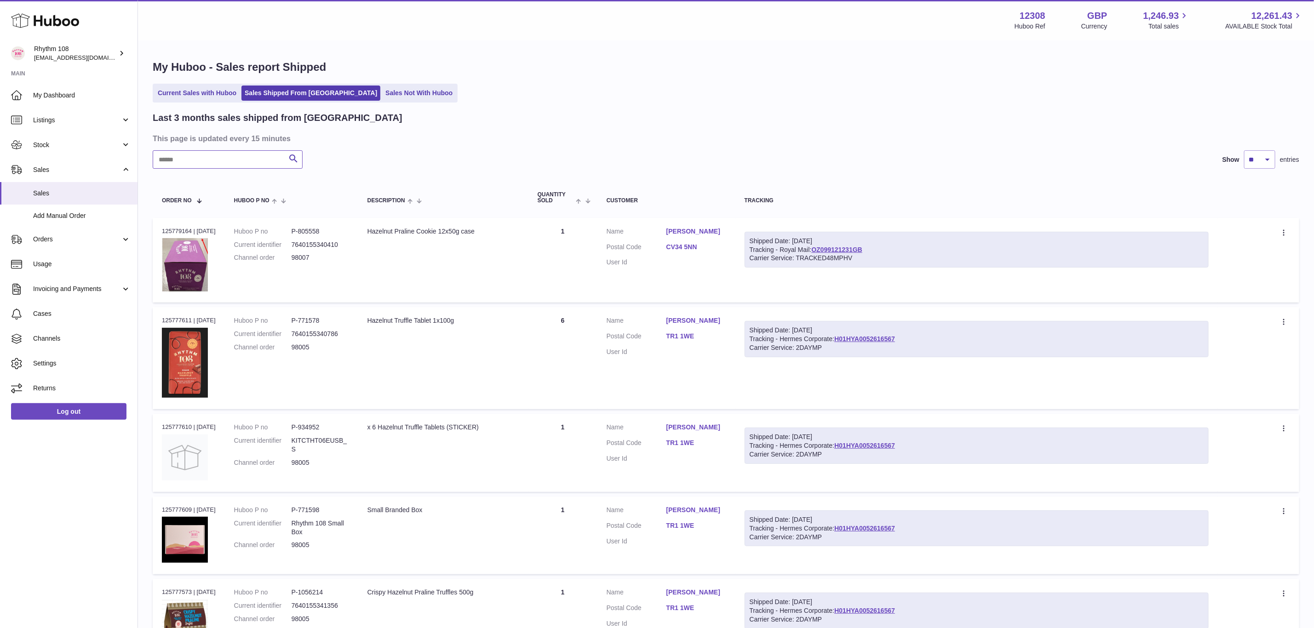
click at [203, 166] on input "text" at bounding box center [228, 159] width 150 height 18
type input "**********"
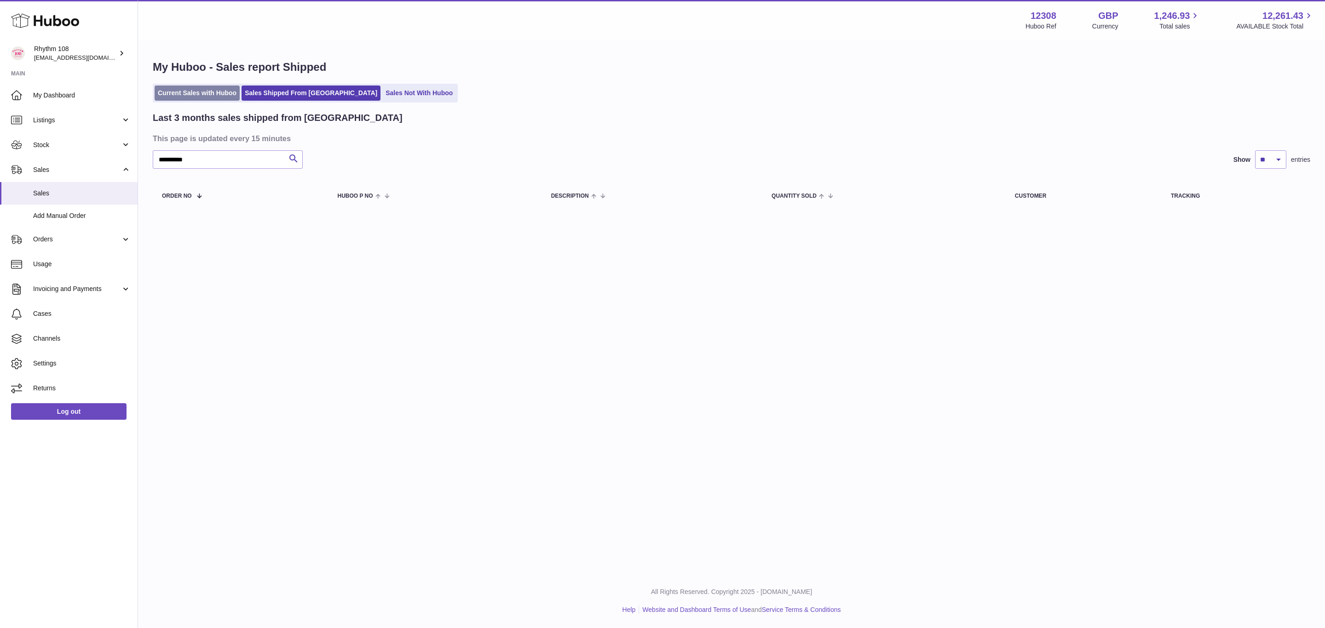
click at [210, 98] on link "Current Sales with Huboo" at bounding box center [197, 93] width 85 height 15
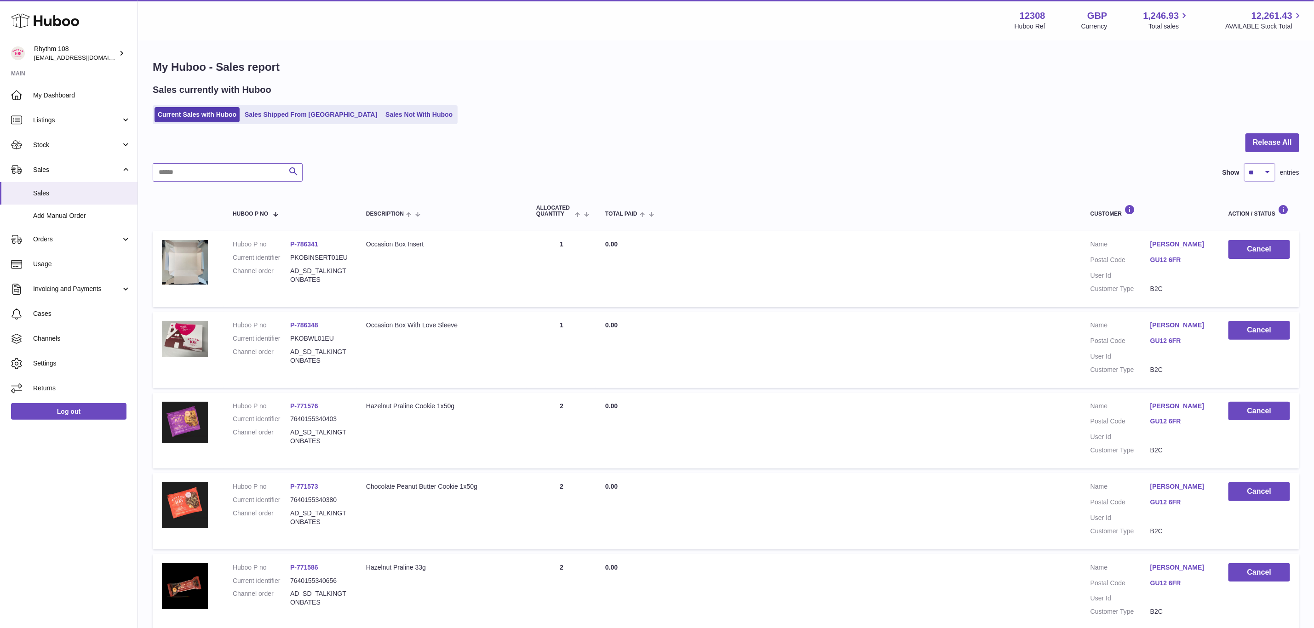
click at [205, 173] on input "text" at bounding box center [228, 172] width 150 height 18
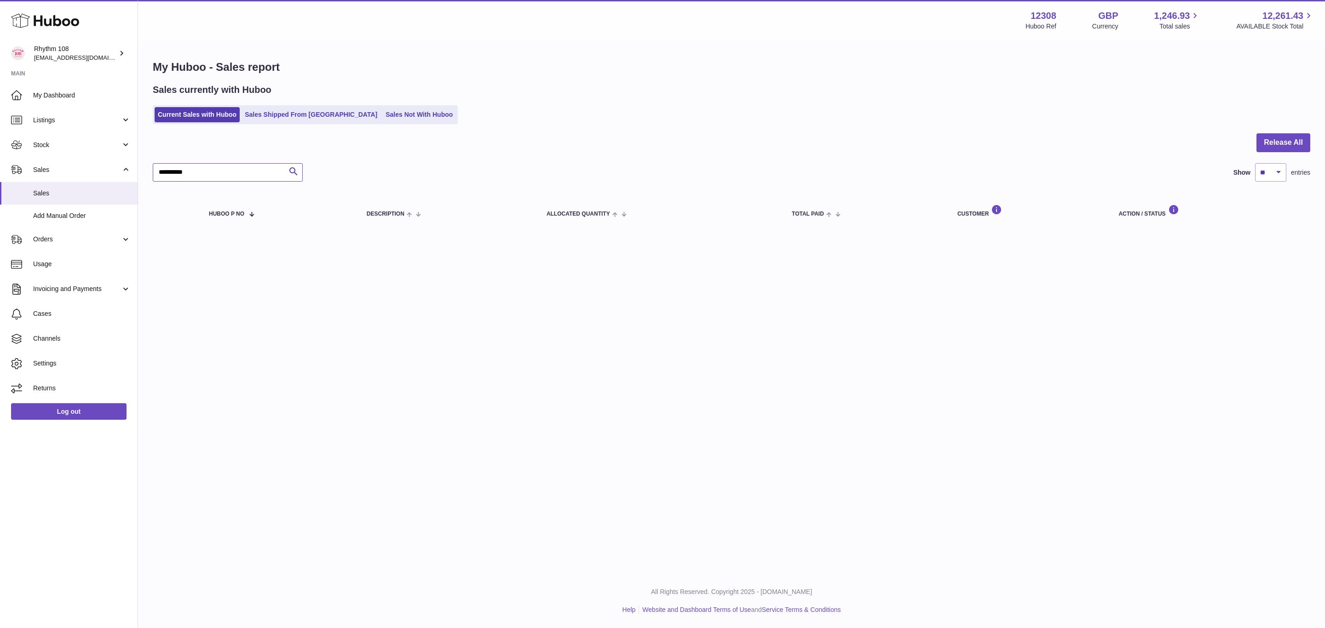
type input "**********"
click at [244, 119] on link "Sales Shipped From [GEOGRAPHIC_DATA]" at bounding box center [311, 114] width 139 height 15
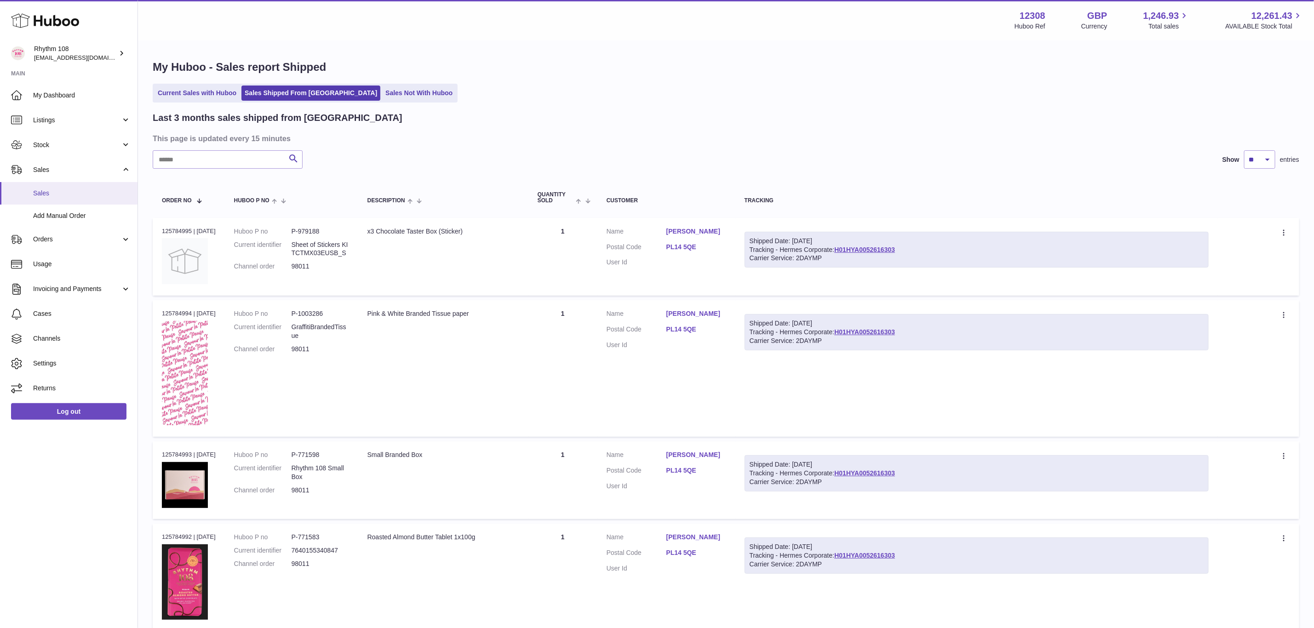
click at [47, 196] on span "Sales" at bounding box center [82, 193] width 98 height 9
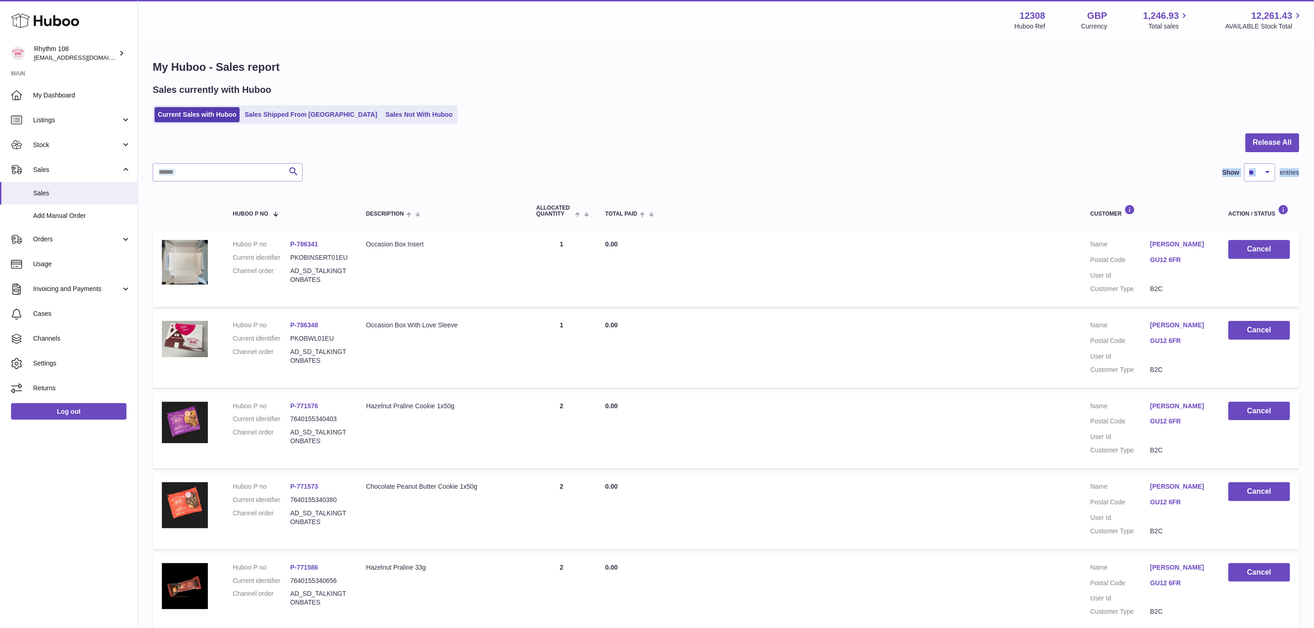
drag, startPoint x: 250, startPoint y: 185, endPoint x: 244, endPoint y: 169, distance: 17.0
click at [244, 170] on div "Release All Search Show ** ** ** *** entries Huboo P no Description ALLOCATED Q…" at bounding box center [726, 604] width 1147 height 942
click at [292, 116] on link "Sales Shipped From [GEOGRAPHIC_DATA]" at bounding box center [311, 114] width 139 height 15
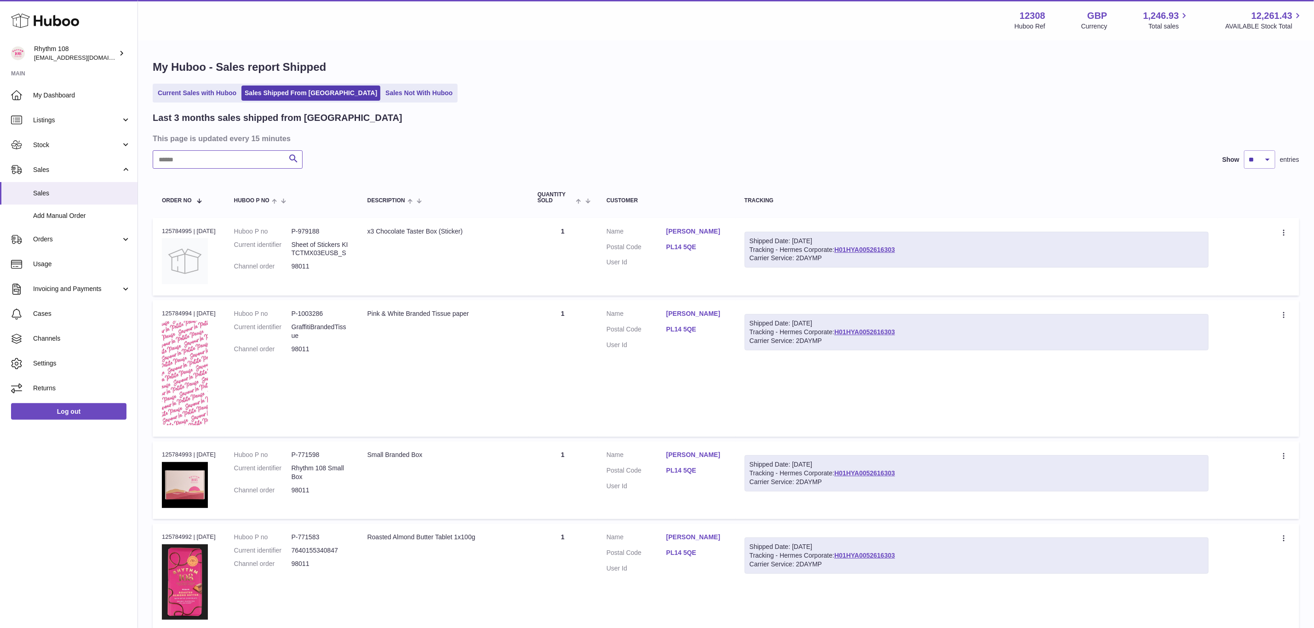
click at [218, 159] on input "text" at bounding box center [228, 159] width 150 height 18
paste input "*****"
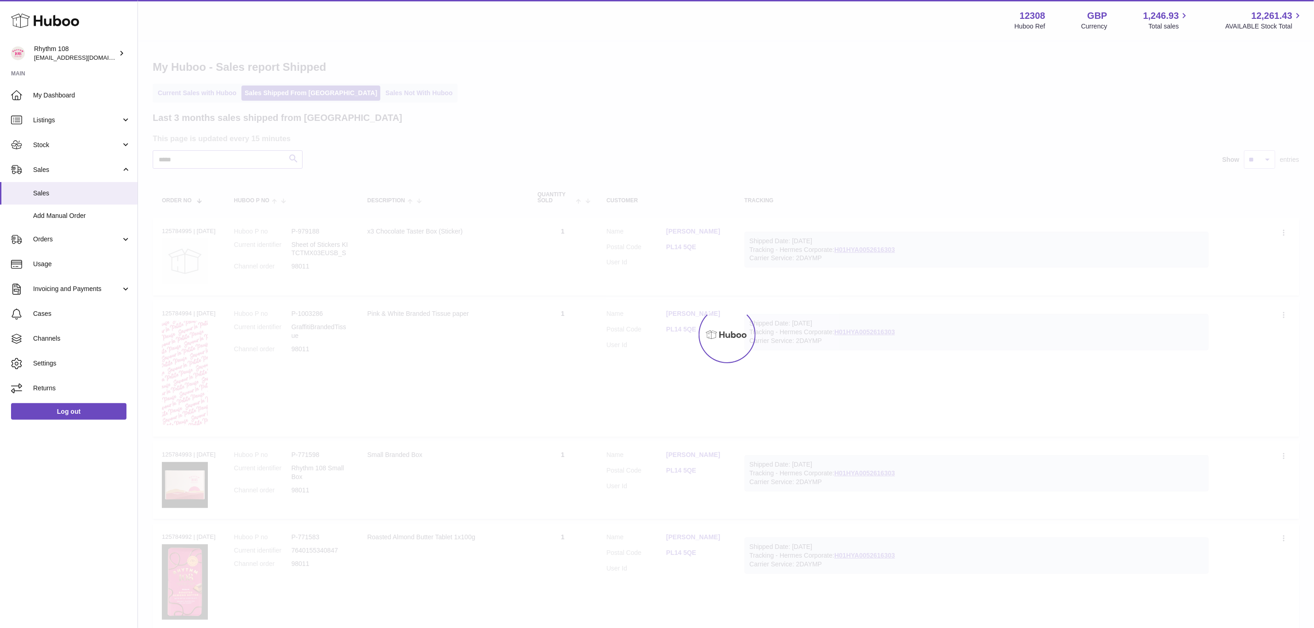
type input "*****"
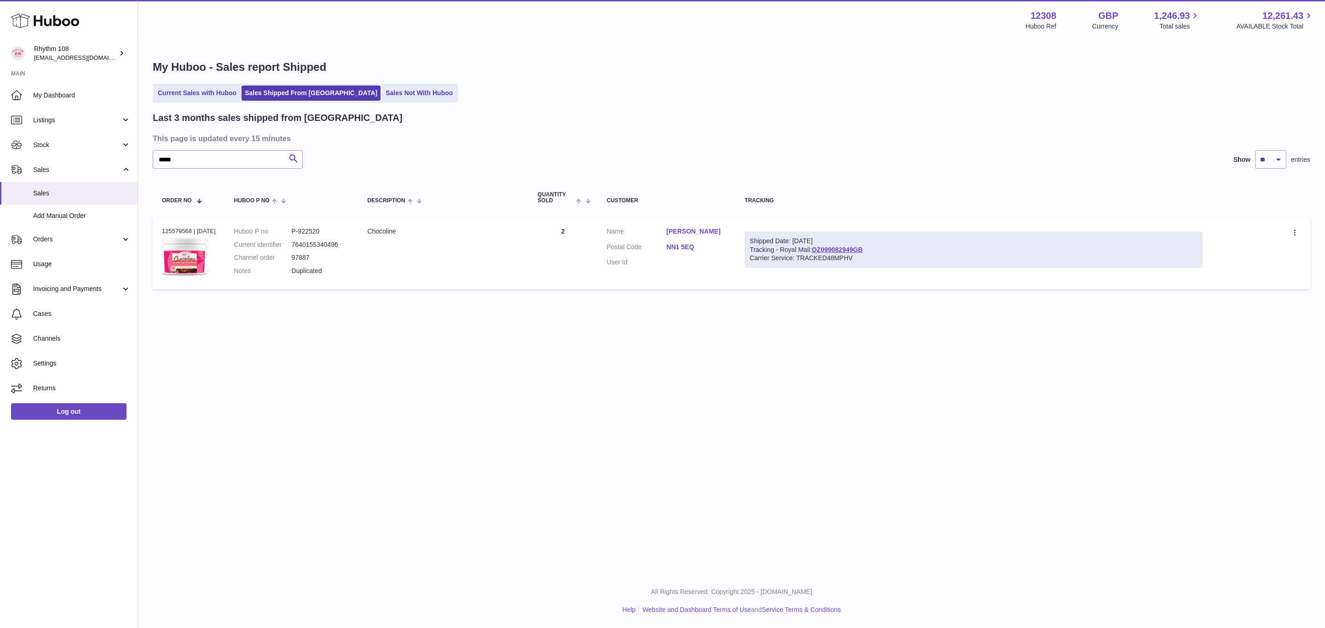
click at [322, 271] on p "Duplicated" at bounding box center [321, 271] width 58 height 9
drag, startPoint x: 333, startPoint y: 270, endPoint x: 293, endPoint y: 268, distance: 40.0
click at [293, 268] on dl "Huboo P no P-922520 Current identifier 7640155340496 Channel order 97887 Notes …" at bounding box center [291, 253] width 115 height 53
click at [315, 257] on dd "97887" at bounding box center [321, 257] width 58 height 9
click at [288, 255] on dl "Huboo P no P-922520 Current identifier 7640155340496 Channel order 97887 Notes …" at bounding box center [291, 253] width 115 height 53
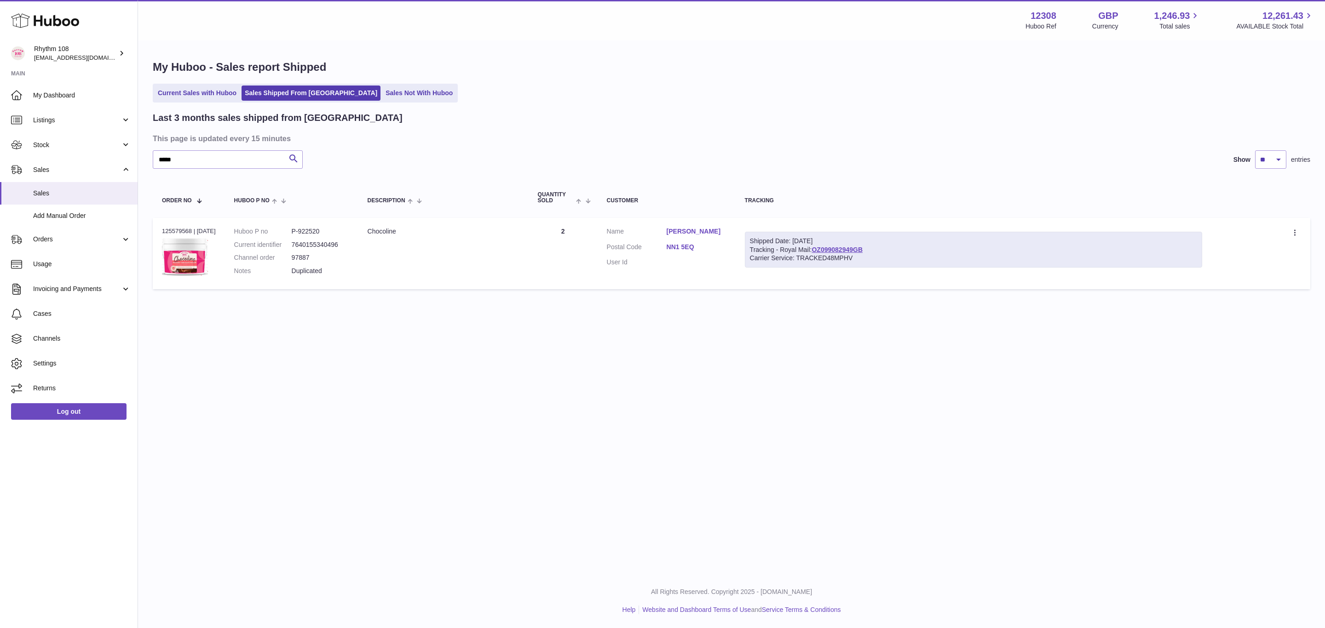
copy dl "97887"
